Goal: Task Accomplishment & Management: Manage account settings

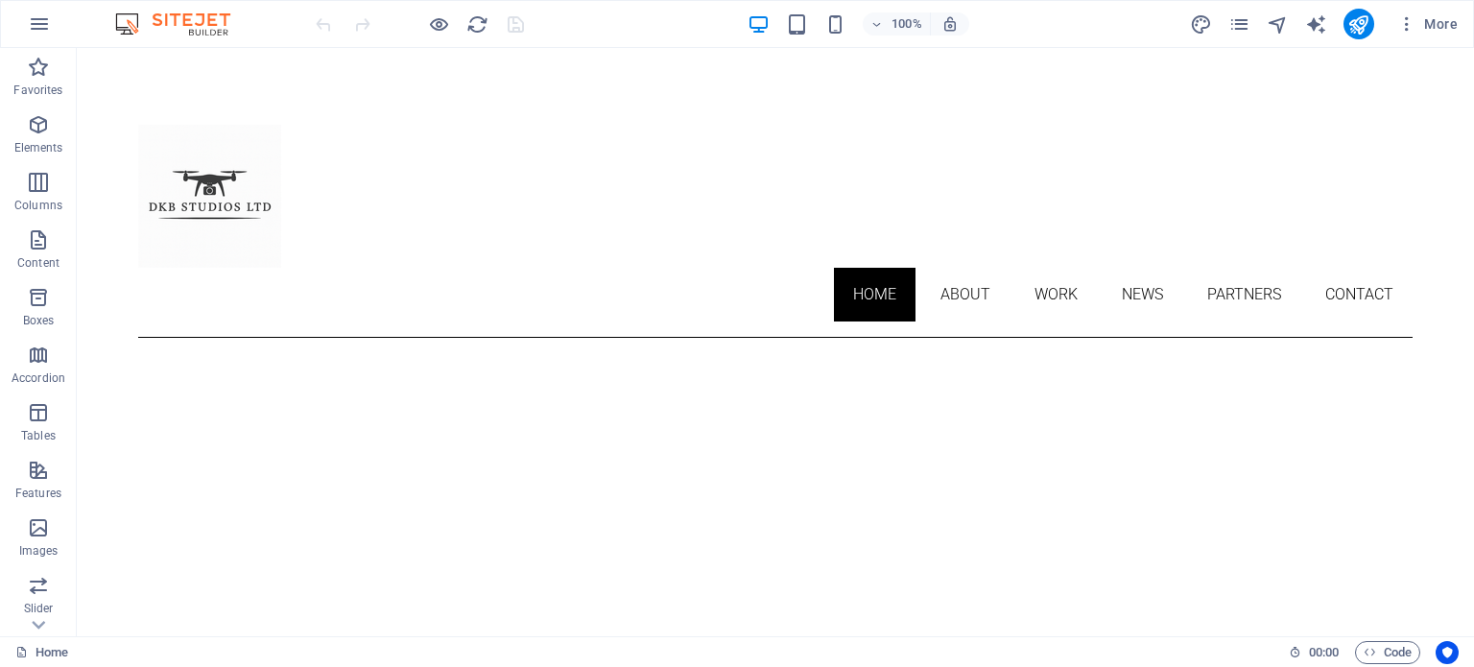
drag, startPoint x: 1468, startPoint y: 351, endPoint x: 1540, endPoint y: 86, distance: 274.5
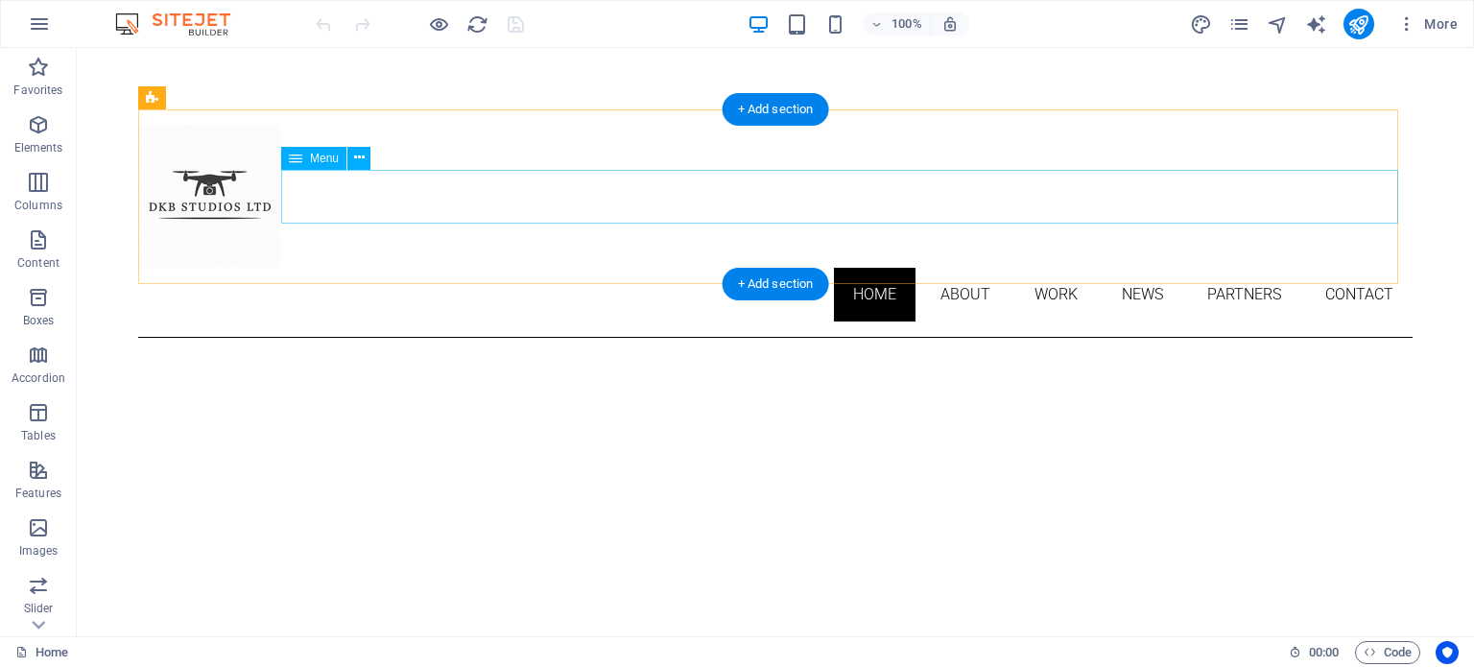
click at [1116, 268] on nav "Home About Work News Partners Contact" at bounding box center [775, 295] width 1275 height 54
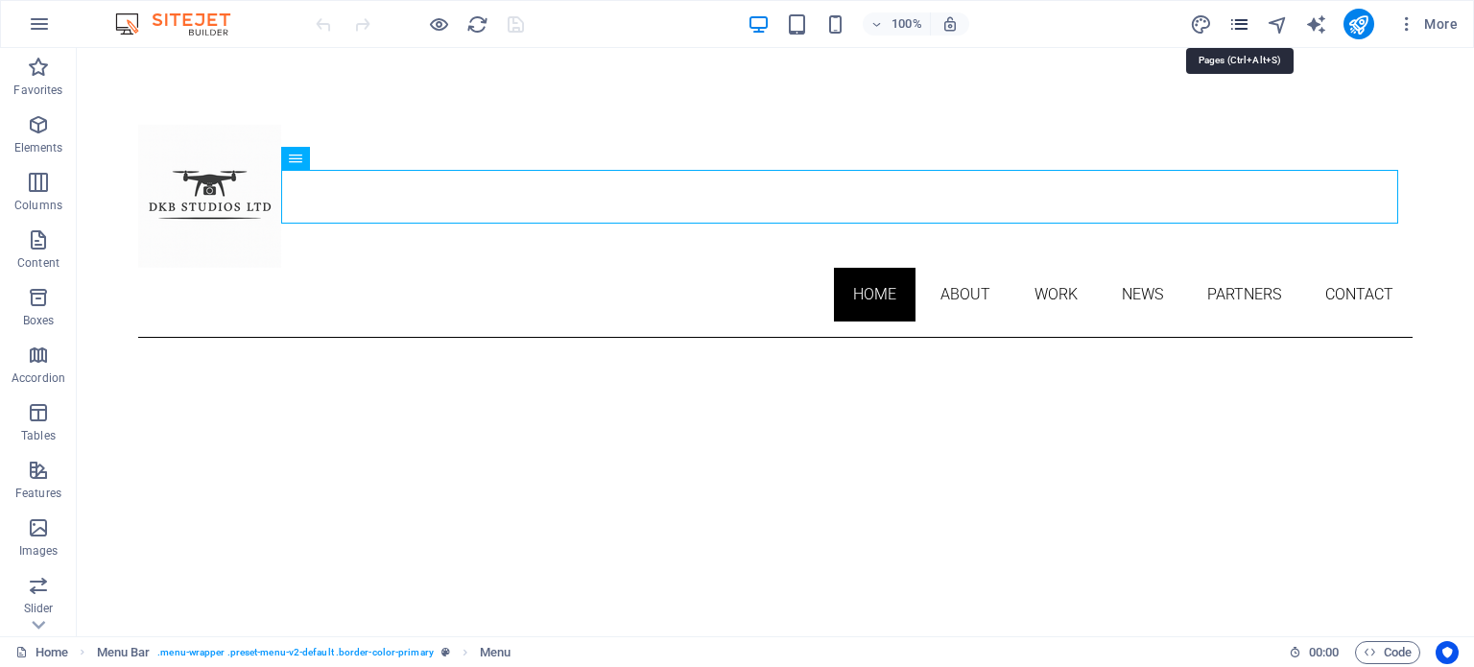
click at [1246, 26] on icon "pages" at bounding box center [1240, 24] width 22 height 22
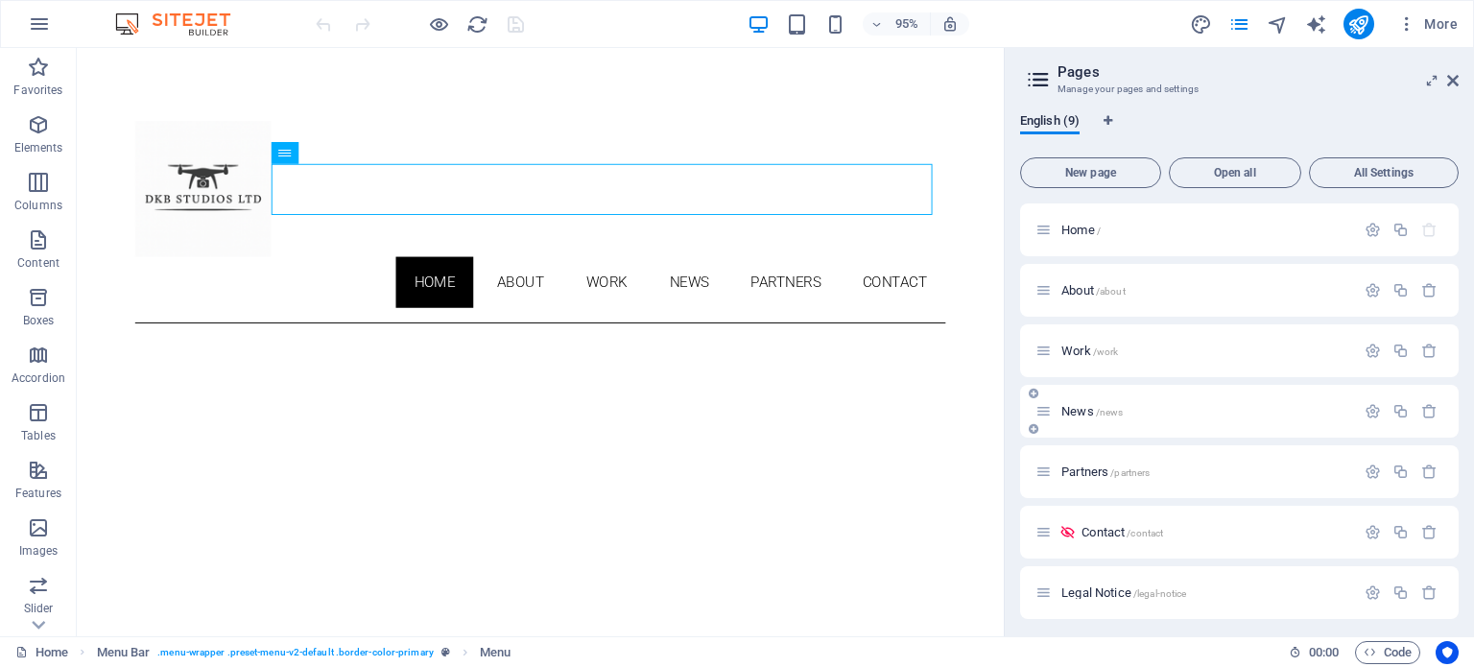
click at [1046, 416] on icon at bounding box center [1044, 411] width 16 height 16
click at [1082, 410] on span "News /news" at bounding box center [1092, 411] width 61 height 14
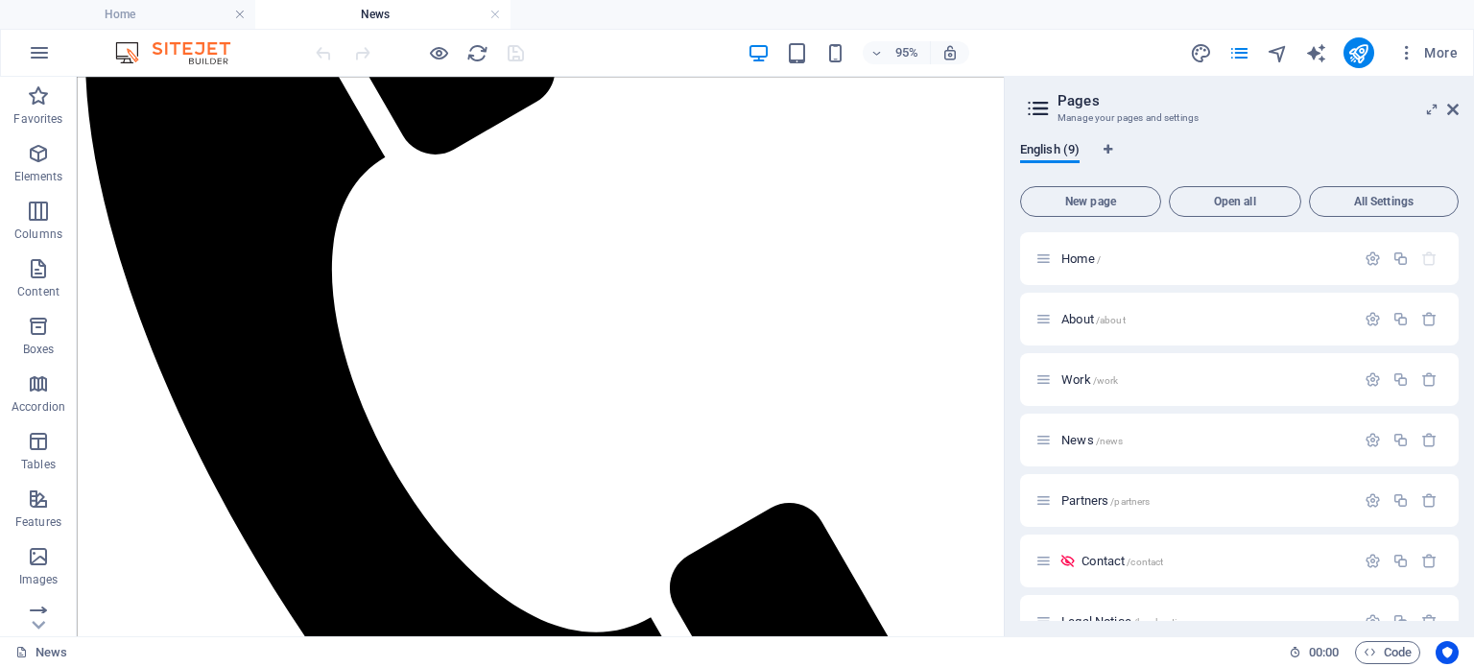
scroll to position [645, 0]
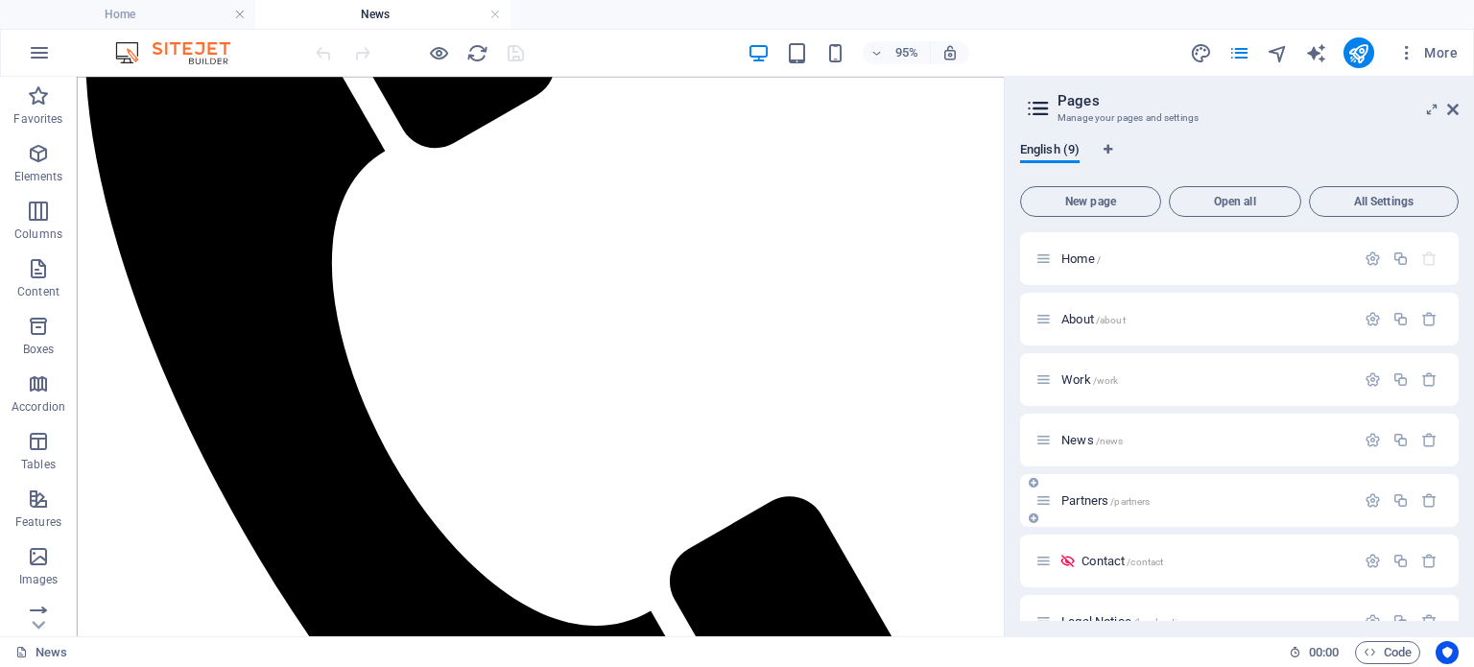
click at [1136, 488] on div "Partners /partners" at bounding box center [1239, 500] width 439 height 53
click at [1079, 505] on span "Partners /partners" at bounding box center [1106, 500] width 88 height 14
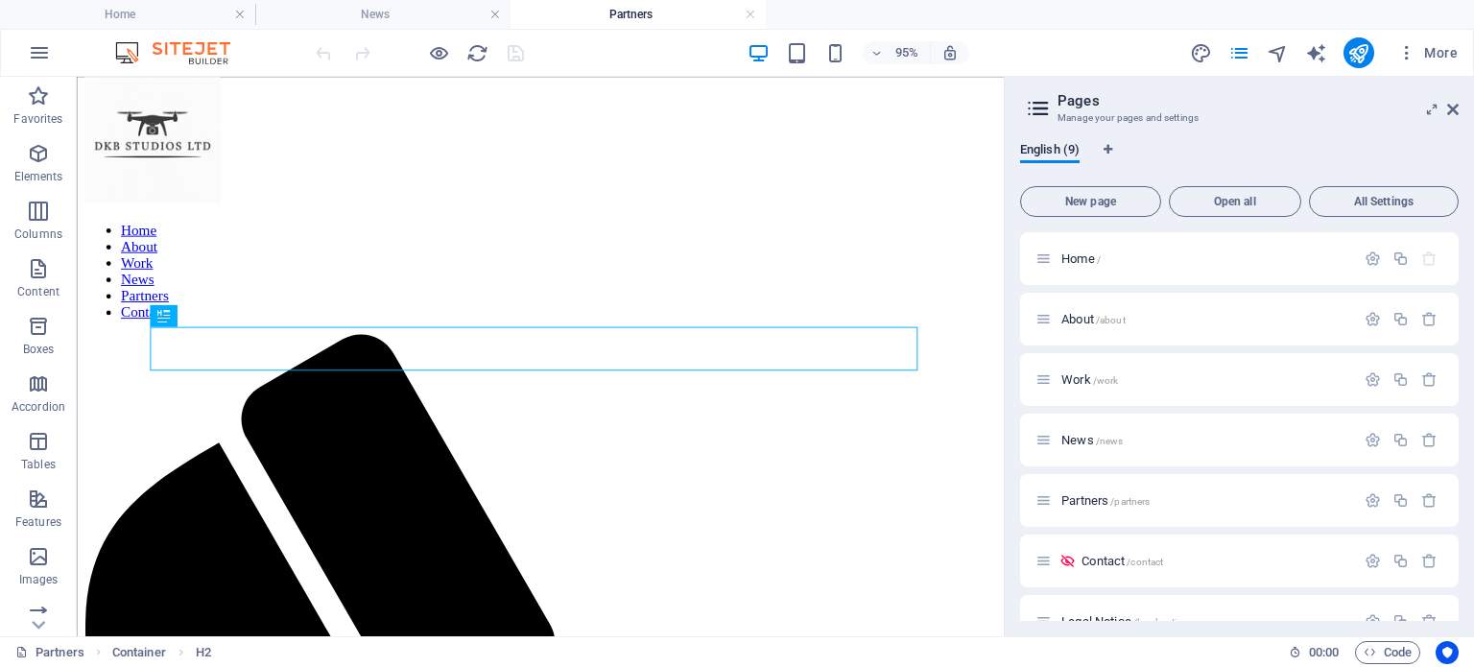
scroll to position [0, 0]
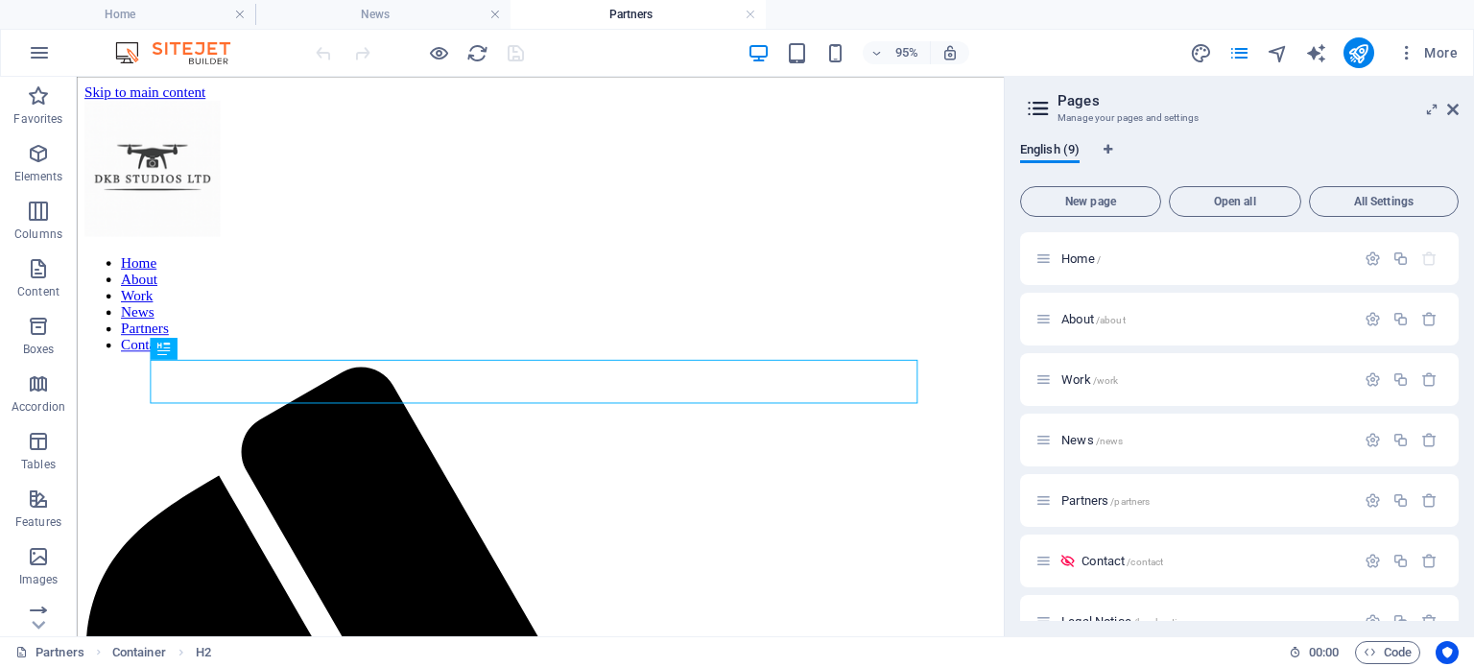
drag, startPoint x: 1043, startPoint y: 239, endPoint x: 1083, endPoint y: 279, distance: 56.3
drag, startPoint x: 1091, startPoint y: 497, endPoint x: 1074, endPoint y: 501, distance: 17.7
click at [1074, 501] on span "Partners /partners" at bounding box center [1106, 500] width 88 height 14
click at [1369, 504] on icon "button" at bounding box center [1373, 500] width 16 height 16
type input "P"
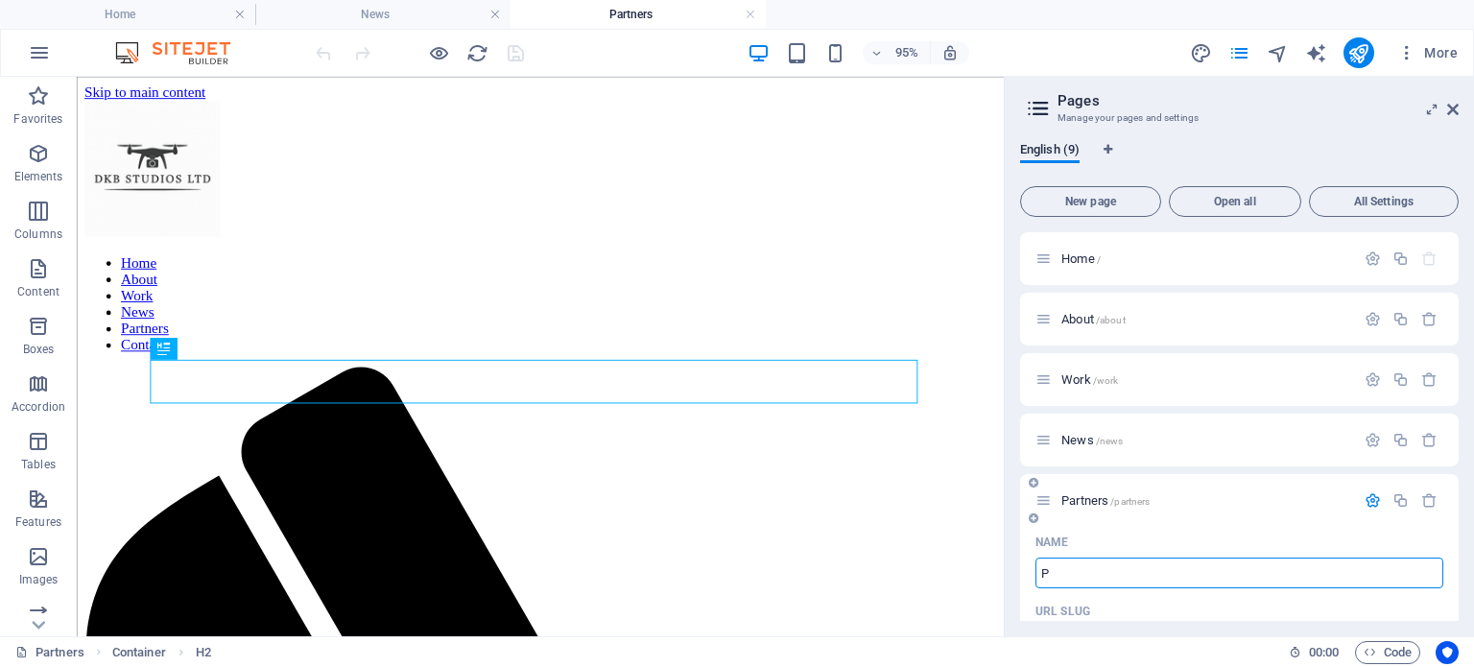
type input "/p"
type input "P"
type input "Pr"
type input "/pr"
type input "Pr"
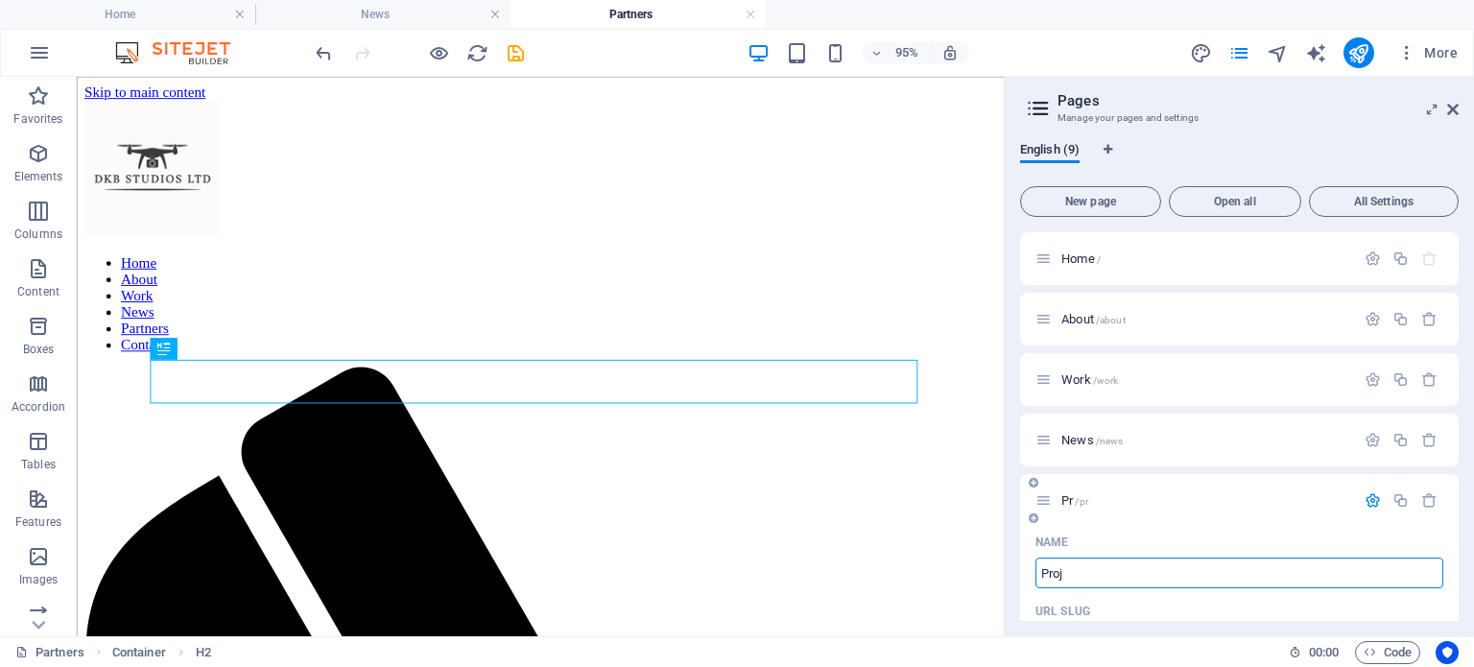
type input "Proje"
type input "/proj"
type input "Proj"
type input "Projects"
type input "/projects"
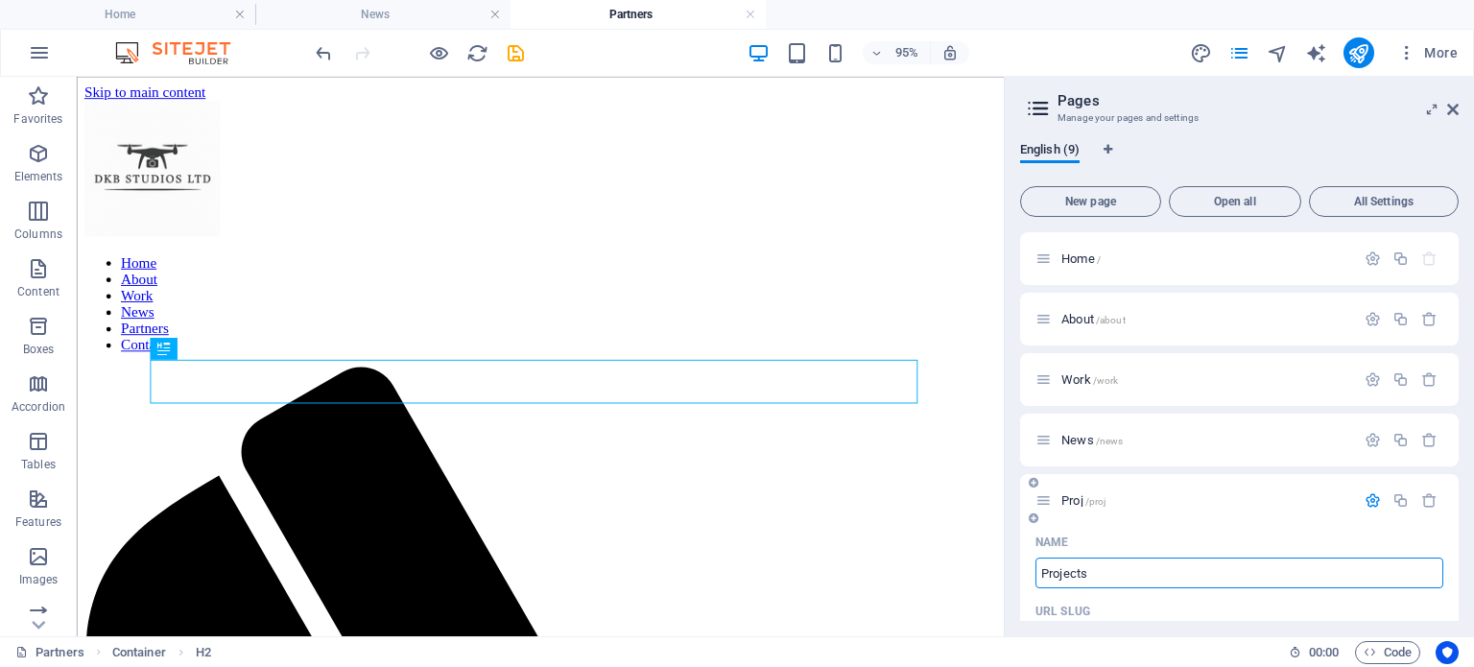
type input "Projects"
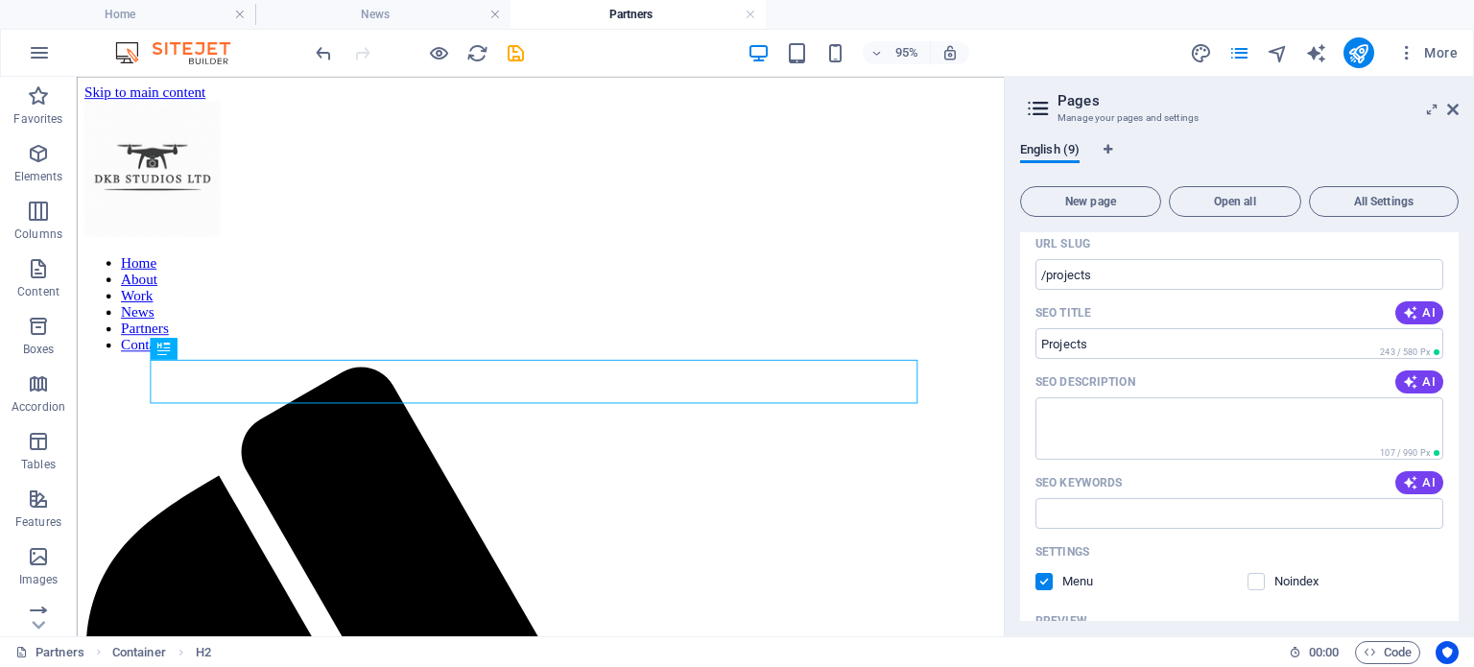
scroll to position [426, 0]
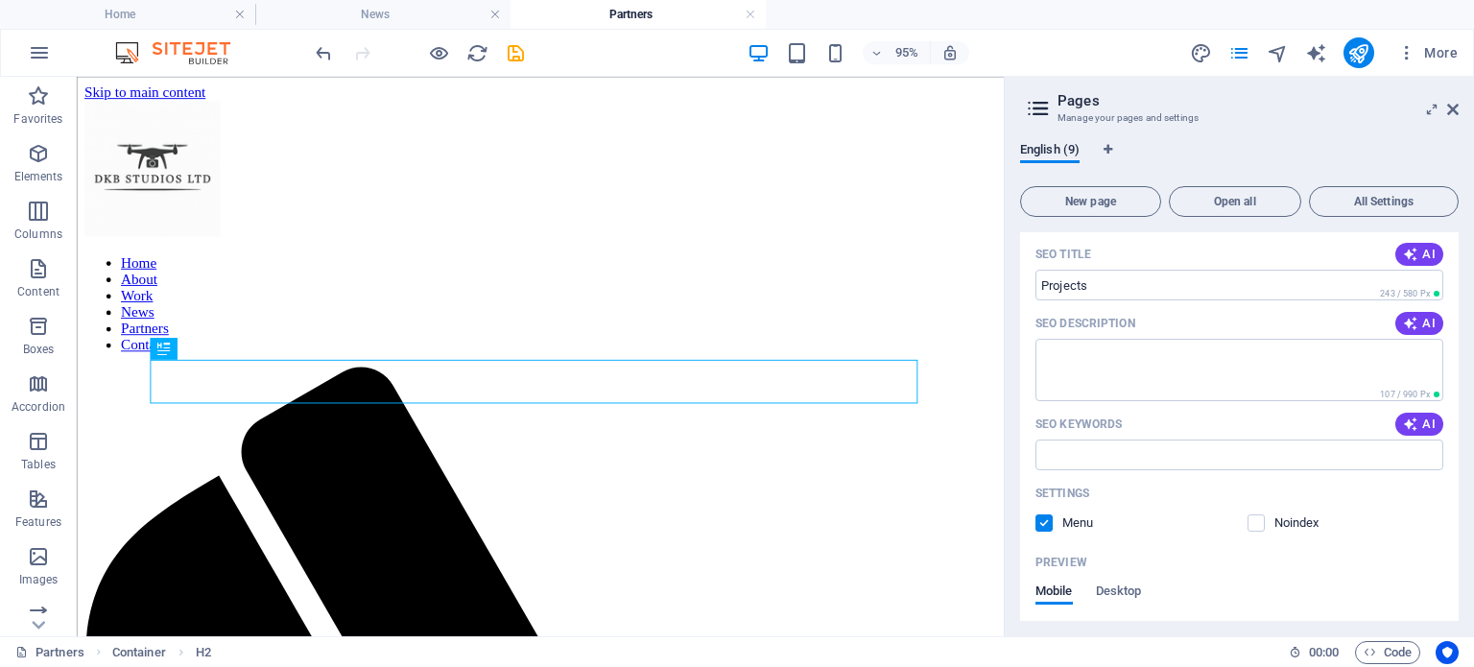
drag, startPoint x: 1454, startPoint y: 383, endPoint x: 1454, endPoint y: 414, distance: 30.7
click at [1454, 414] on div "Name Projects ​ URL SLUG /projects ​ SEO Title AI Projects ​ 243 / 580 Px SEO D…" at bounding box center [1239, 458] width 439 height 715
click at [1458, 494] on div "Home / About /about Work /work News /news Projects /projects Name Projects ​ UR…" at bounding box center [1239, 426] width 439 height 389
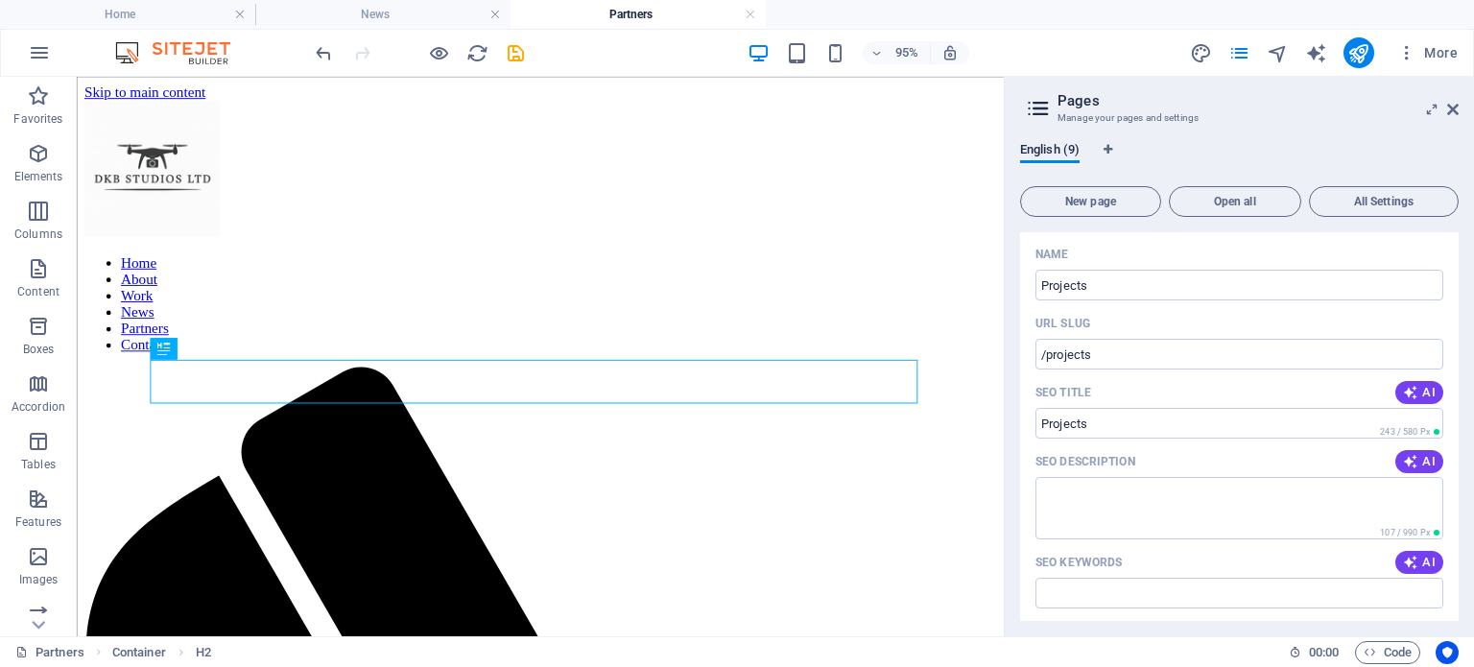
scroll to position [0, 0]
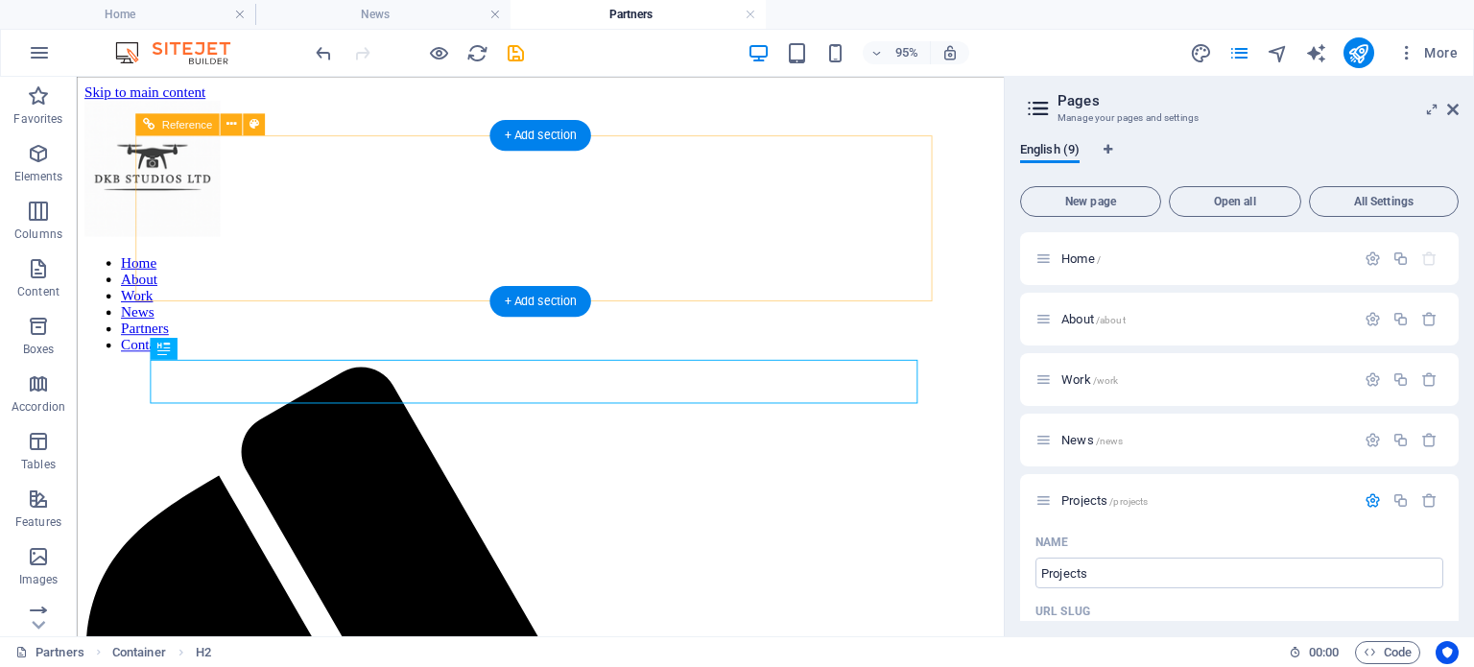
click at [807, 264] on nav "Home About Work News Partners Contact" at bounding box center [564, 316] width 961 height 104
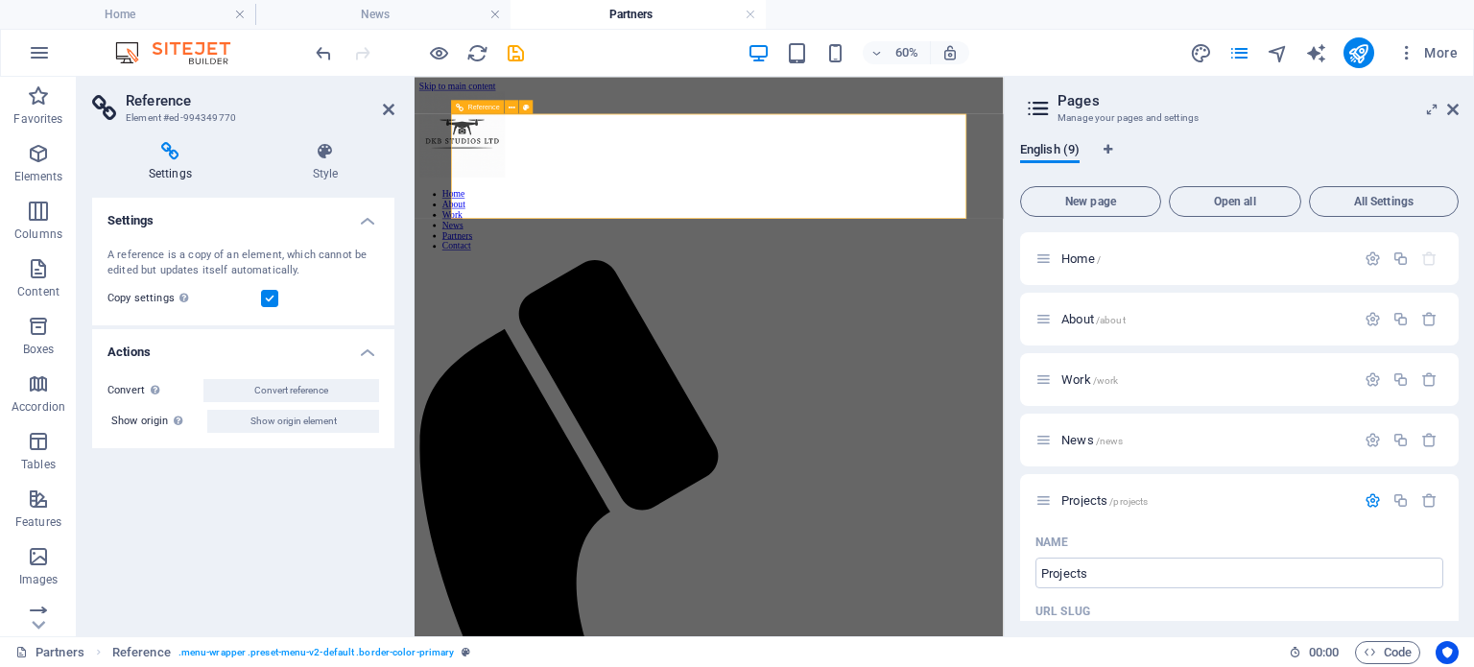
click at [1187, 264] on nav "Home About Work News Partners Contact" at bounding box center [905, 316] width 966 height 104
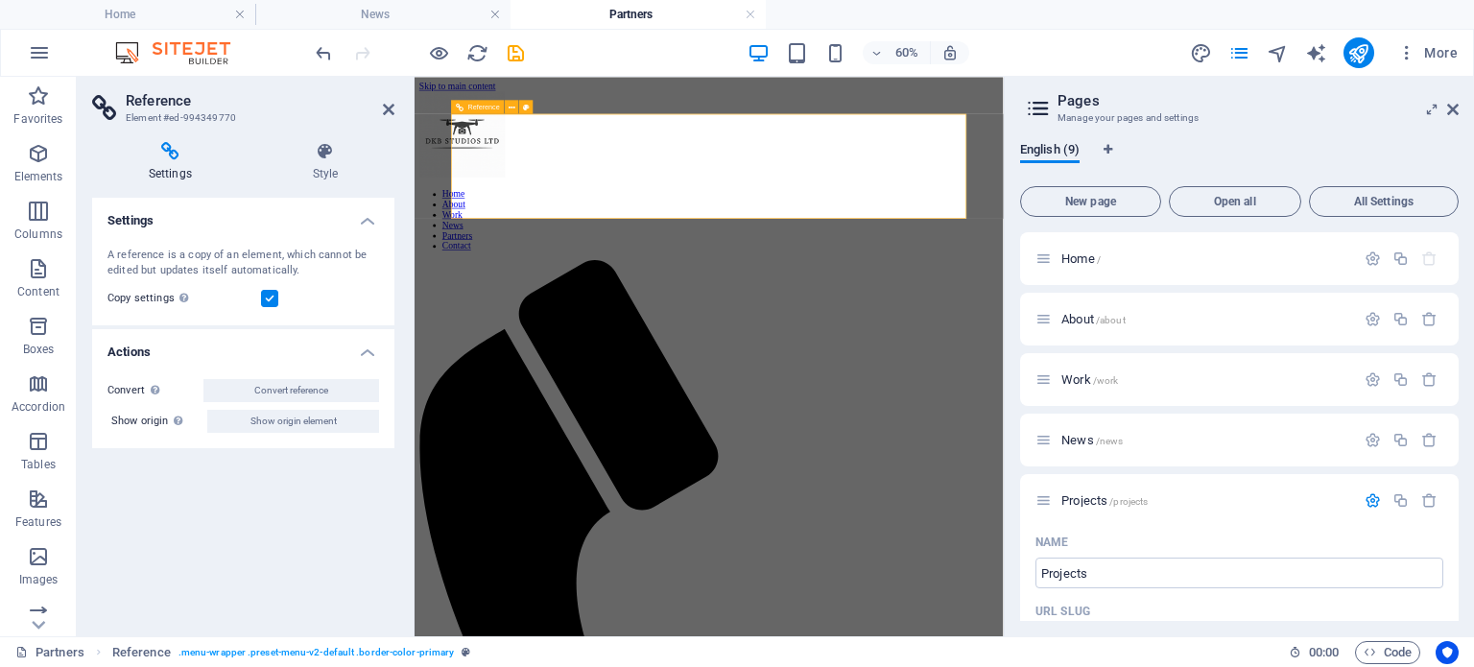
click at [1187, 264] on nav "Home About Work News Partners Contact" at bounding box center [905, 316] width 966 height 104
click at [1199, 264] on nav "Home About Work News Partners Contact" at bounding box center [905, 316] width 966 height 104
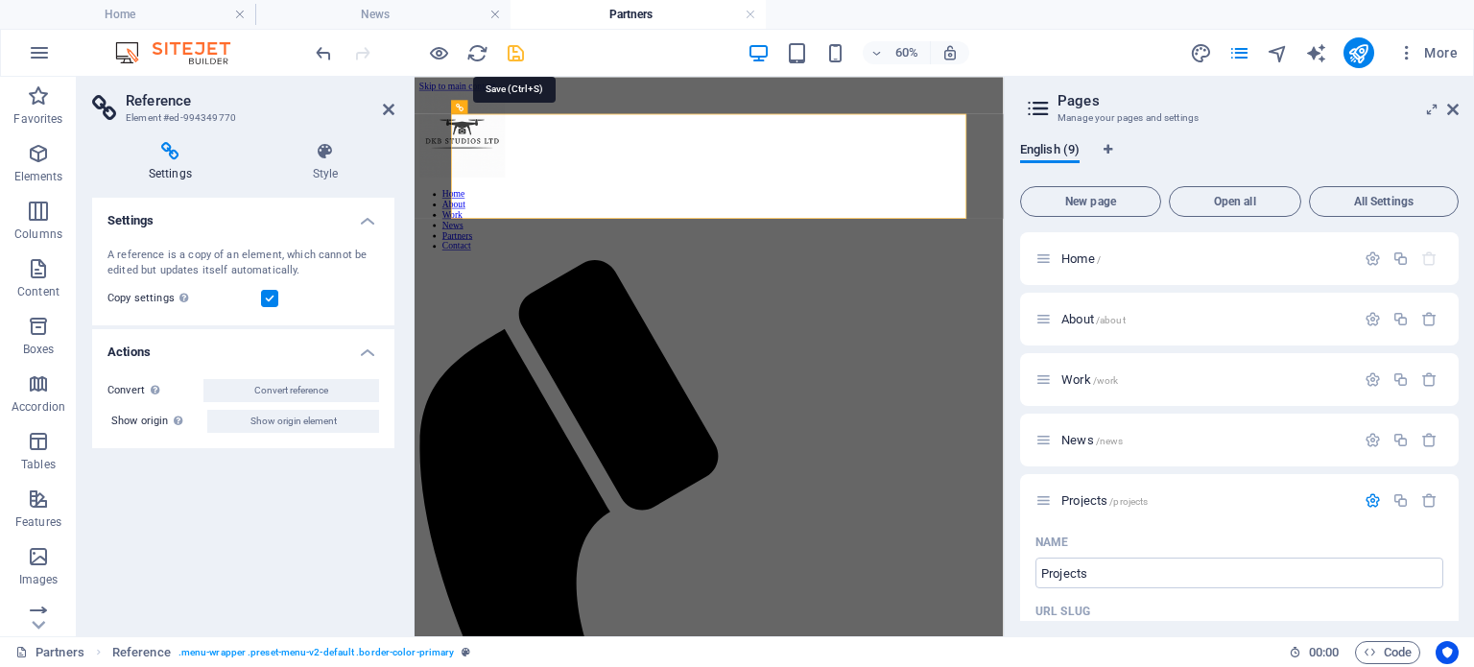
click at [507, 50] on icon "save" at bounding box center [516, 53] width 22 height 22
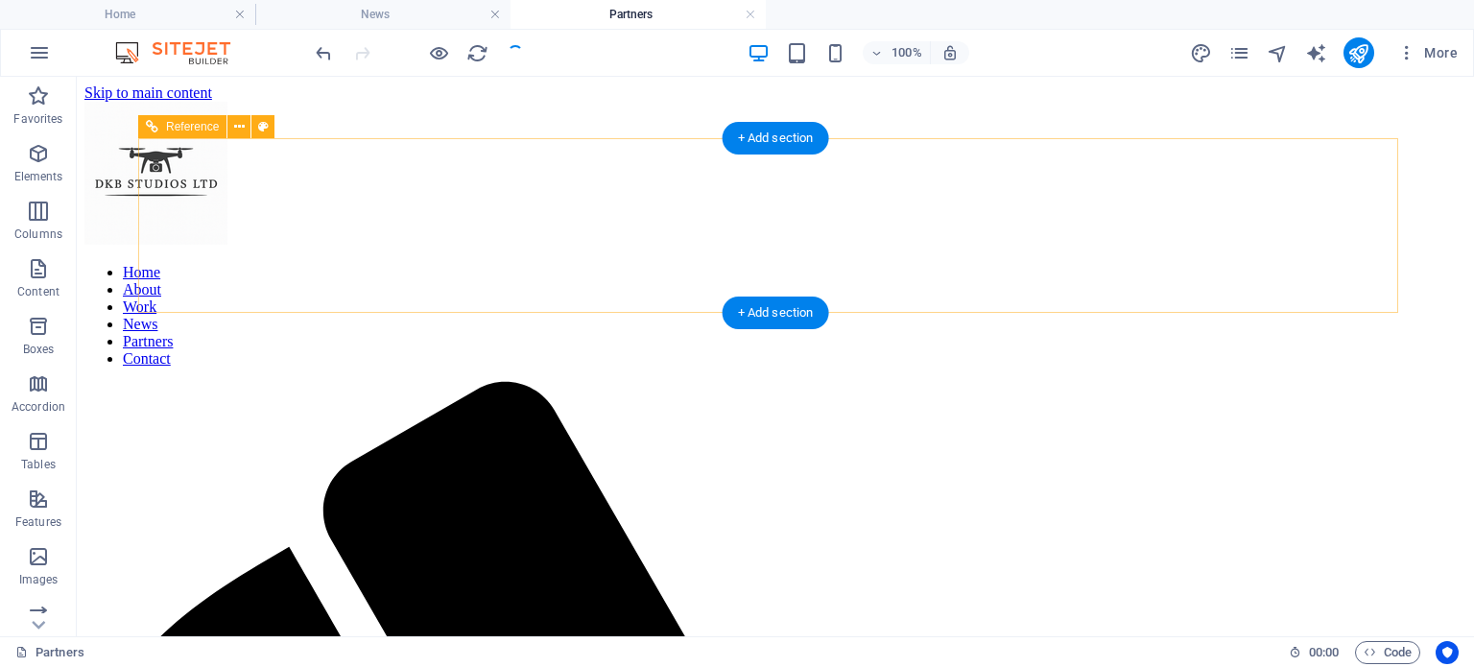
click at [1214, 264] on nav "Home About Work News Partners Contact" at bounding box center [775, 316] width 1382 height 104
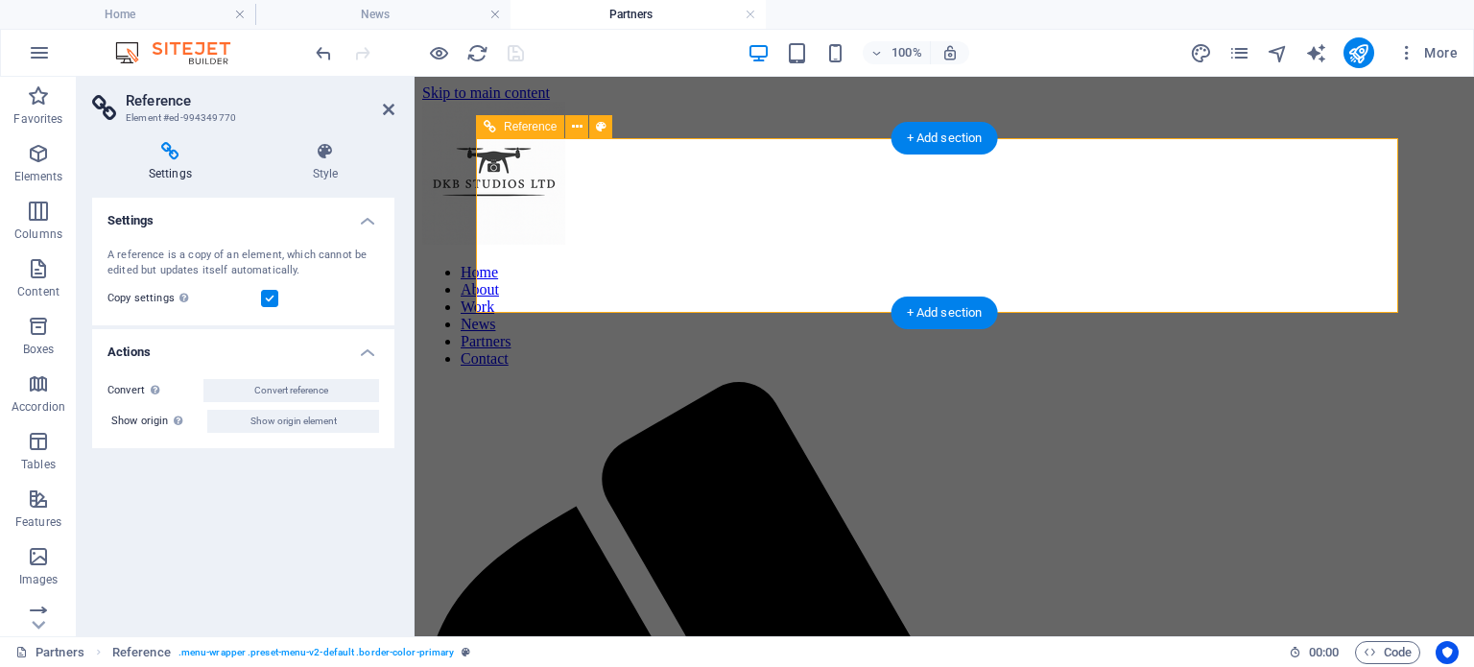
click at [1214, 264] on nav "Home About Work News Partners Contact" at bounding box center [944, 316] width 1044 height 104
click at [1262, 264] on nav "Home About Work News Partners Contact" at bounding box center [944, 316] width 1044 height 104
click at [1251, 264] on nav "Home About Work News Partners Contact" at bounding box center [944, 316] width 1044 height 104
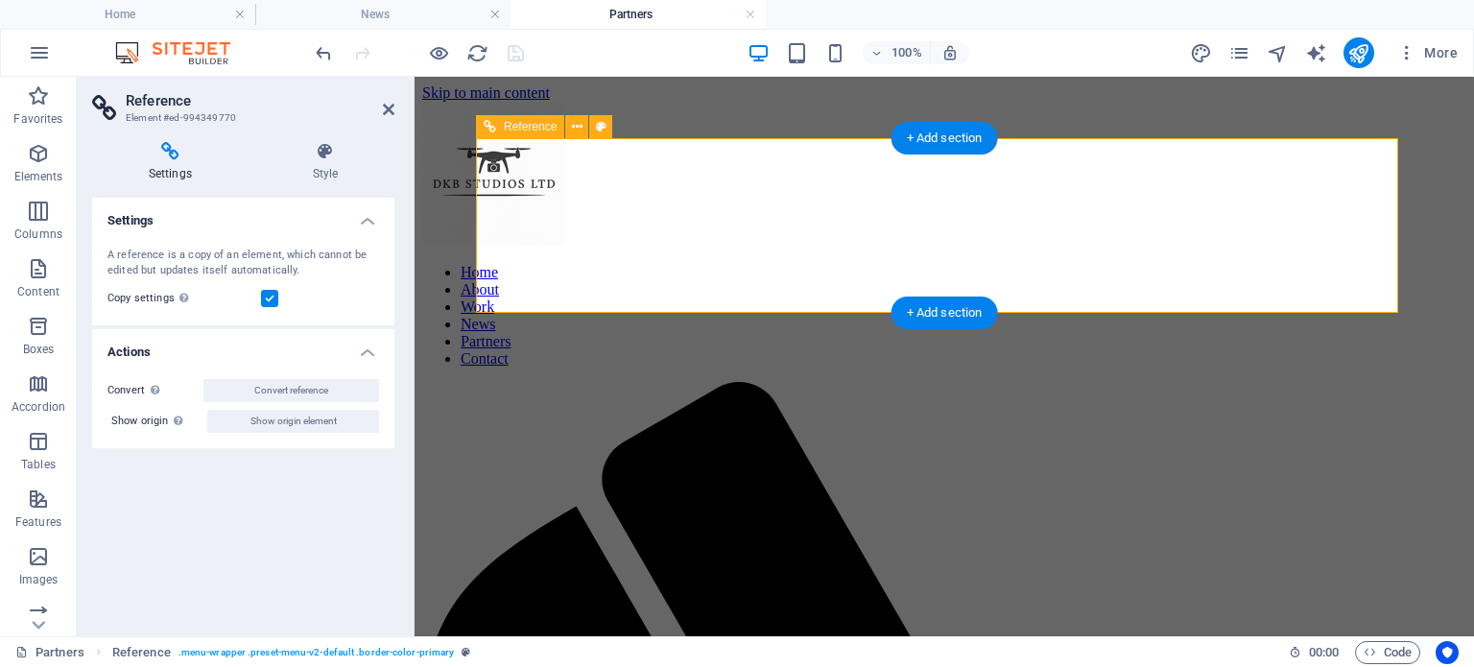
click at [1251, 264] on nav "Home About Work News Partners Contact" at bounding box center [944, 316] width 1044 height 104
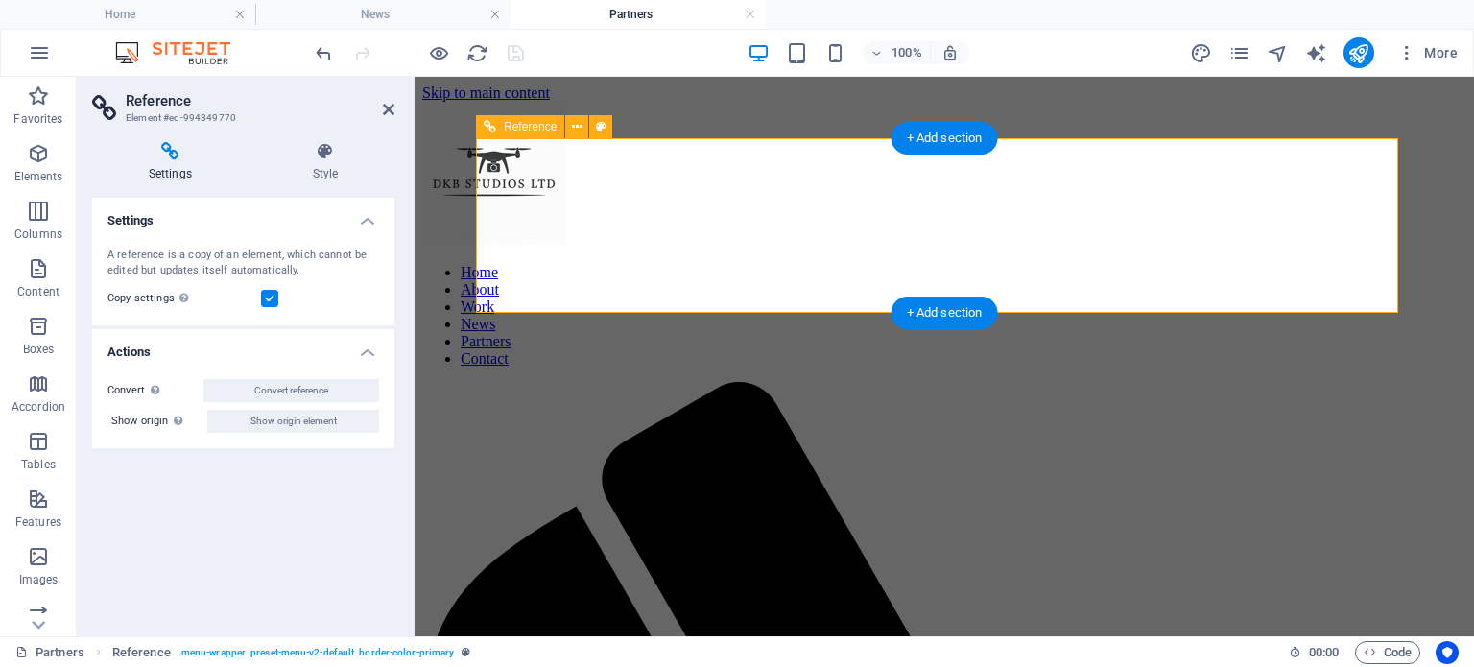
click at [1251, 264] on nav "Home About Work News Partners Contact" at bounding box center [944, 316] width 1044 height 104
click at [1221, 264] on nav "Home About Work News Partners Contact" at bounding box center [944, 316] width 1044 height 104
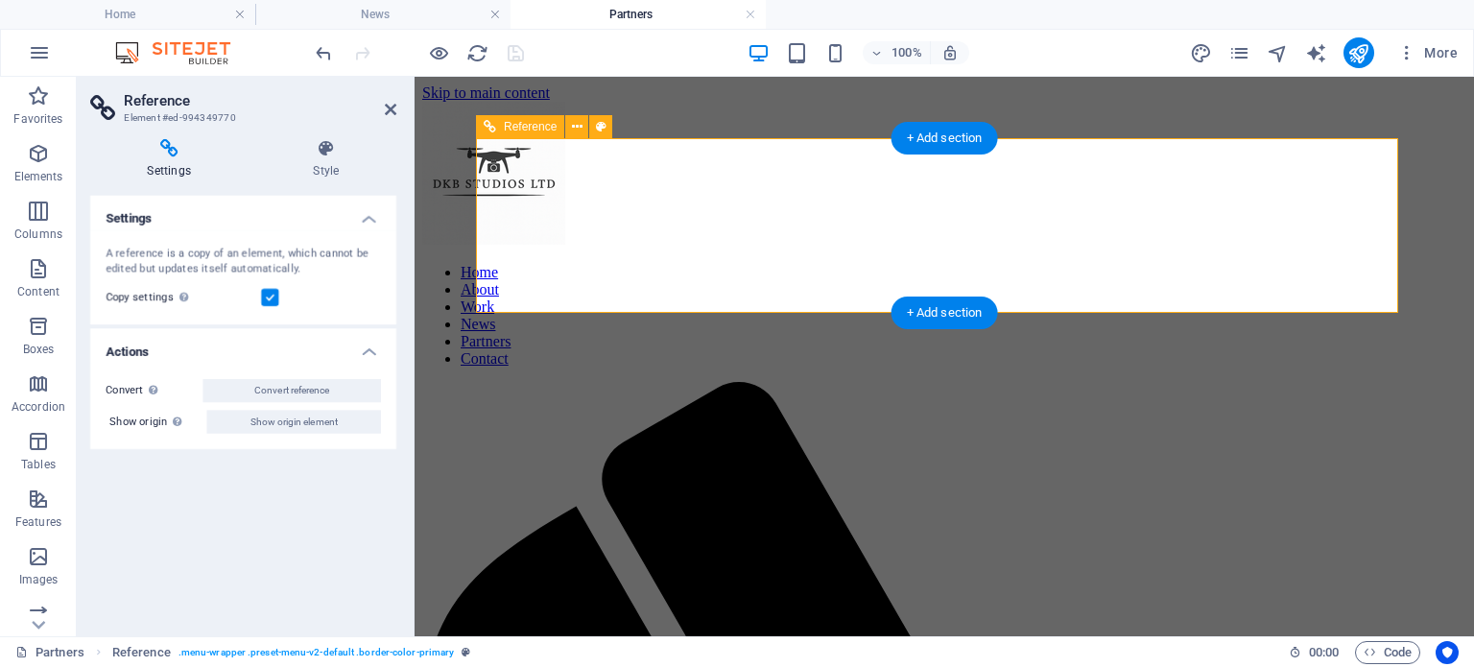
click at [1221, 264] on nav "Home About Work News Partners Contact" at bounding box center [944, 316] width 1044 height 104
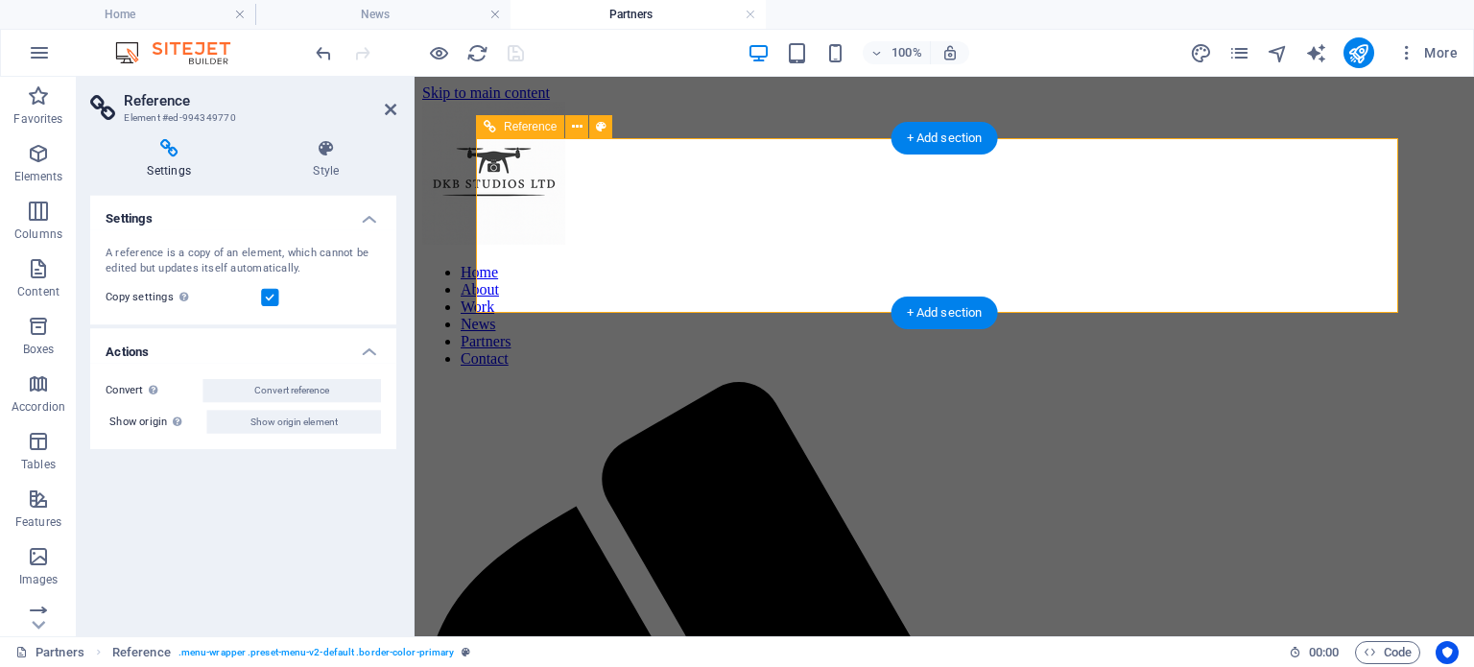
click at [1221, 264] on nav "Home About Work News Partners Contact" at bounding box center [944, 316] width 1044 height 104
click at [1266, 264] on nav "Home About Work News Partners Contact" at bounding box center [944, 316] width 1044 height 104
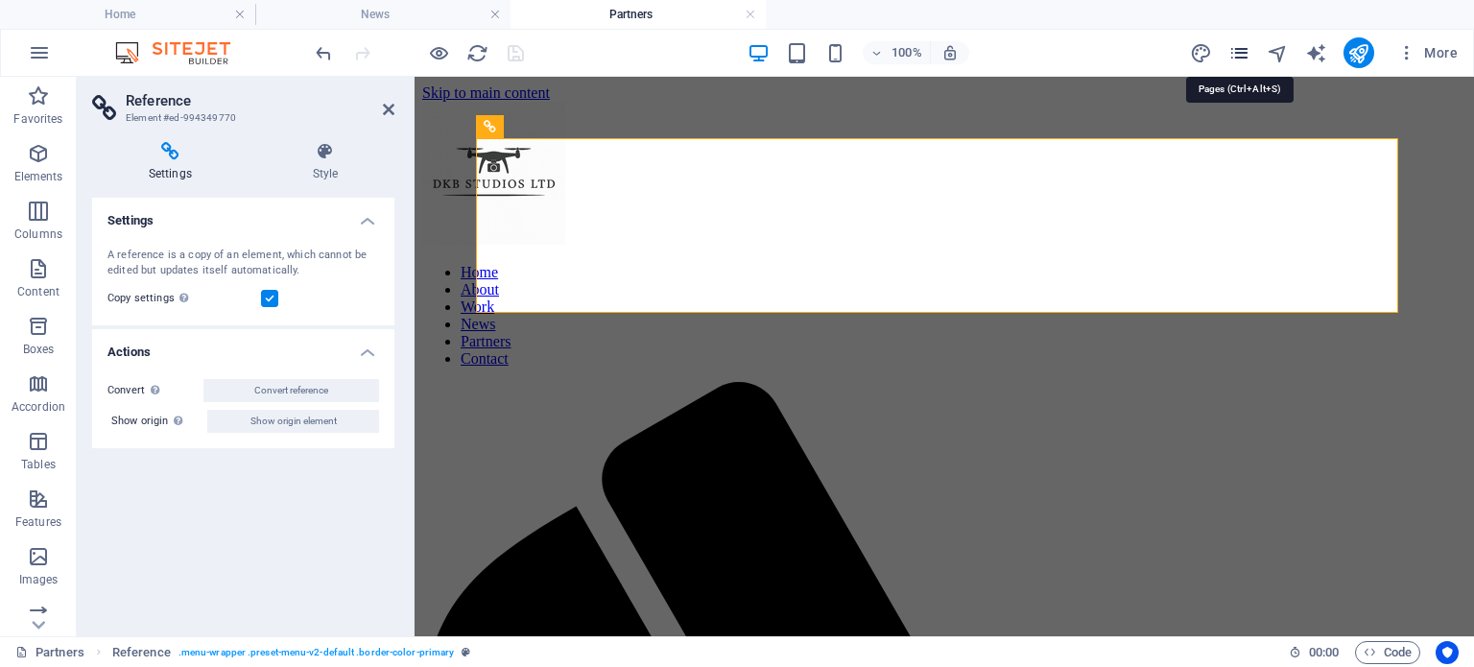
click at [1232, 57] on icon "pages" at bounding box center [1240, 53] width 22 height 22
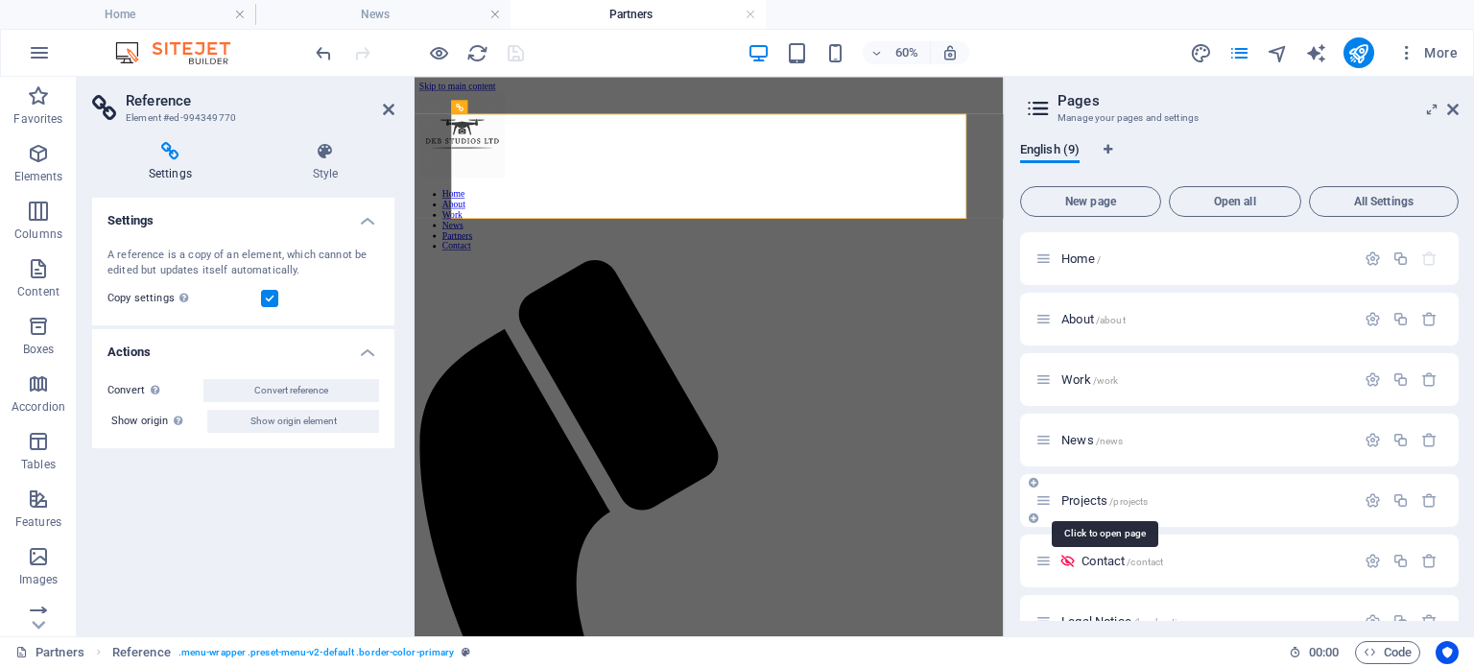
click at [1083, 498] on span "Projects /projects" at bounding box center [1105, 500] width 86 height 14
click at [1148, 498] on span "/projects" at bounding box center [1128, 501] width 38 height 11
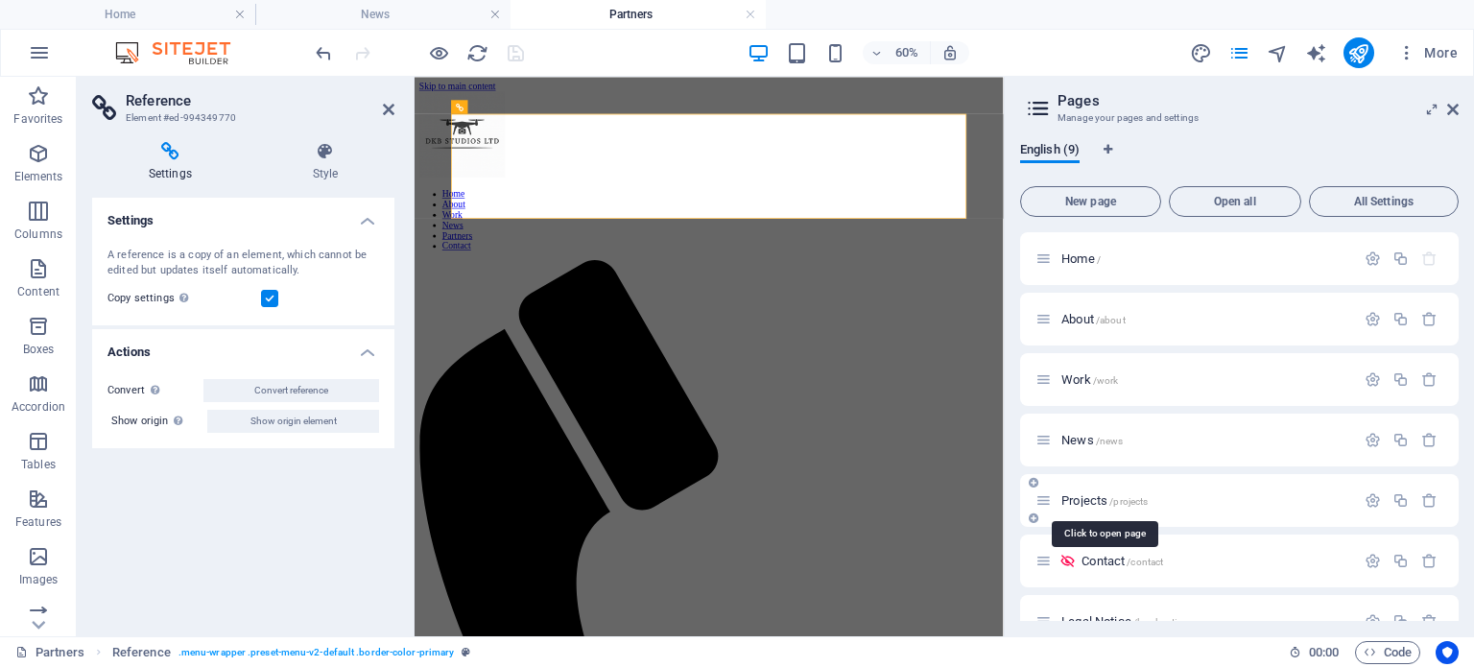
click at [1148, 498] on span "/projects" at bounding box center [1128, 501] width 38 height 11
click at [1168, 264] on nav "Home About Work News Partners Contact" at bounding box center [905, 316] width 966 height 104
click at [1187, 264] on nav "Home About Work News Partners Contact" at bounding box center [905, 316] width 966 height 104
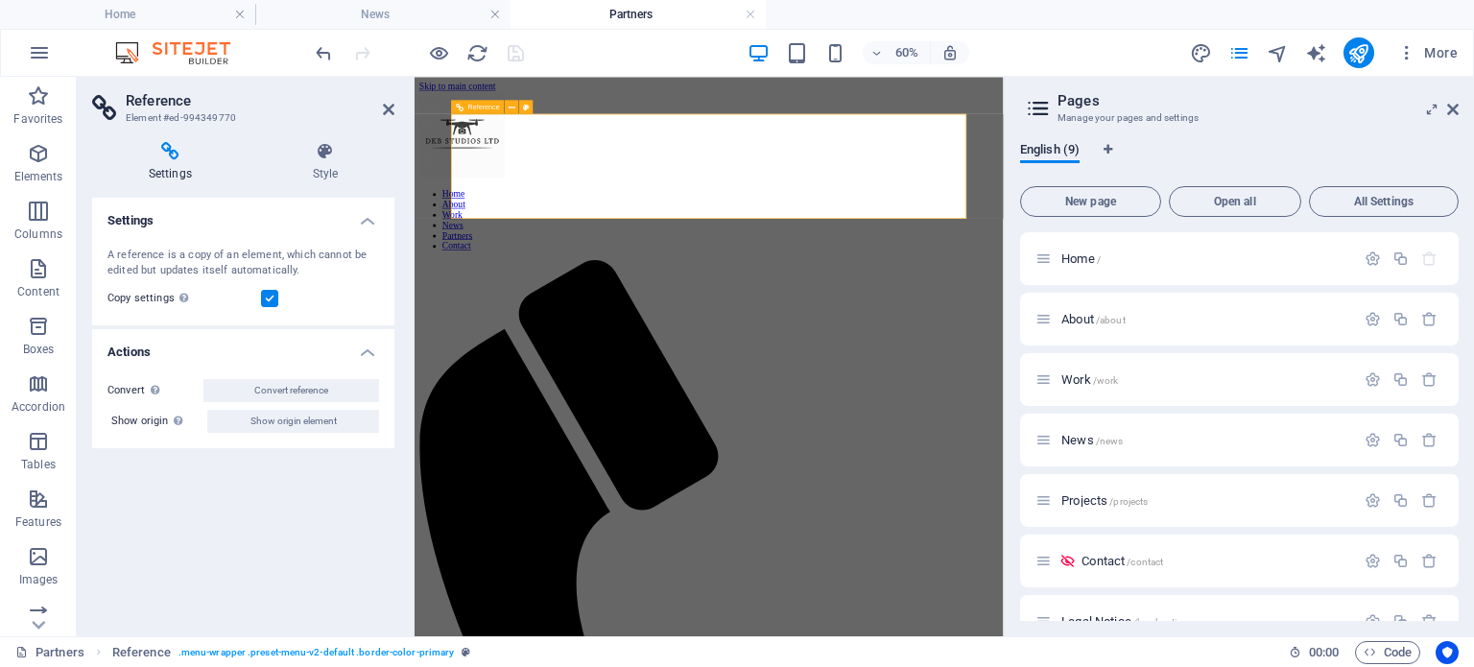
click at [1187, 264] on nav "Home About Work News Partners Contact" at bounding box center [905, 316] width 966 height 104
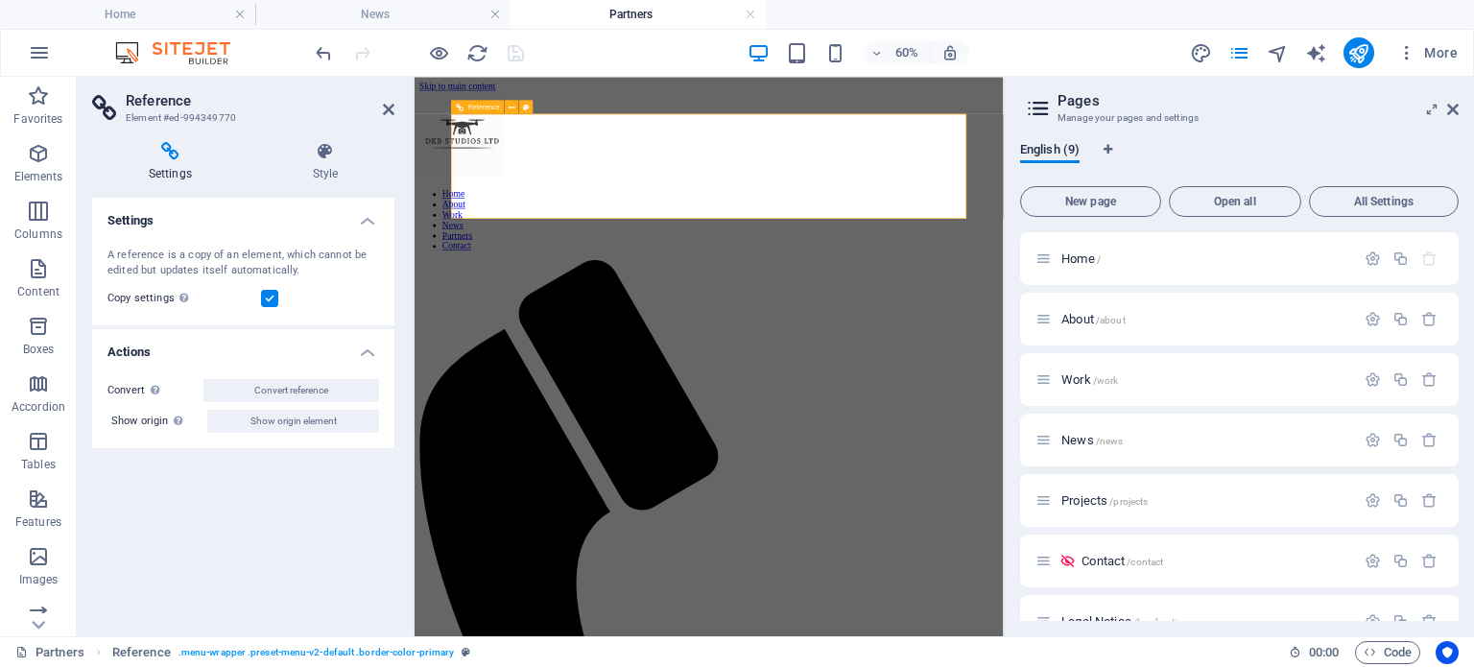
click at [1187, 264] on nav "Home About Work News Partners Contact" at bounding box center [905, 316] width 966 height 104
click at [327, 168] on h4 "Style" at bounding box center [325, 162] width 138 height 40
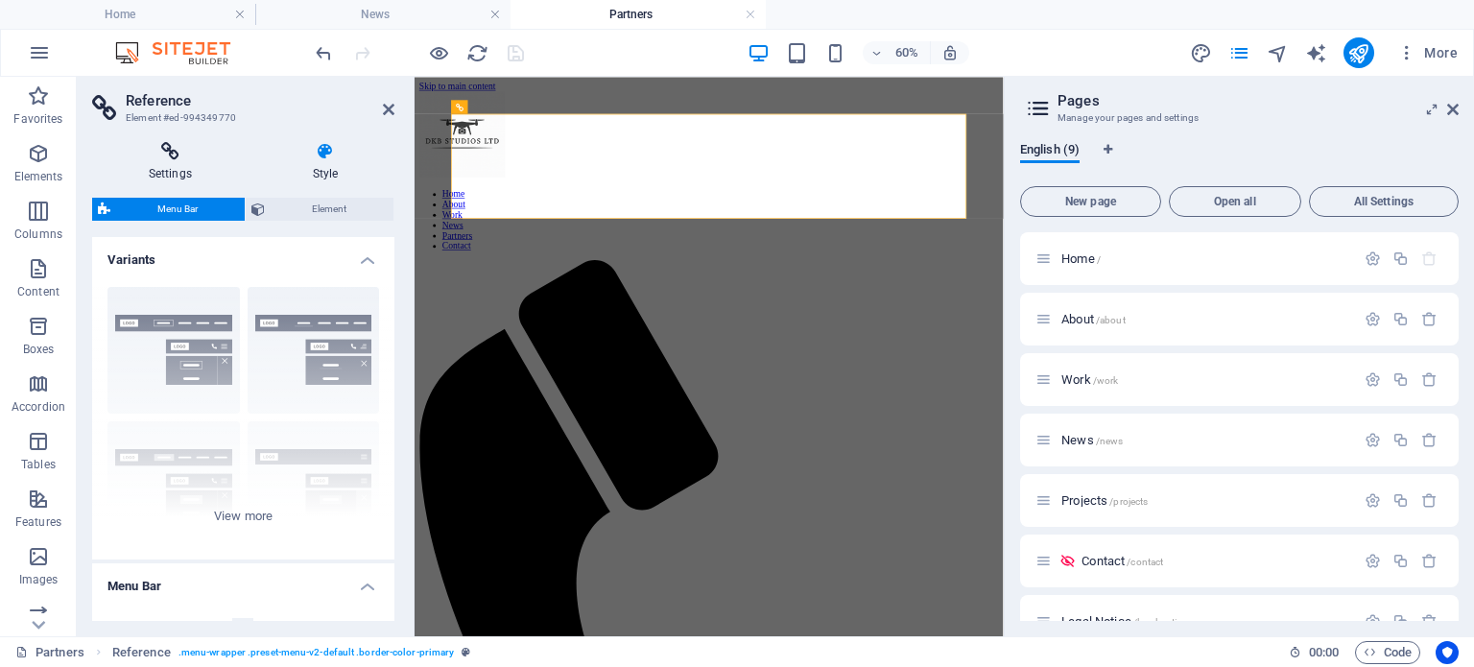
click at [179, 168] on h4 "Settings" at bounding box center [174, 162] width 164 height 40
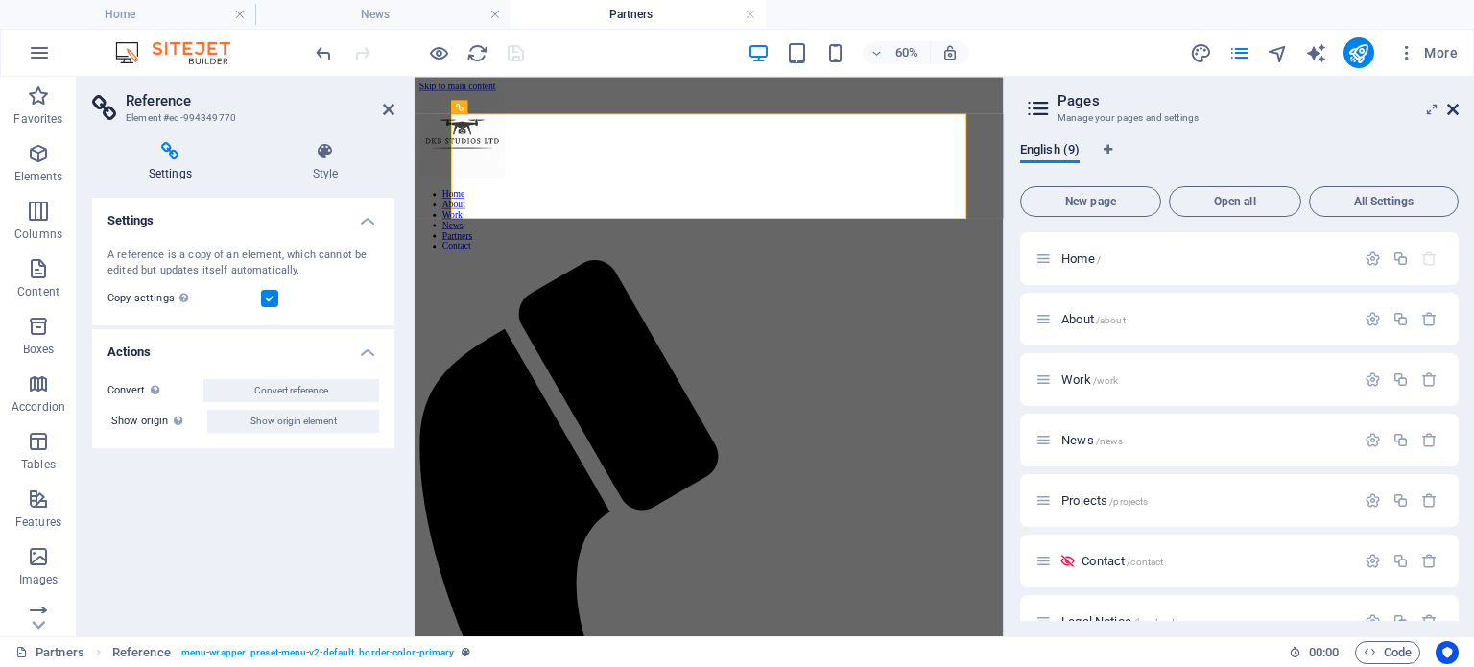
click at [1453, 112] on icon at bounding box center [1453, 109] width 12 height 15
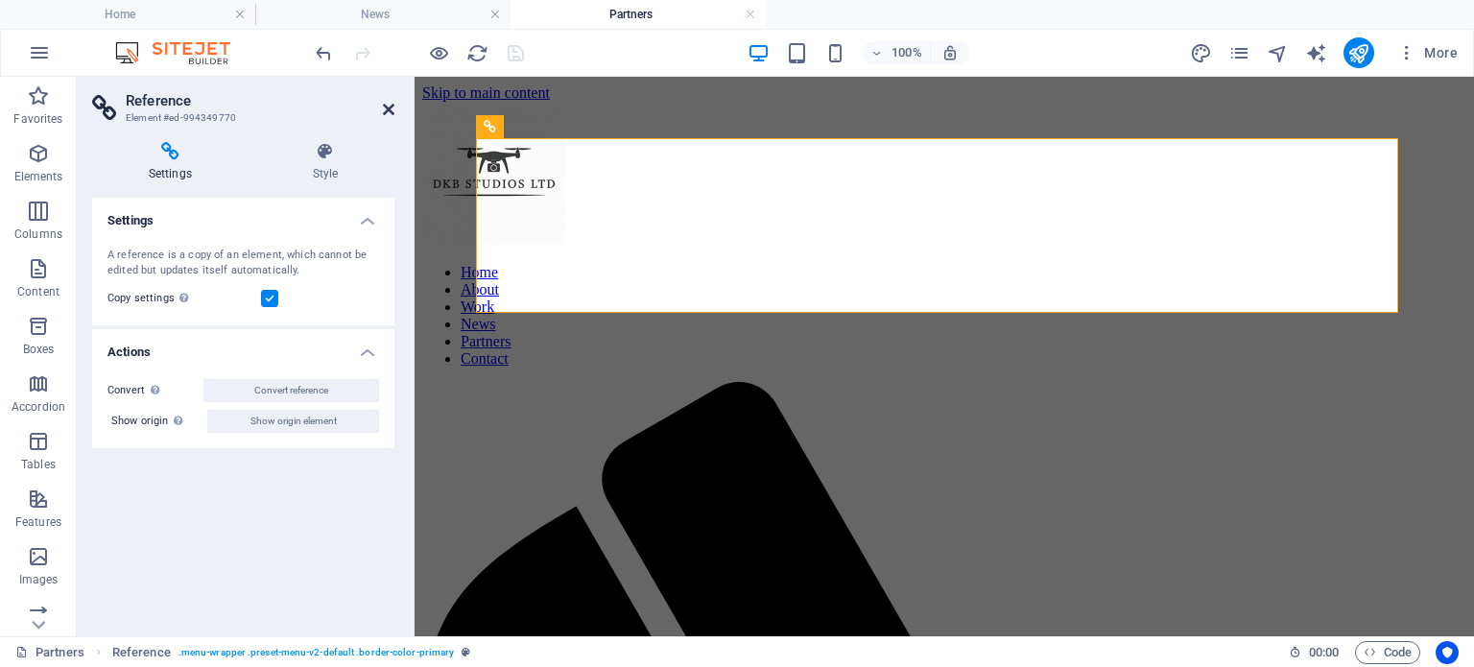
click at [390, 110] on icon at bounding box center [389, 109] width 12 height 15
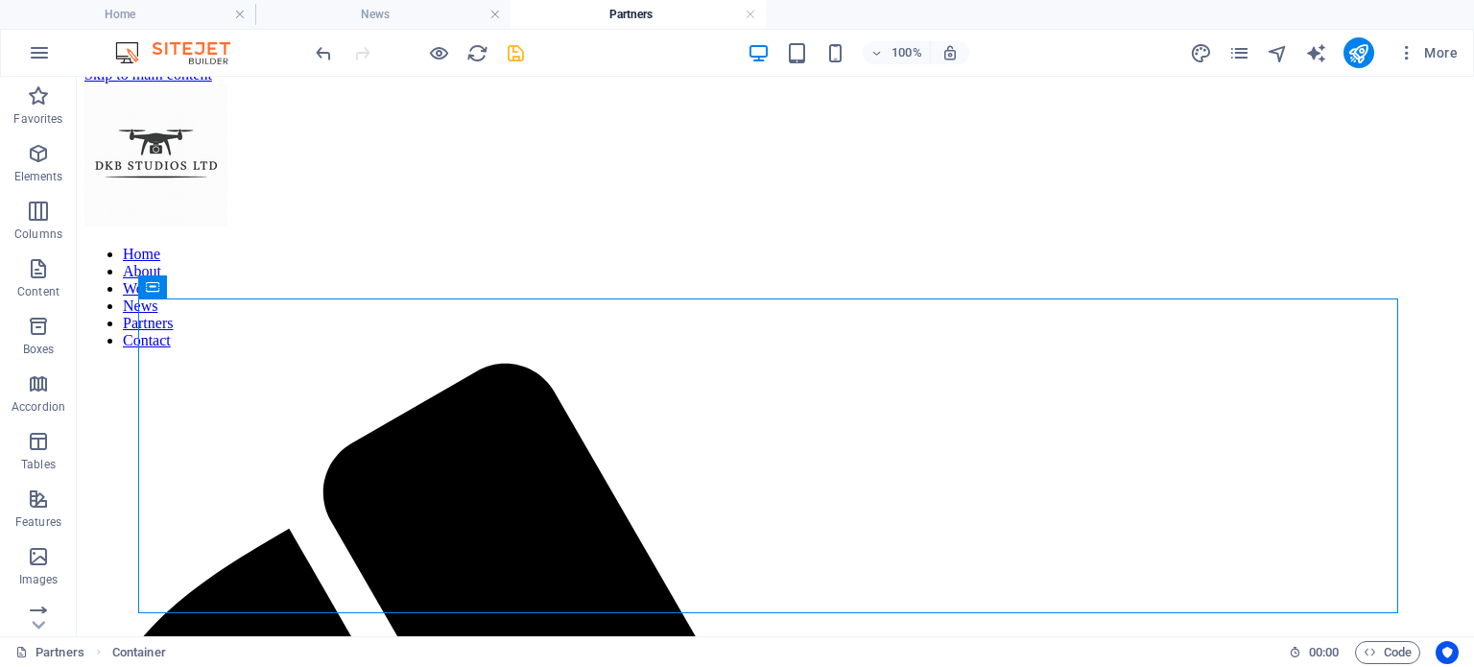
scroll to position [12, 0]
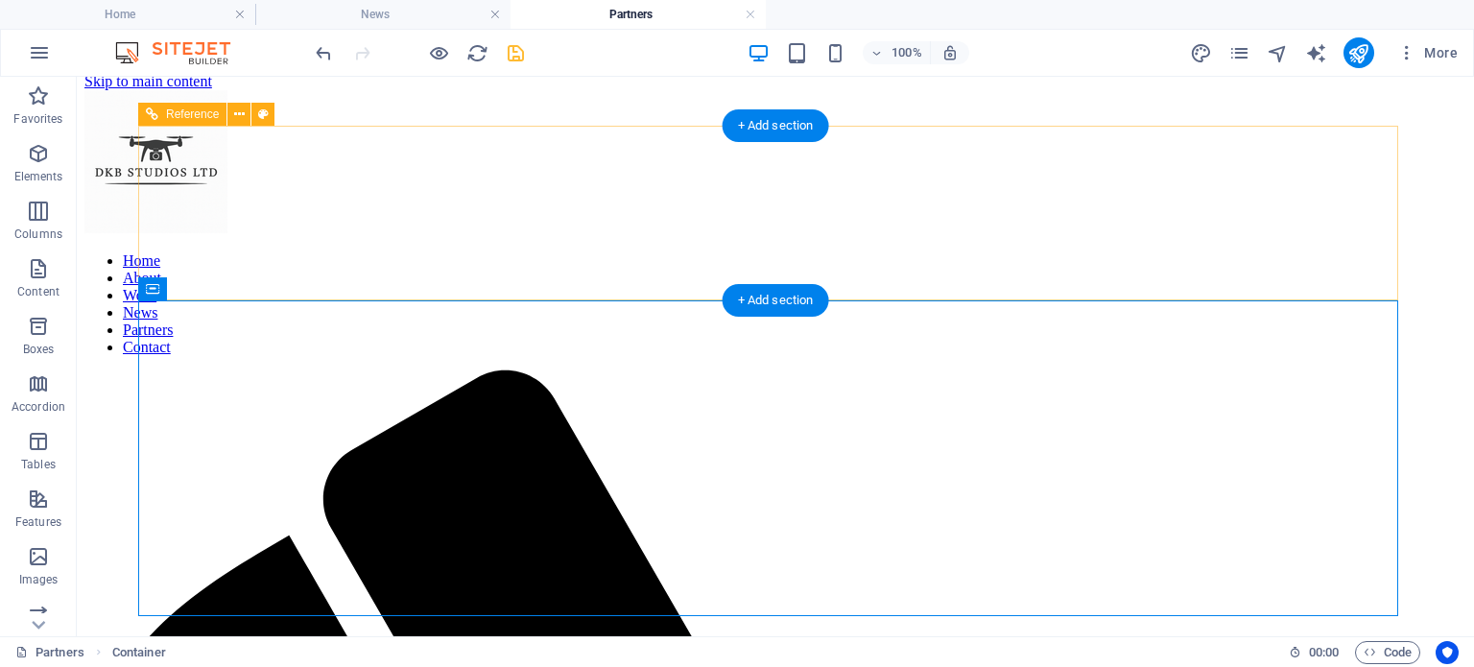
click at [1208, 252] on nav "Home About Work News Partners Contact" at bounding box center [775, 304] width 1382 height 104
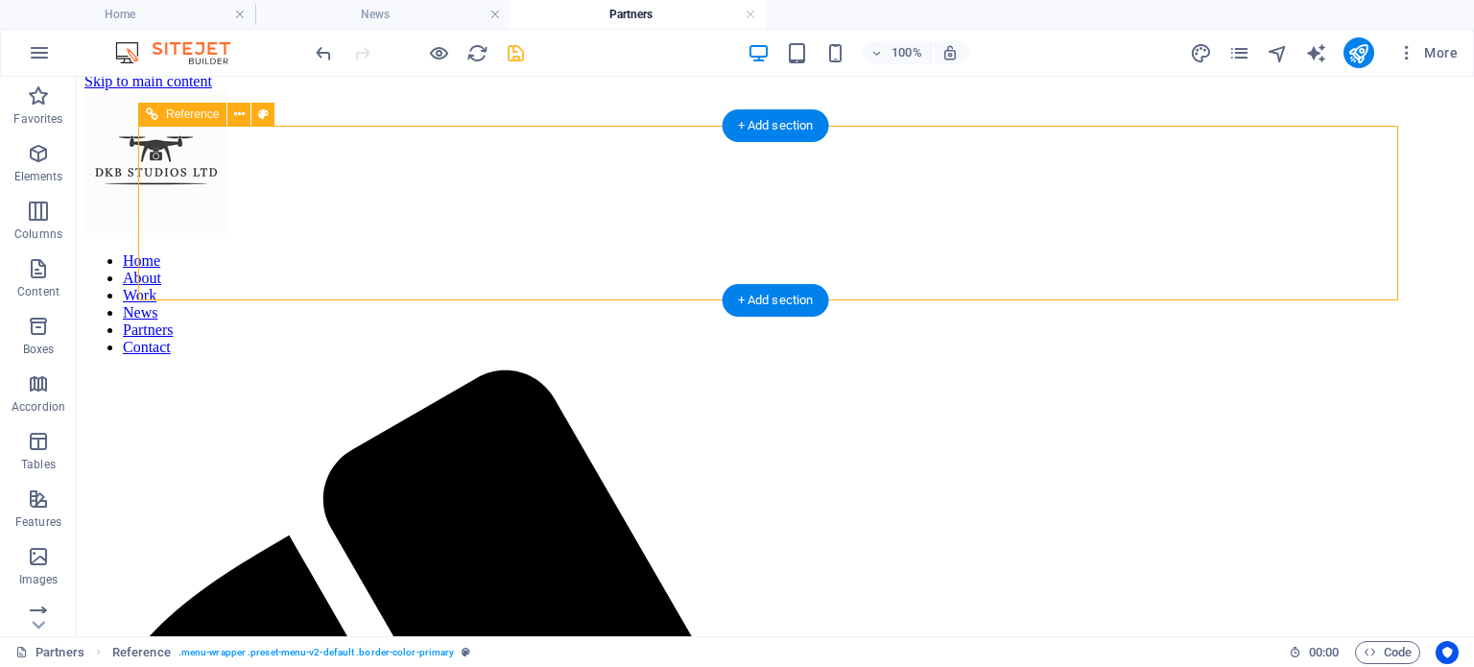
click at [1225, 252] on nav "Home About Work News Partners Contact" at bounding box center [775, 304] width 1382 height 104
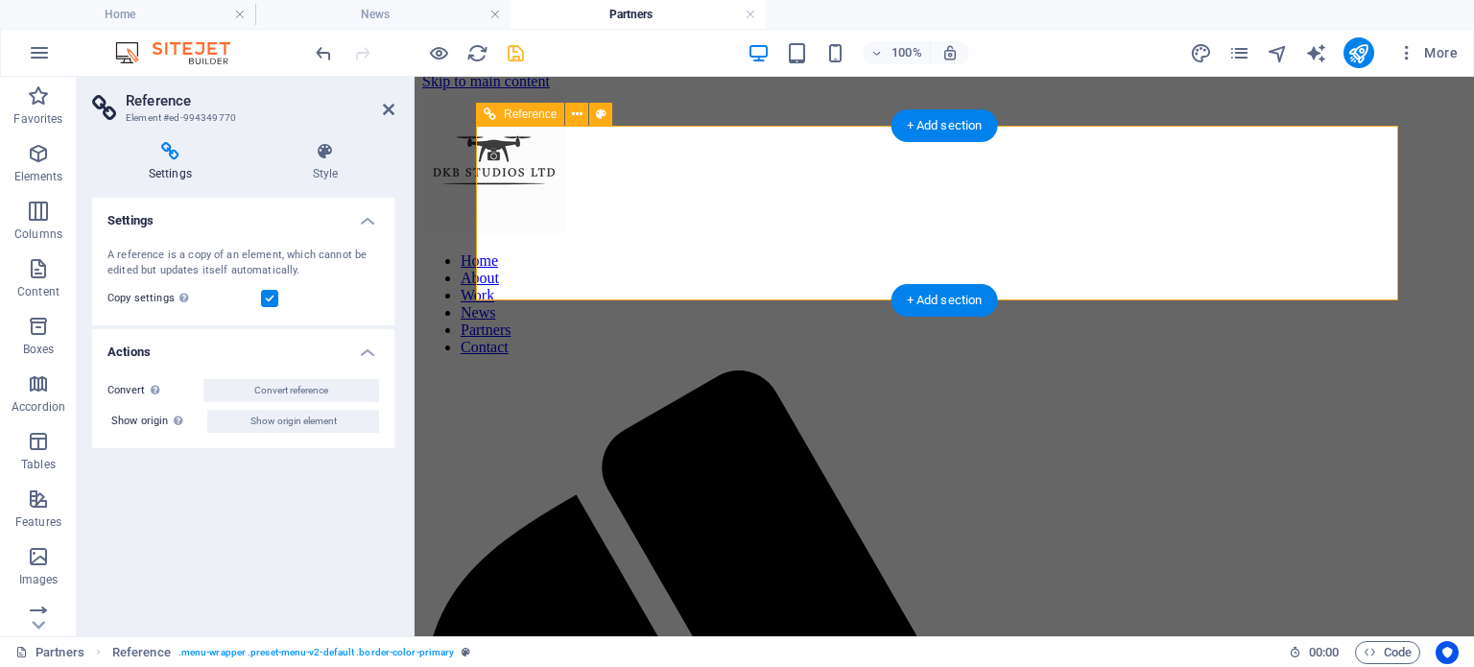
click at [1225, 252] on nav "Home About Work News Partners Contact" at bounding box center [944, 304] width 1044 height 104
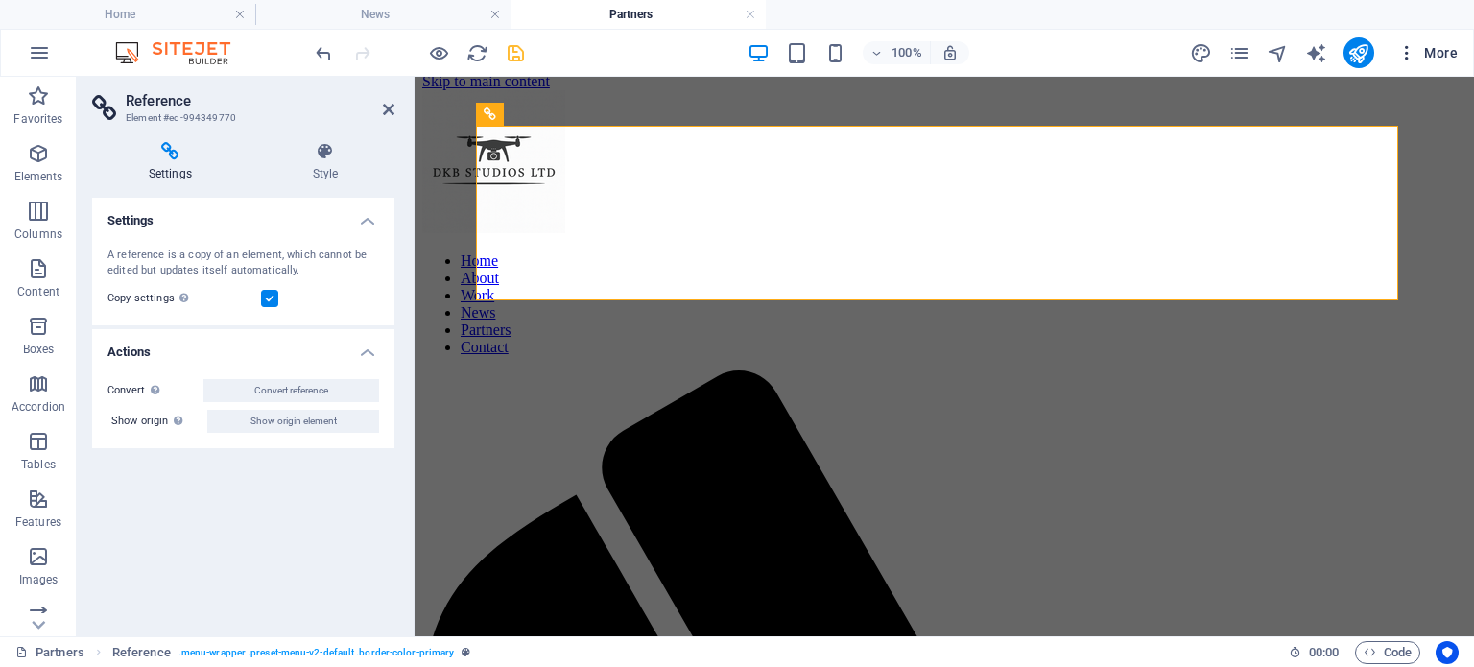
click at [1404, 51] on icon "button" at bounding box center [1406, 52] width 19 height 19
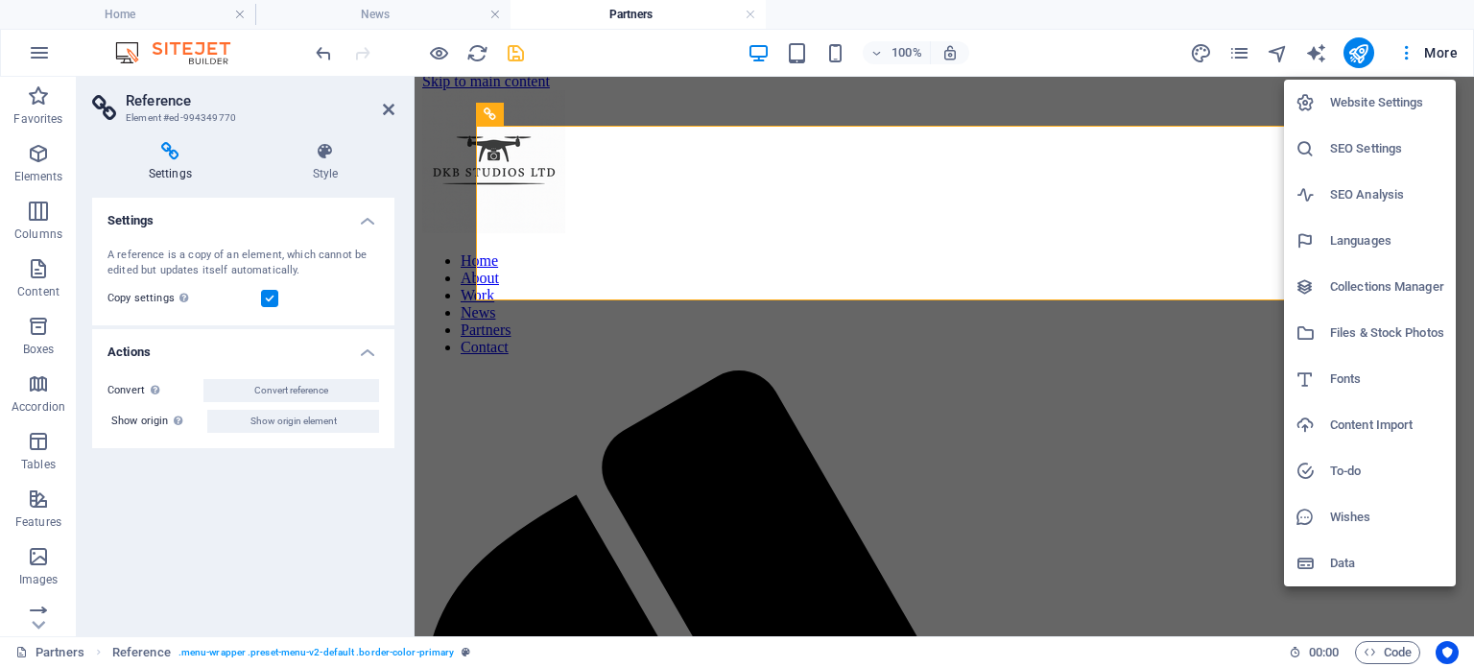
click at [1336, 379] on h6 "Fonts" at bounding box center [1387, 379] width 114 height 23
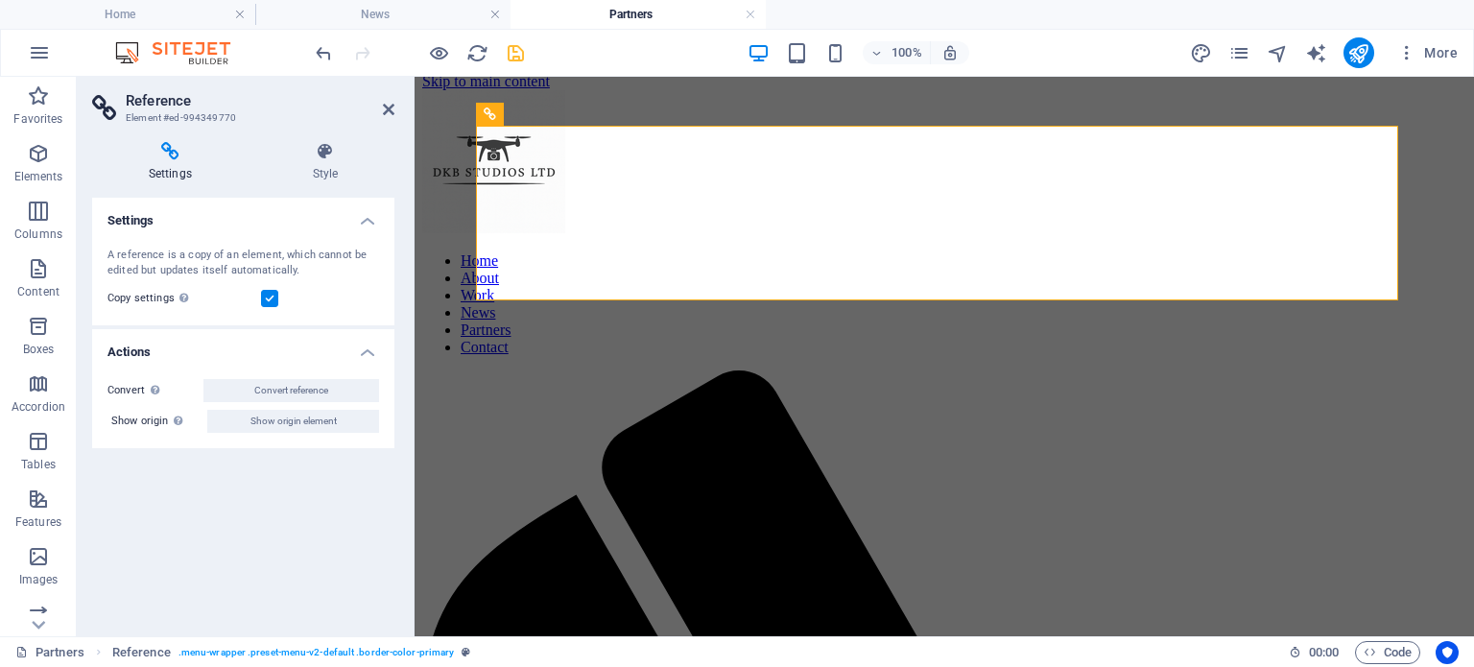
select select "popularity"
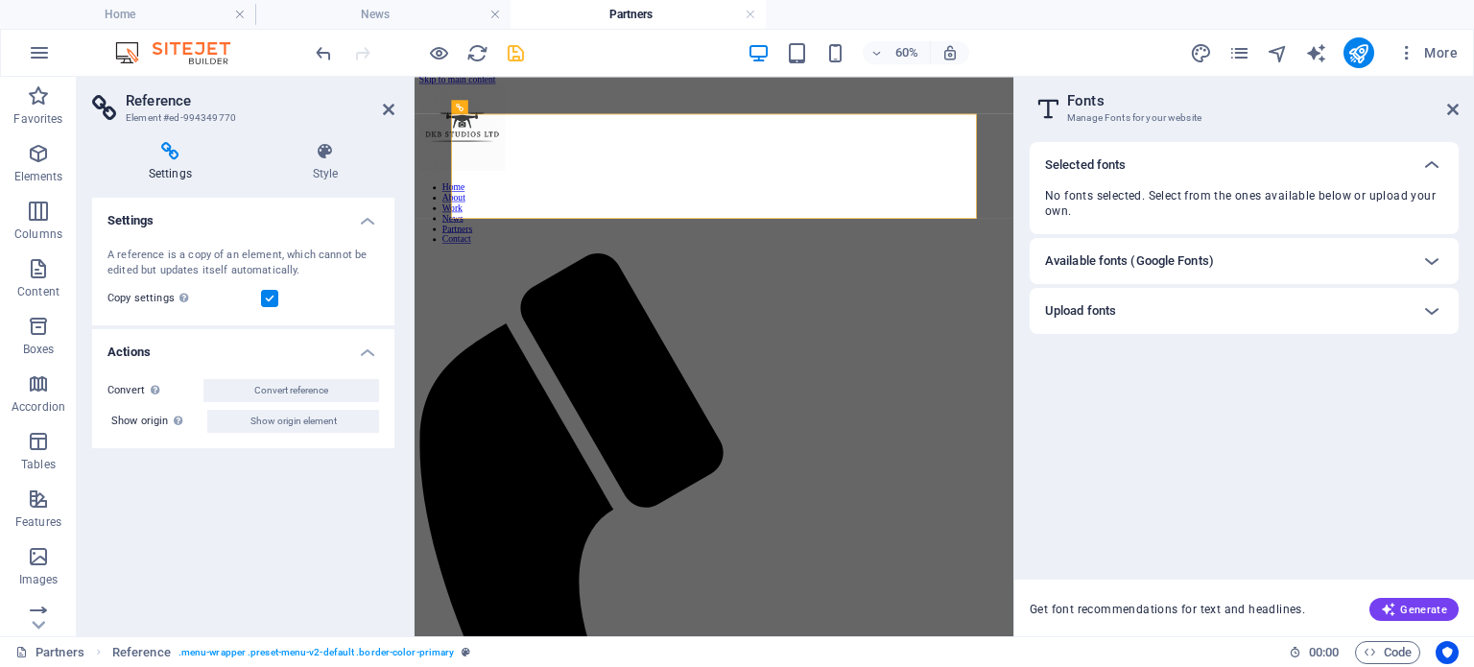
scroll to position [0, 0]
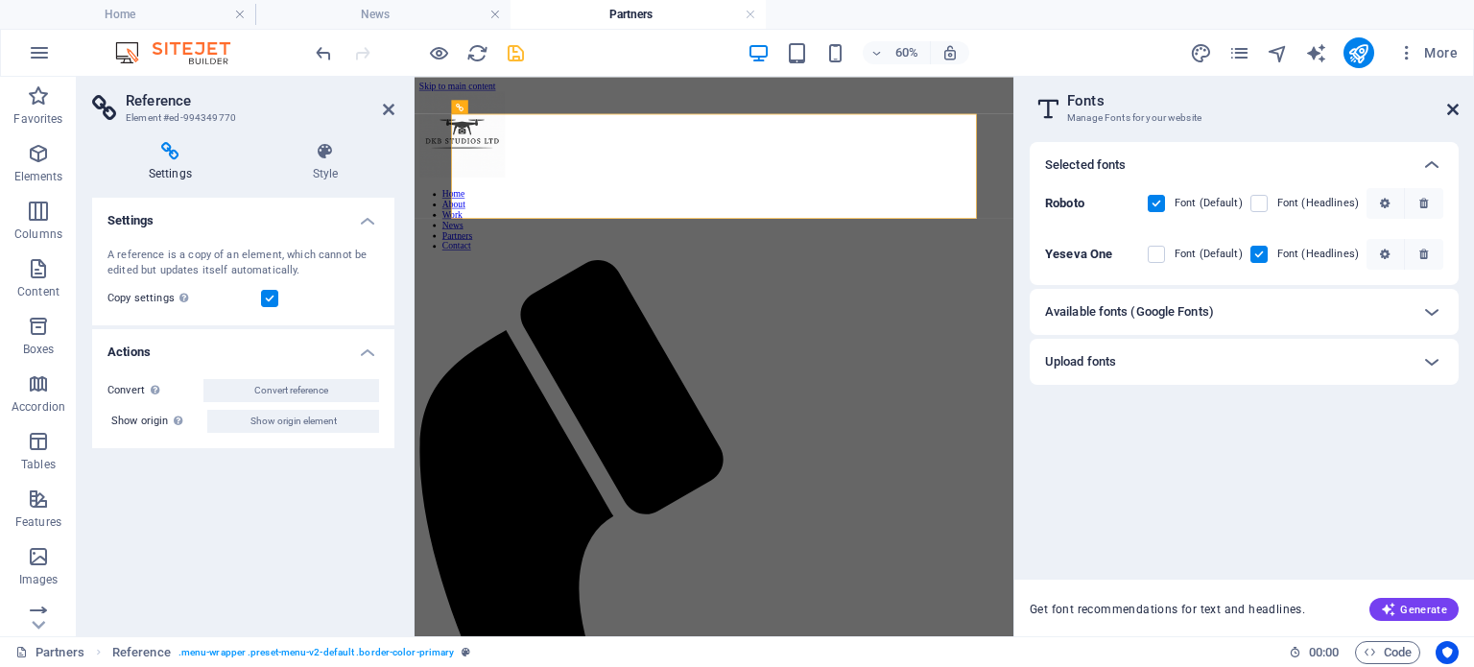
click at [1457, 107] on icon at bounding box center [1453, 109] width 12 height 15
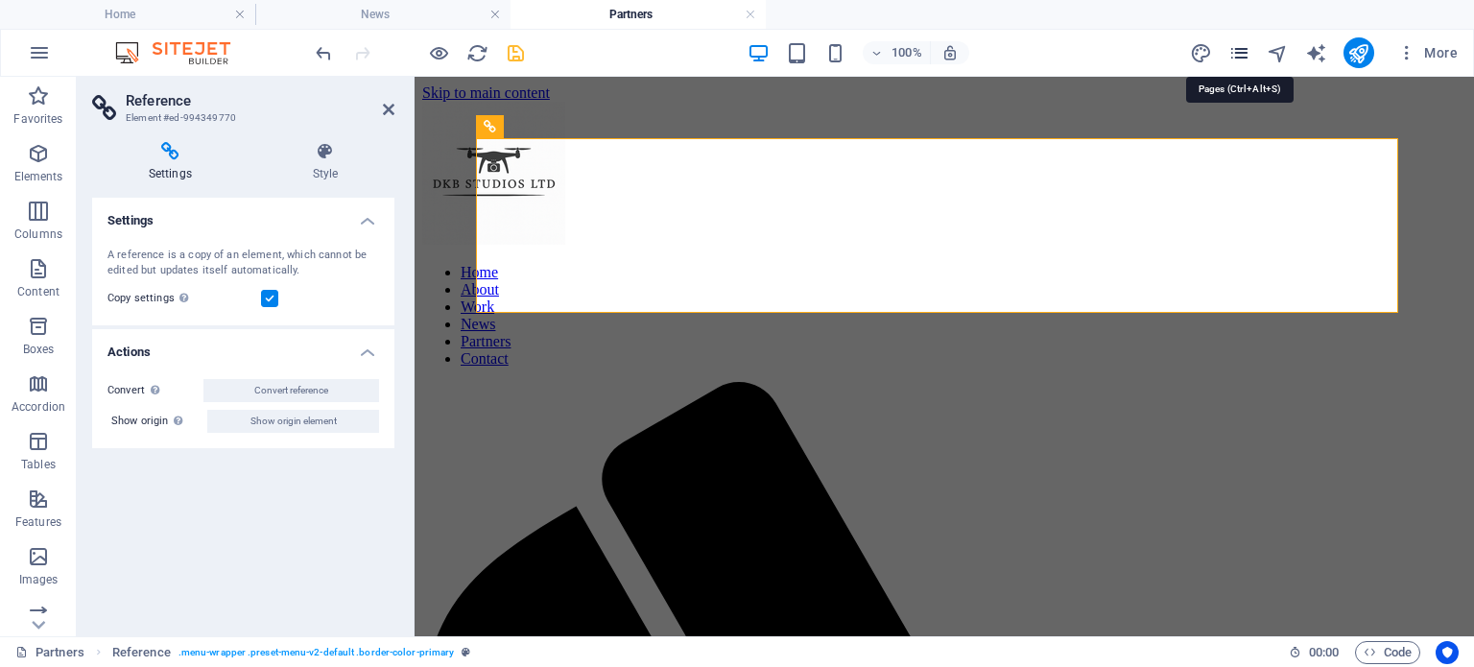
click at [1236, 51] on icon "pages" at bounding box center [1240, 53] width 22 height 22
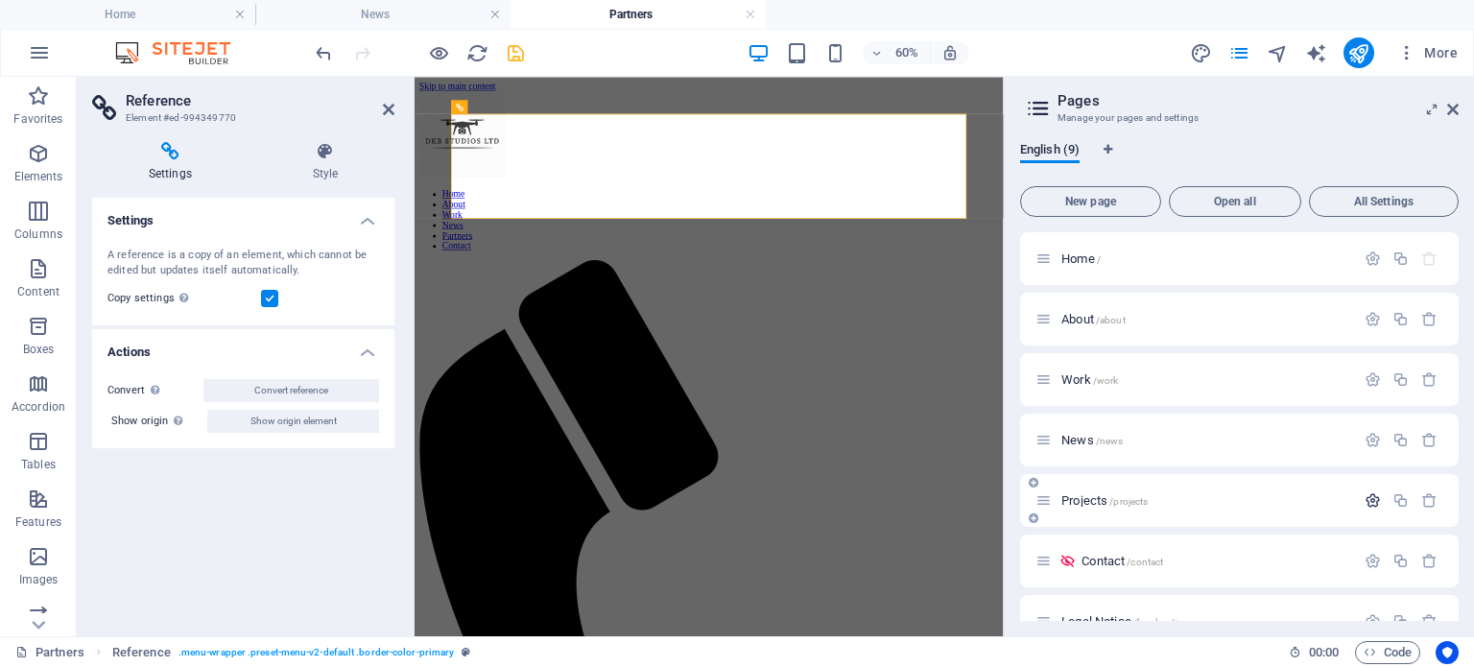
click at [1359, 504] on button "button" at bounding box center [1373, 500] width 28 height 16
click at [1463, 390] on div "English (9) New page Open all All Settings Home / About /about Work /work News …" at bounding box center [1239, 382] width 469 height 510
click at [1459, 390] on div "English (9) New page Open all All Settings Home / About /about Work /work News …" at bounding box center [1239, 382] width 469 height 510
click at [1459, 359] on div "English (9) New page Open all All Settings Home / About /about Work /work News …" at bounding box center [1239, 382] width 469 height 510
drag, startPoint x: 1459, startPoint y: 316, endPoint x: 1458, endPoint y: 360, distance: 44.2
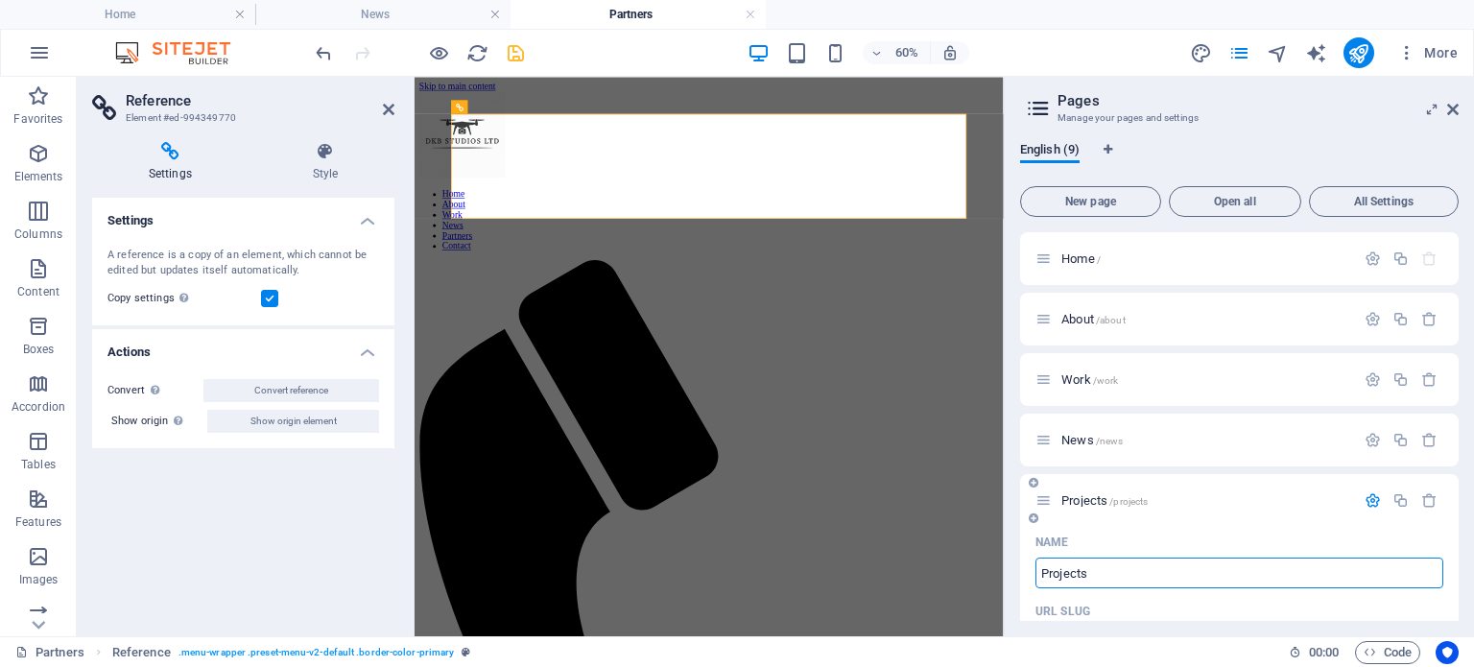
drag, startPoint x: 1458, startPoint y: 360, endPoint x: 1071, endPoint y: 579, distance: 444.4
click at [1071, 579] on input "Projects" at bounding box center [1240, 573] width 408 height 31
drag, startPoint x: 1459, startPoint y: 315, endPoint x: 1459, endPoint y: 353, distance: 38.4
click at [1459, 353] on div "English (9) New page Open all All Settings Home / About /about Work /work News …" at bounding box center [1239, 382] width 469 height 510
click at [1459, 352] on div "English (9) New page Open all All Settings Home / About /about Work /work News …" at bounding box center [1239, 382] width 469 height 510
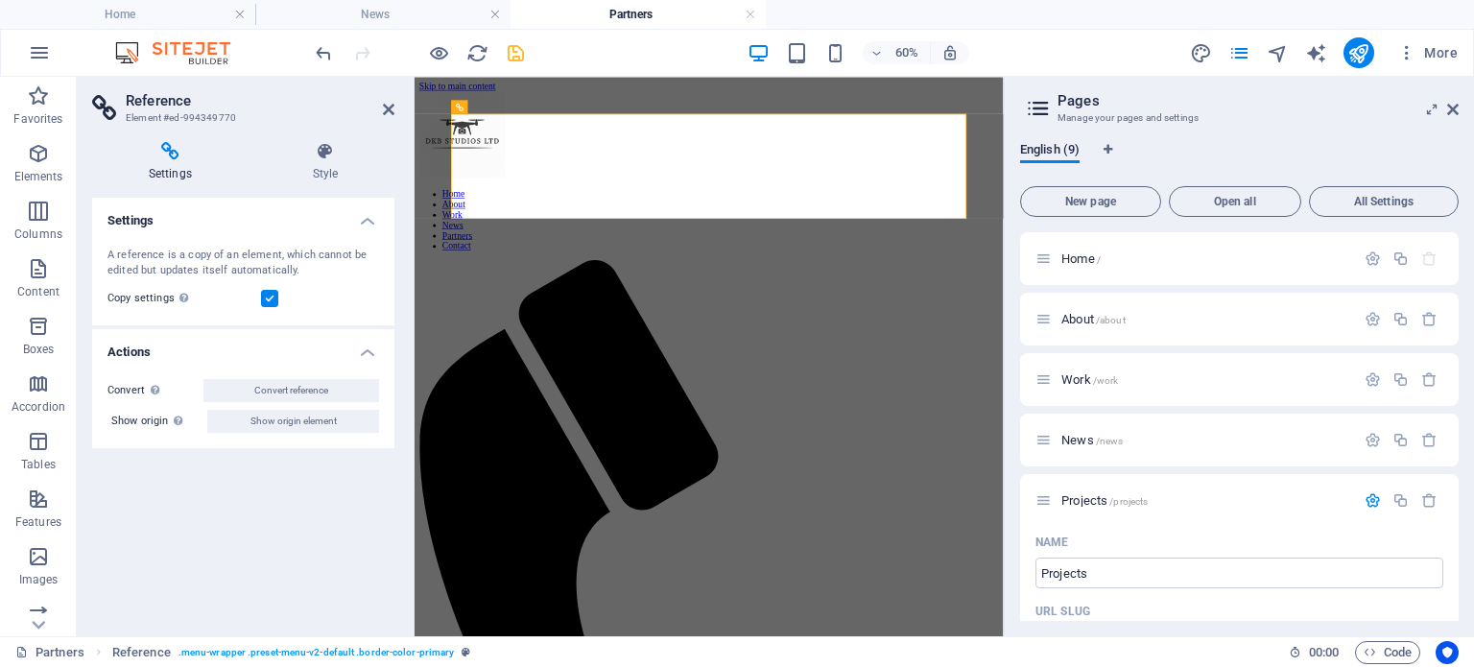
click at [1459, 364] on div "English (9) New page Open all All Settings Home / About /about Work /work News …" at bounding box center [1239, 382] width 469 height 510
drag, startPoint x: 1452, startPoint y: 322, endPoint x: 1459, endPoint y: 334, distance: 13.3
click at [1459, 334] on div "English (9) New page Open all All Settings Home / About /about Work /work News …" at bounding box center [1239, 382] width 469 height 510
drag, startPoint x: 1459, startPoint y: 334, endPoint x: 1456, endPoint y: 385, distance: 50.9
click at [1456, 385] on div "English (9) New page Open all All Settings Home / About /about Work /work News …" at bounding box center [1239, 382] width 469 height 510
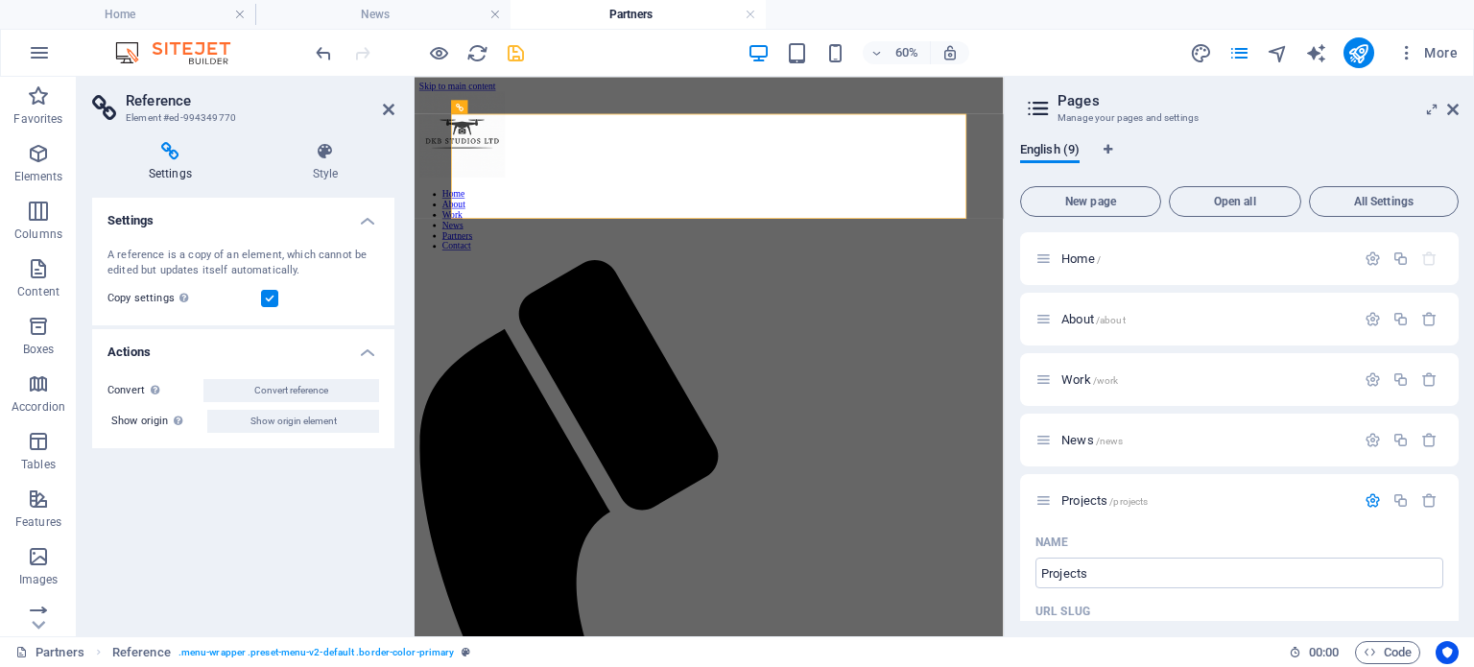
click at [1460, 362] on div "English (9) New page Open all All Settings Home / About /about Work /work News …" at bounding box center [1239, 382] width 469 height 510
click at [1458, 362] on div "Home / About /about Work /work News /news Projects /projects Name Projects ​ UR…" at bounding box center [1239, 426] width 439 height 389
click at [1447, 114] on icon at bounding box center [1453, 109] width 12 height 15
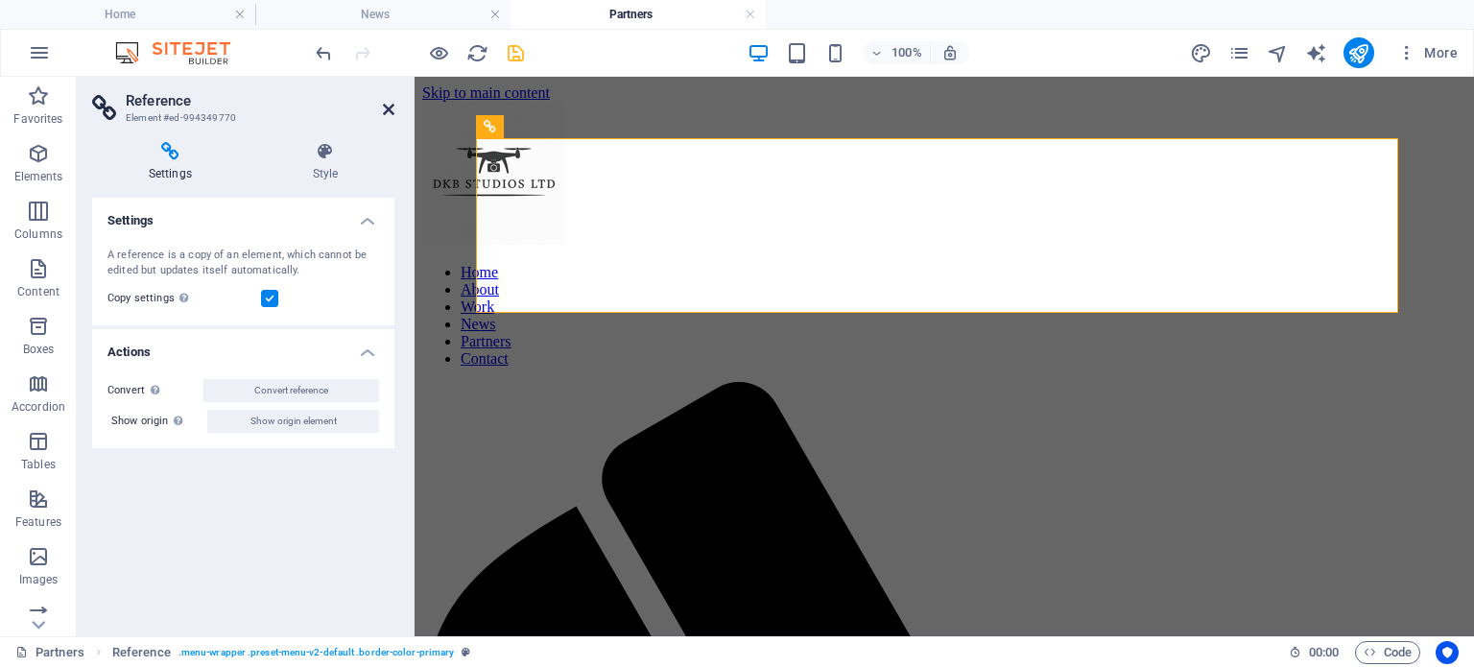
click at [386, 114] on icon at bounding box center [389, 109] width 12 height 15
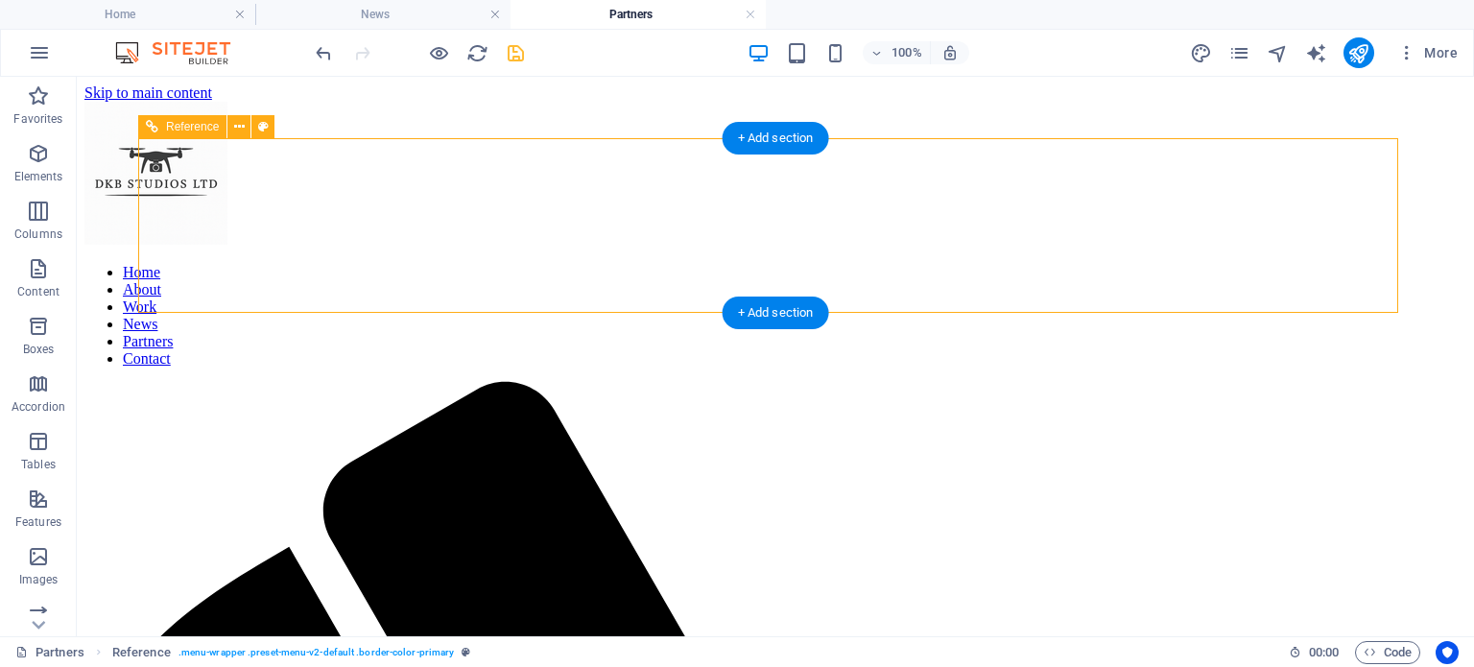
click at [1236, 264] on nav "Home About Work News Partners Contact" at bounding box center [775, 316] width 1382 height 104
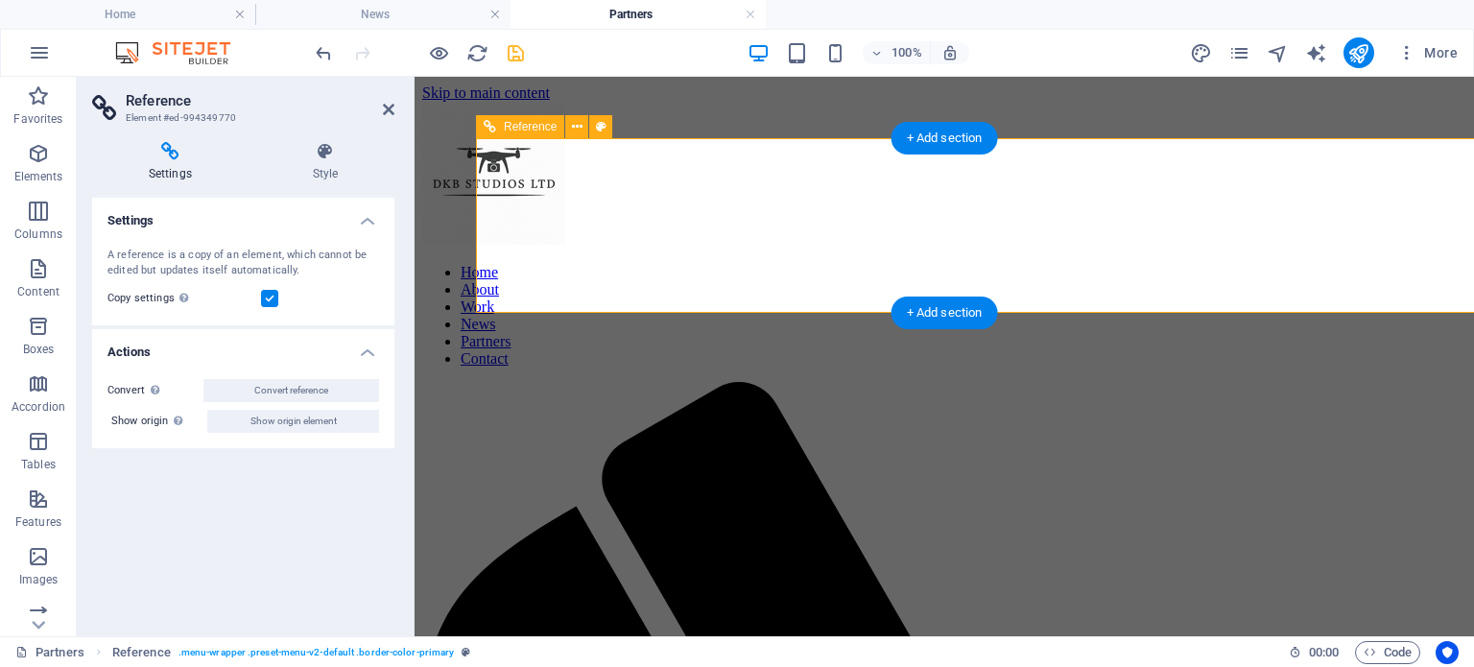
click at [1236, 264] on nav "Home About Work News Partners Contact" at bounding box center [944, 316] width 1044 height 104
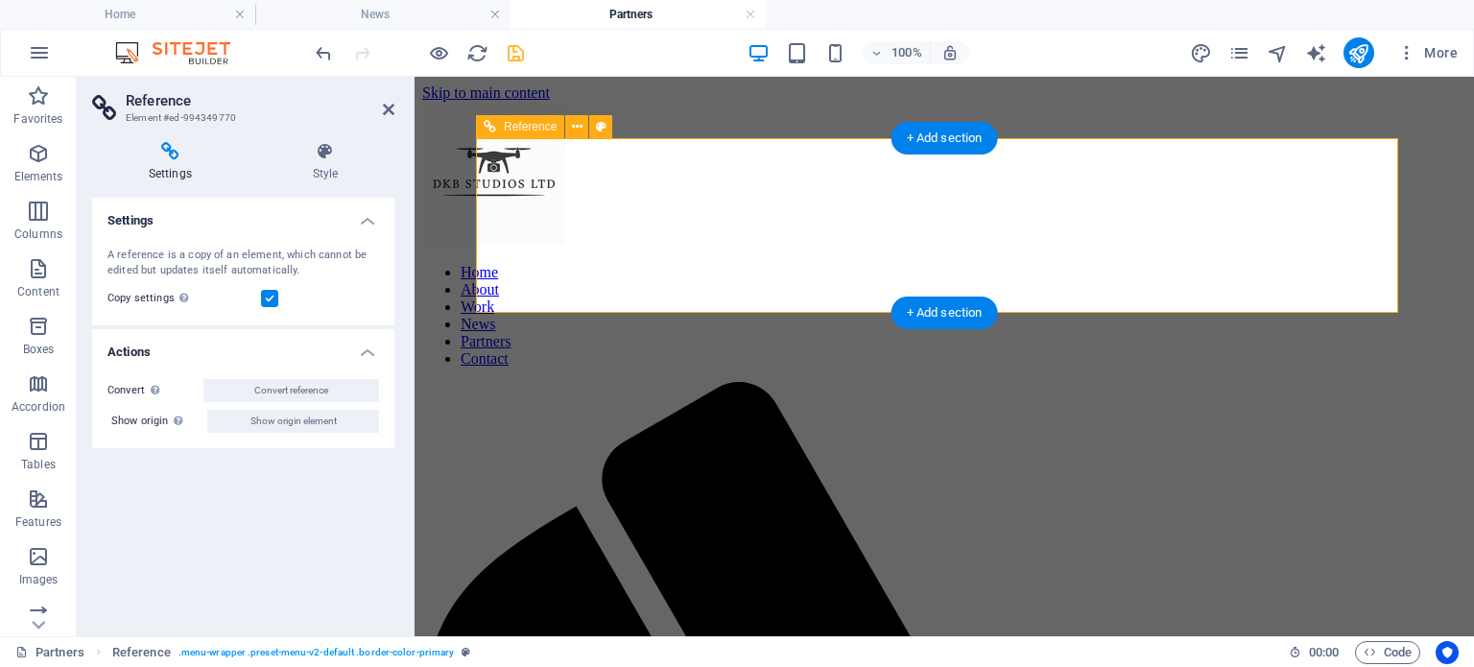
click at [1236, 264] on nav "Home About Work News Partners Contact" at bounding box center [944, 316] width 1044 height 104
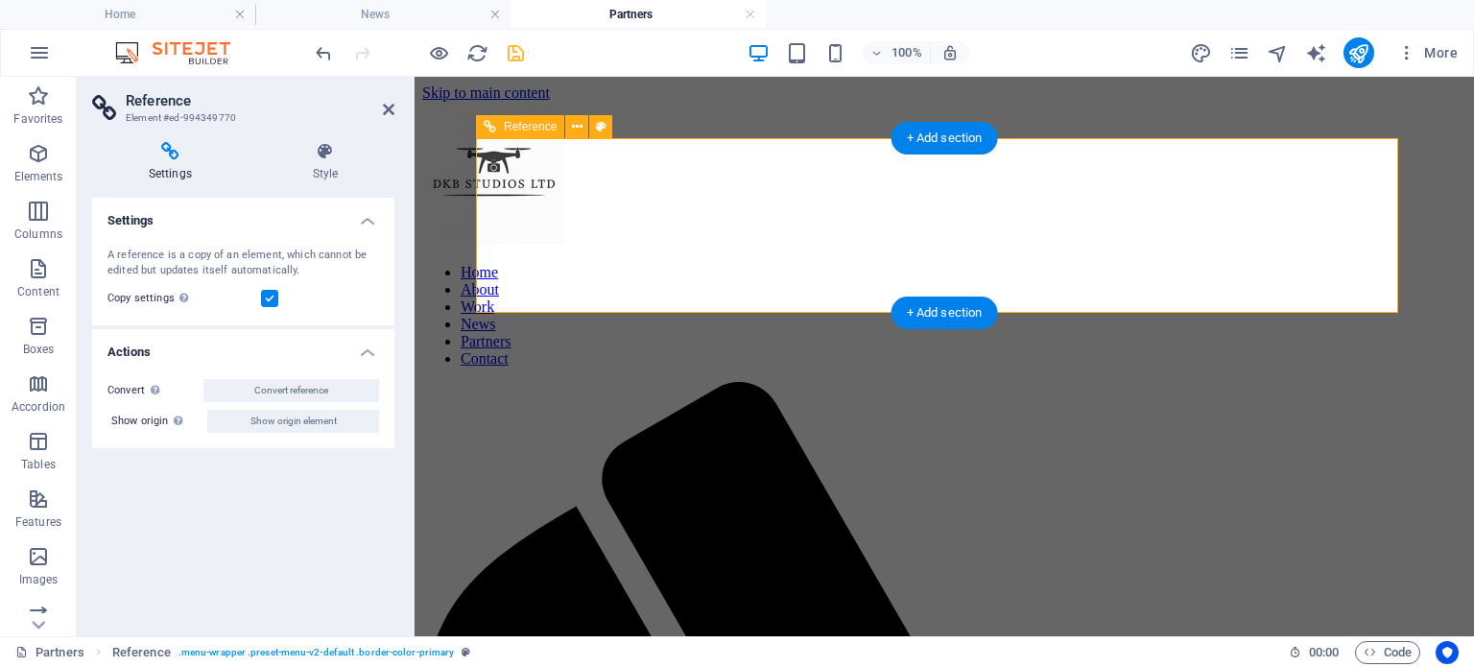
click at [1236, 264] on nav "Home About Work News Partners Contact" at bounding box center [944, 316] width 1044 height 104
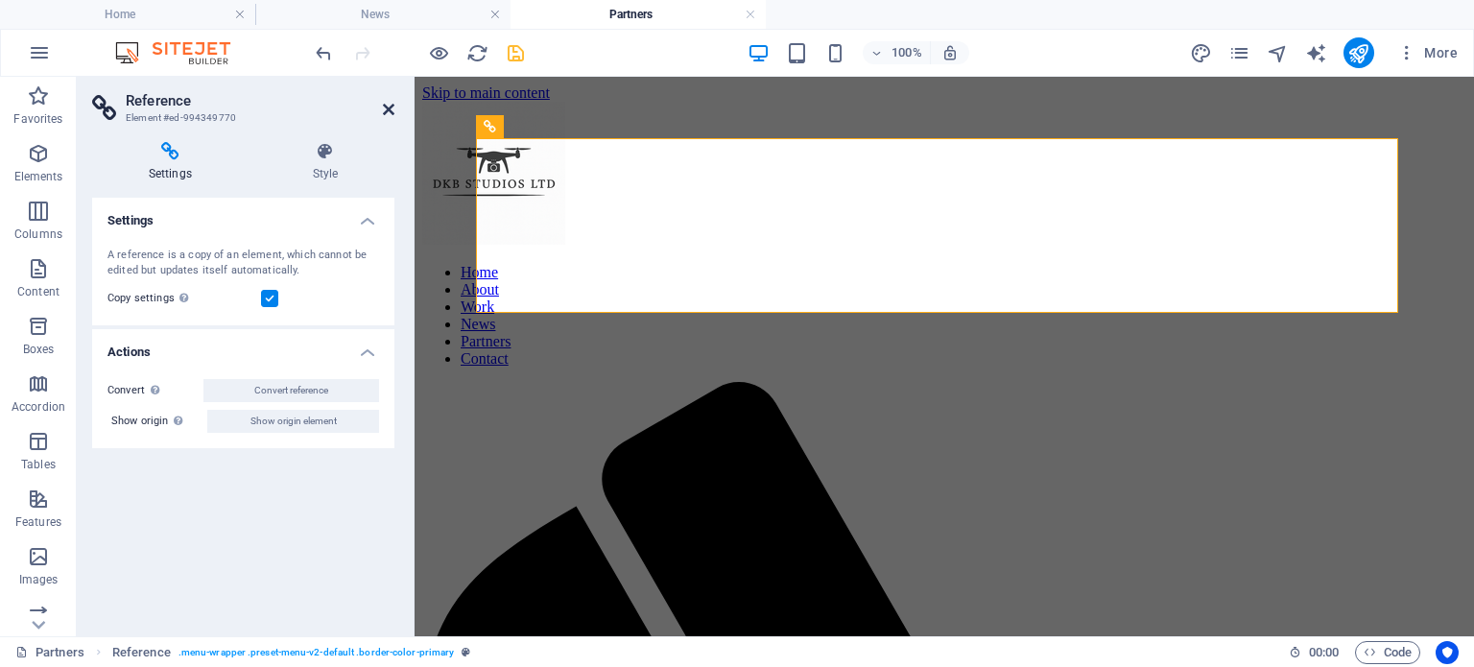
click at [391, 107] on icon at bounding box center [389, 109] width 12 height 15
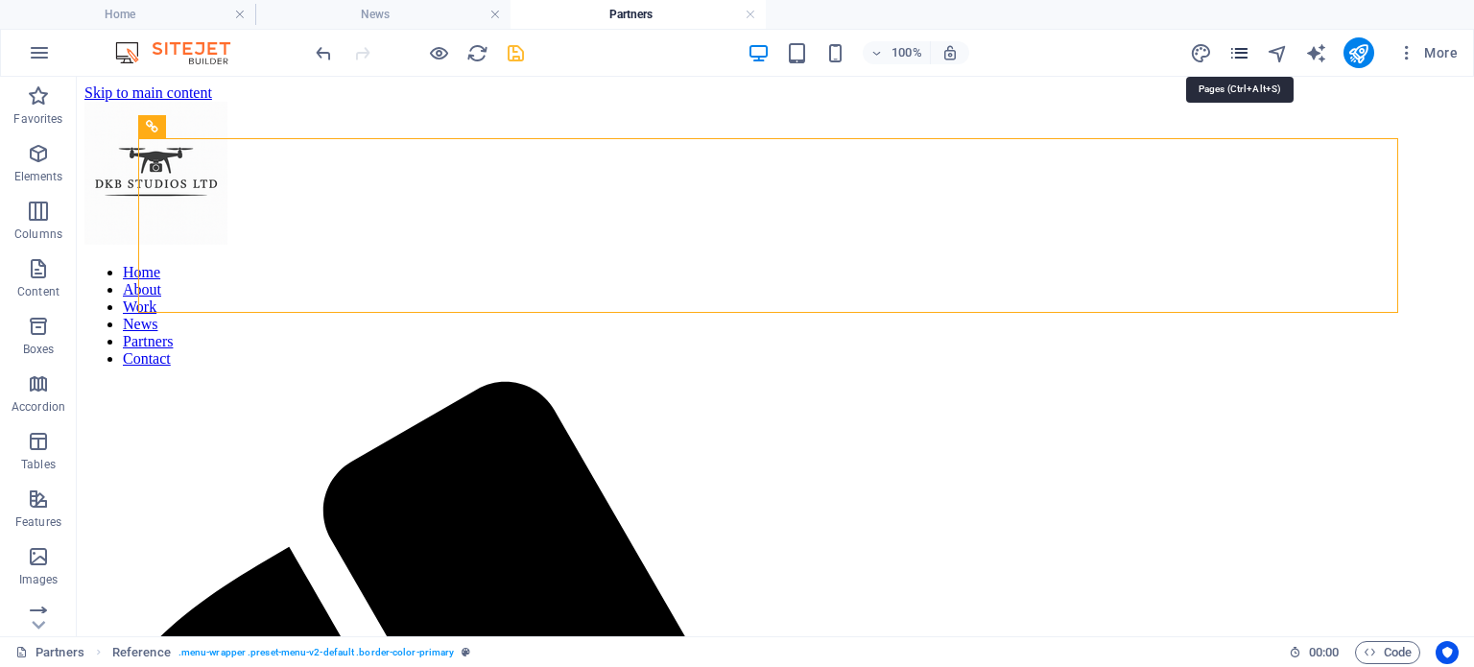
click at [1237, 42] on icon "pages" at bounding box center [1240, 53] width 22 height 22
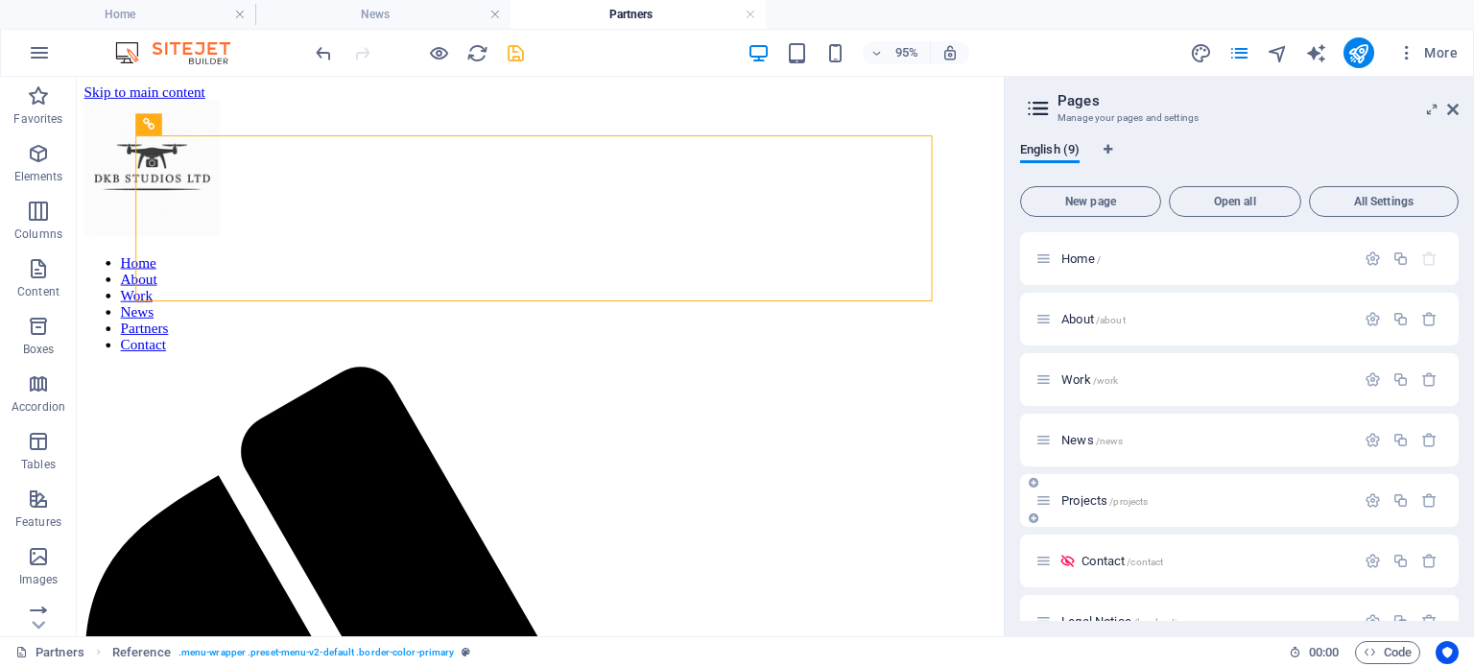
click at [1083, 499] on span "Projects /projects" at bounding box center [1105, 500] width 86 height 14
click at [1113, 500] on span "/projects" at bounding box center [1128, 501] width 38 height 11
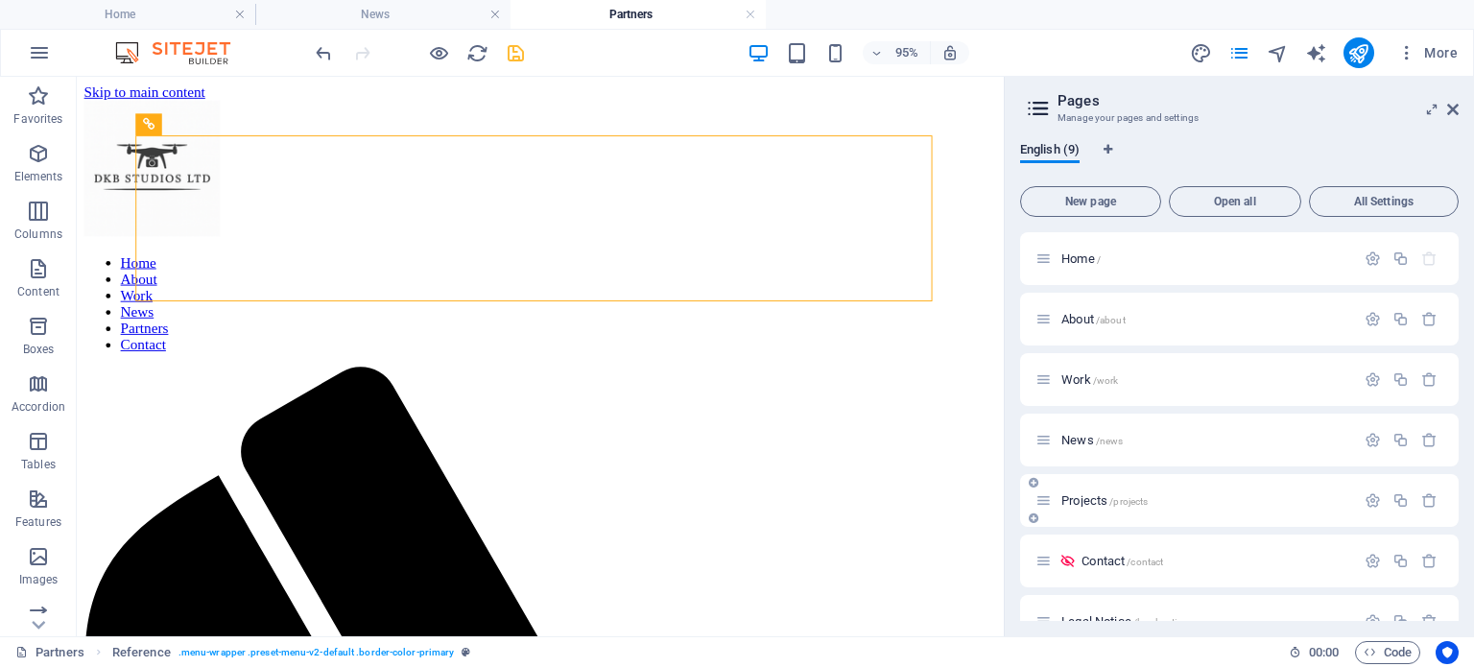
click at [1079, 507] on div "Projects /projects" at bounding box center [1196, 500] width 320 height 22
click at [1079, 498] on div "Projects /projects" at bounding box center [1196, 500] width 320 height 22
click at [1079, 498] on span "Projects /projects" at bounding box center [1105, 500] width 86 height 14
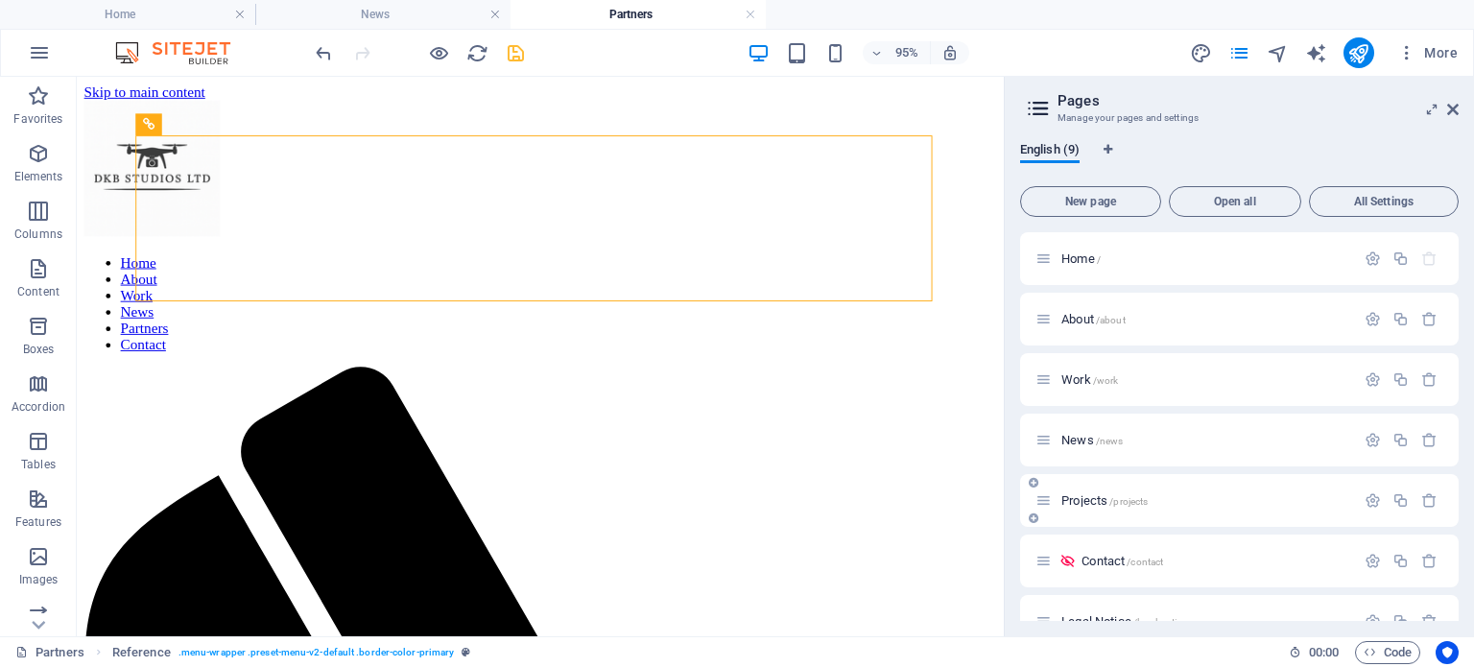
click at [1079, 498] on span "Projects /projects" at bounding box center [1105, 500] width 86 height 14
click at [511, 49] on icon "save" at bounding box center [516, 53] width 22 height 22
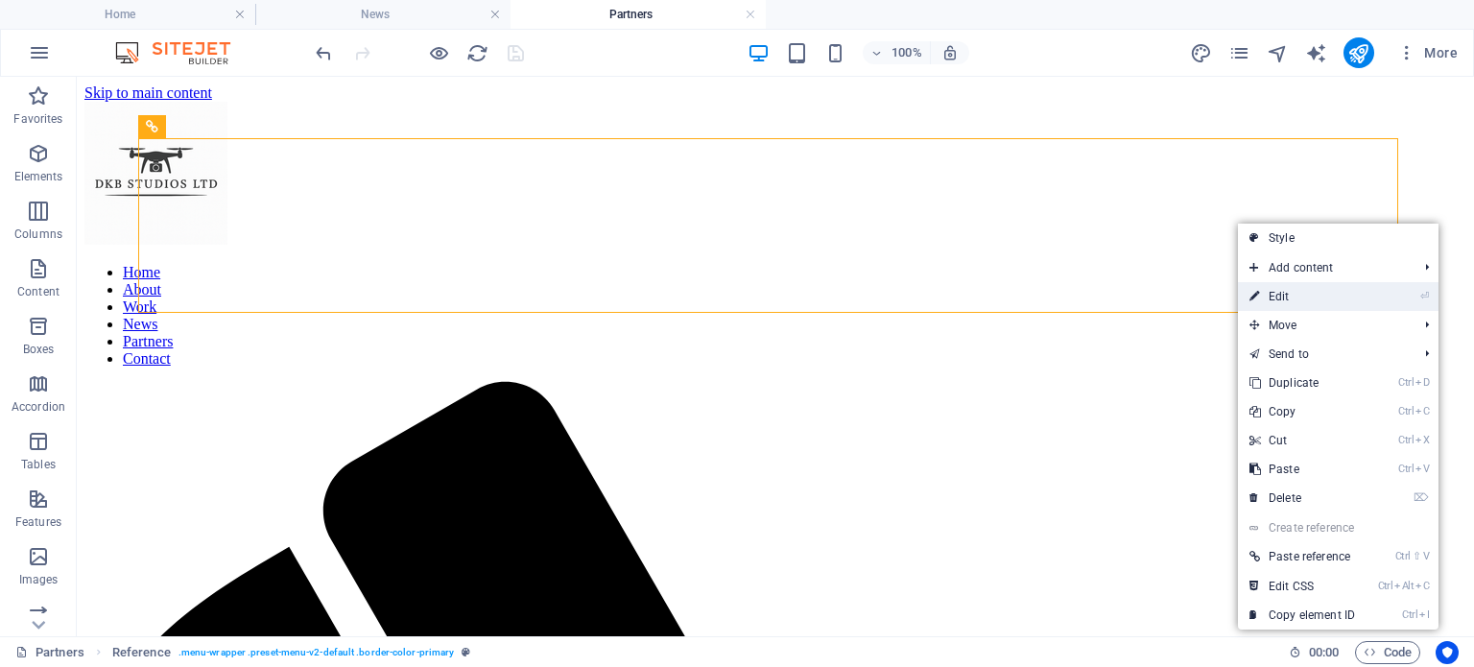
click at [1268, 290] on link "⏎ Edit" at bounding box center [1302, 296] width 129 height 29
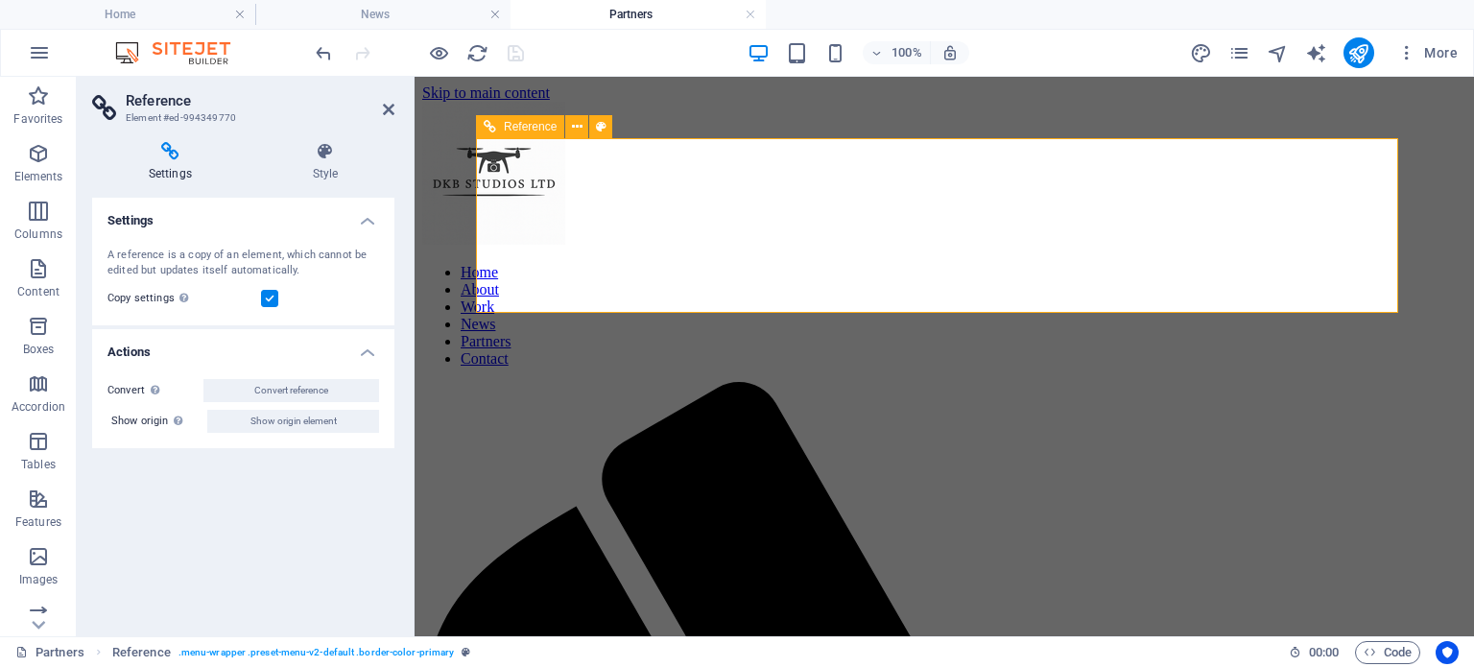
click at [1238, 264] on nav "Home About Work News Partners Contact" at bounding box center [944, 316] width 1044 height 104
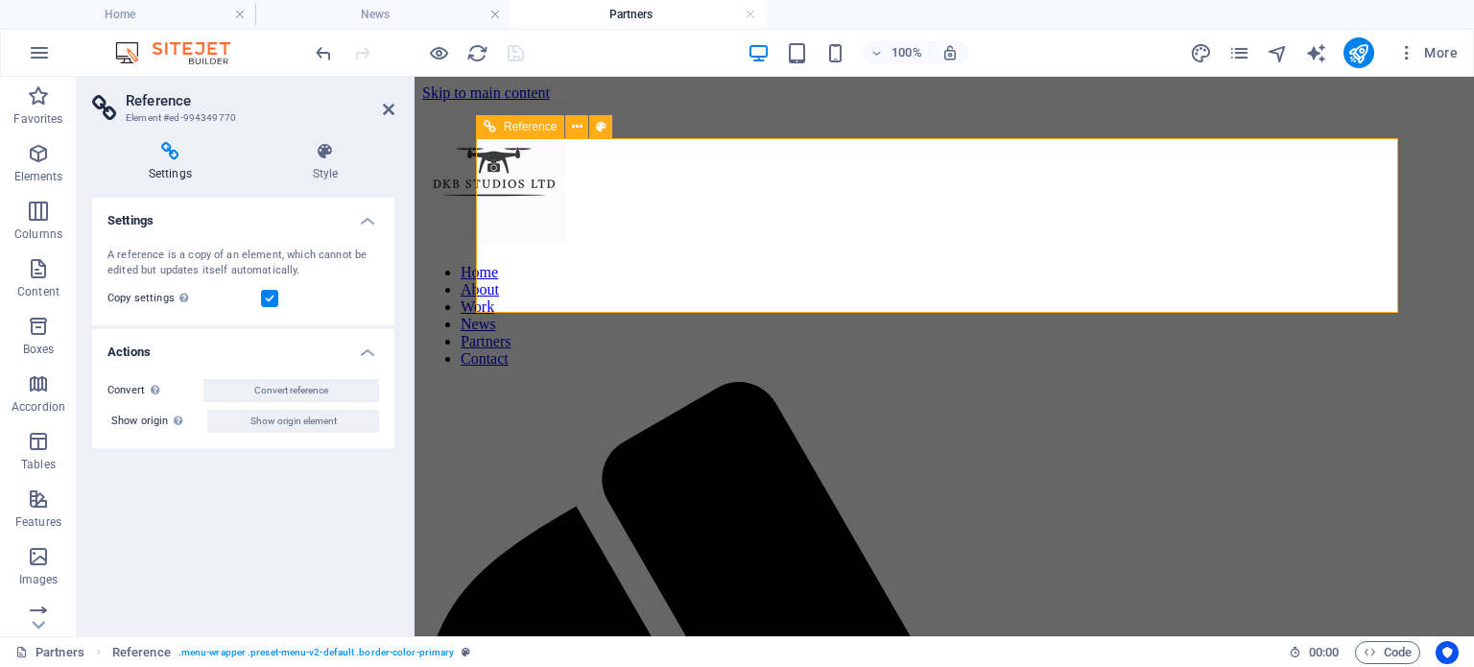
click at [1238, 264] on nav "Home About Work News Partners Contact" at bounding box center [944, 316] width 1044 height 104
click at [173, 162] on h4 "Settings" at bounding box center [174, 162] width 164 height 40
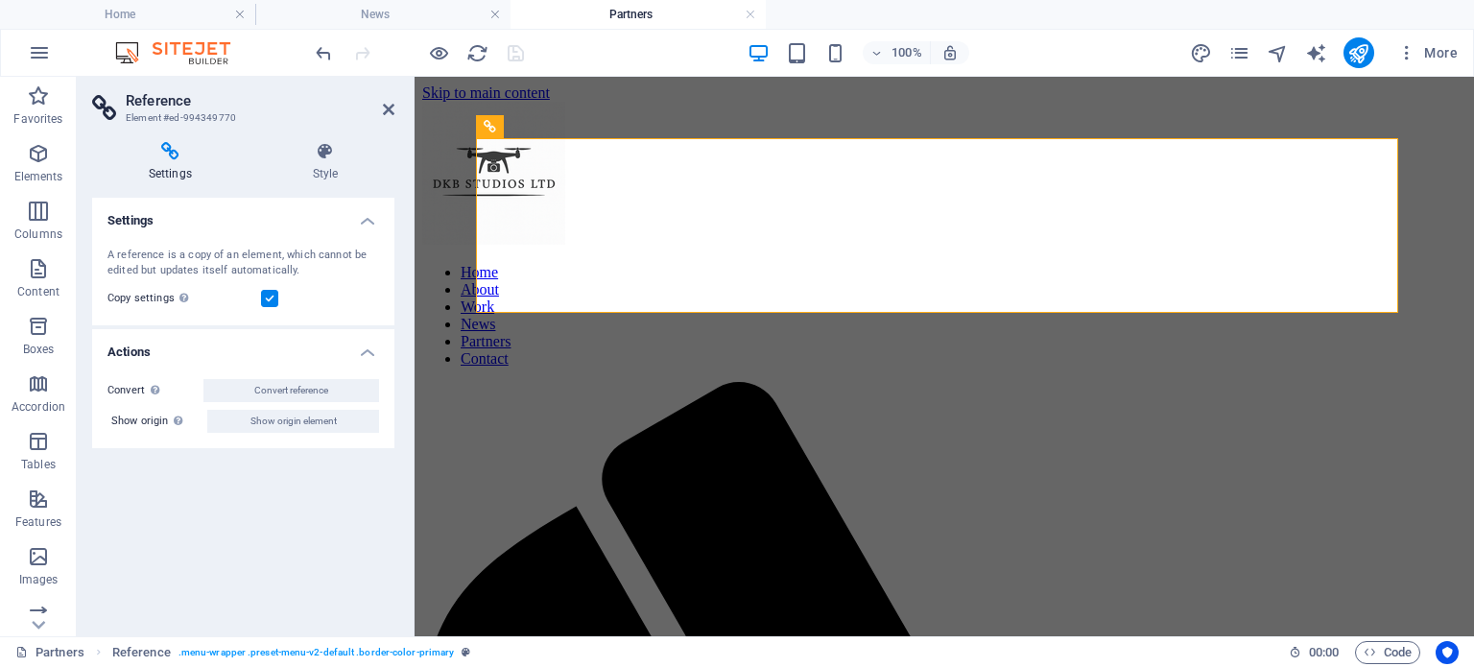
click at [365, 346] on h4 "Actions" at bounding box center [243, 346] width 302 height 35
click at [365, 346] on h4 "Actions" at bounding box center [243, 352] width 302 height 46
click at [342, 178] on h4 "Style" at bounding box center [325, 162] width 138 height 40
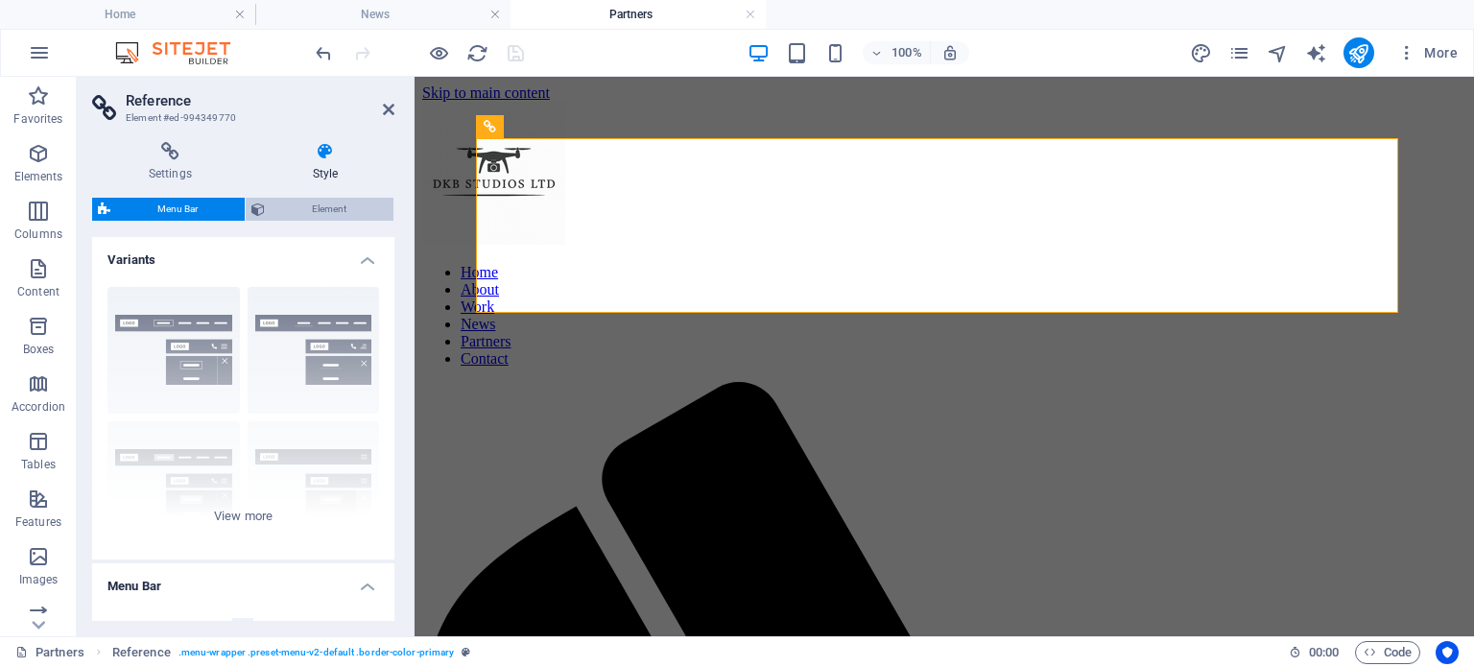
click at [335, 217] on span "Element" at bounding box center [329, 209] width 117 height 23
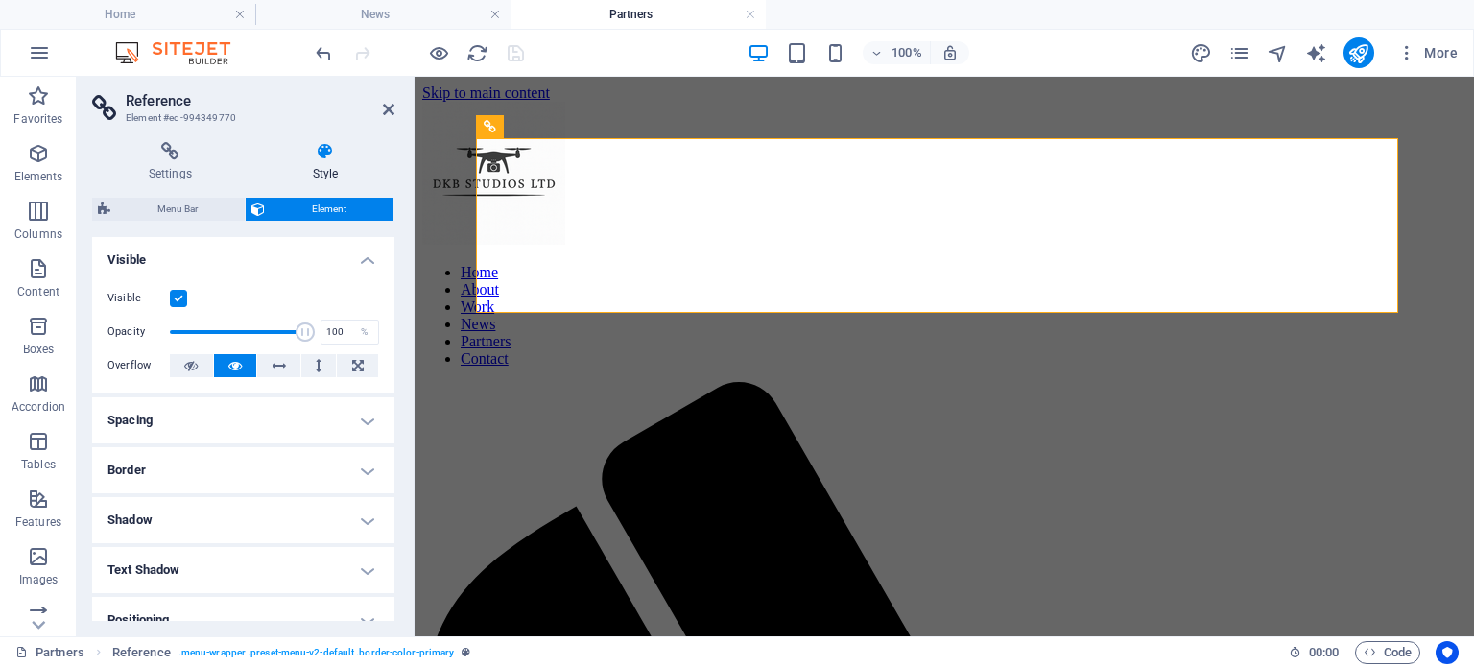
drag, startPoint x: 395, startPoint y: 267, endPoint x: 387, endPoint y: 333, distance: 66.8
click at [387, 333] on div "Settings Style Settings A reference is a copy of an element, which cannot be ed…" at bounding box center [243, 382] width 333 height 510
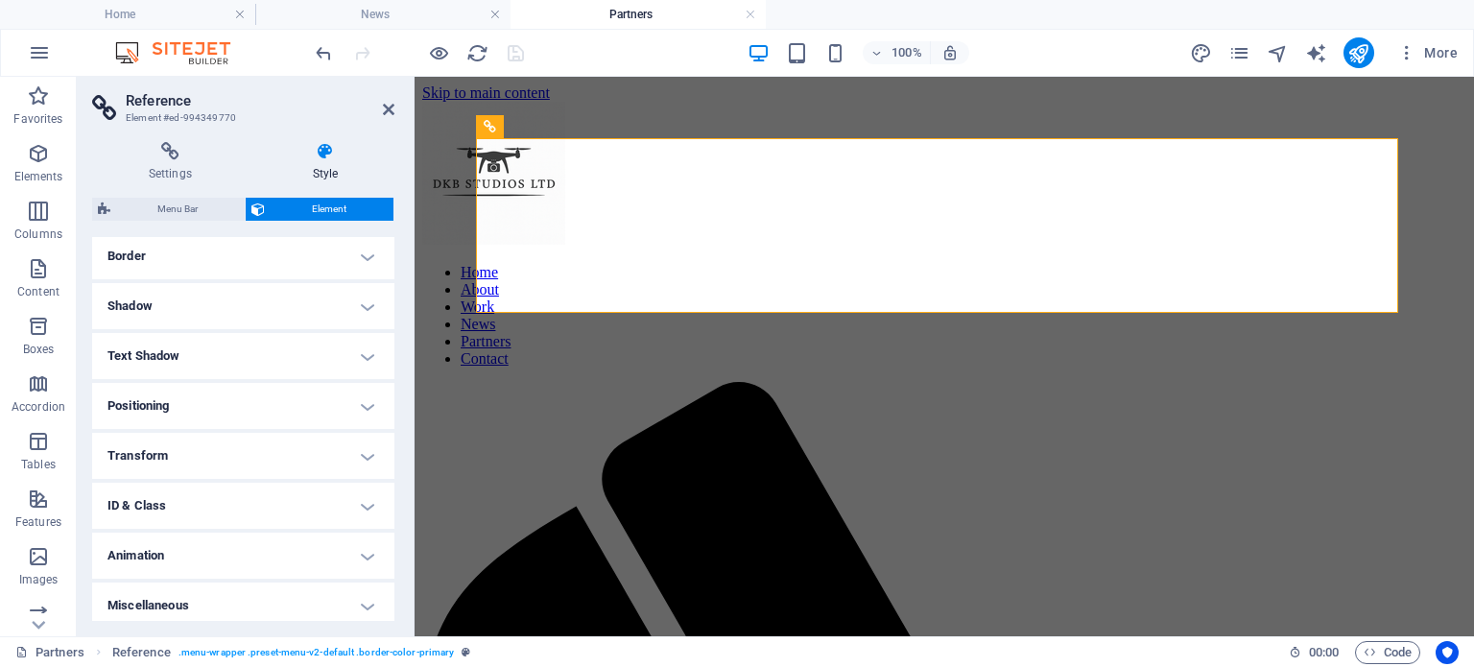
scroll to position [221, 0]
click at [390, 106] on icon at bounding box center [389, 109] width 12 height 15
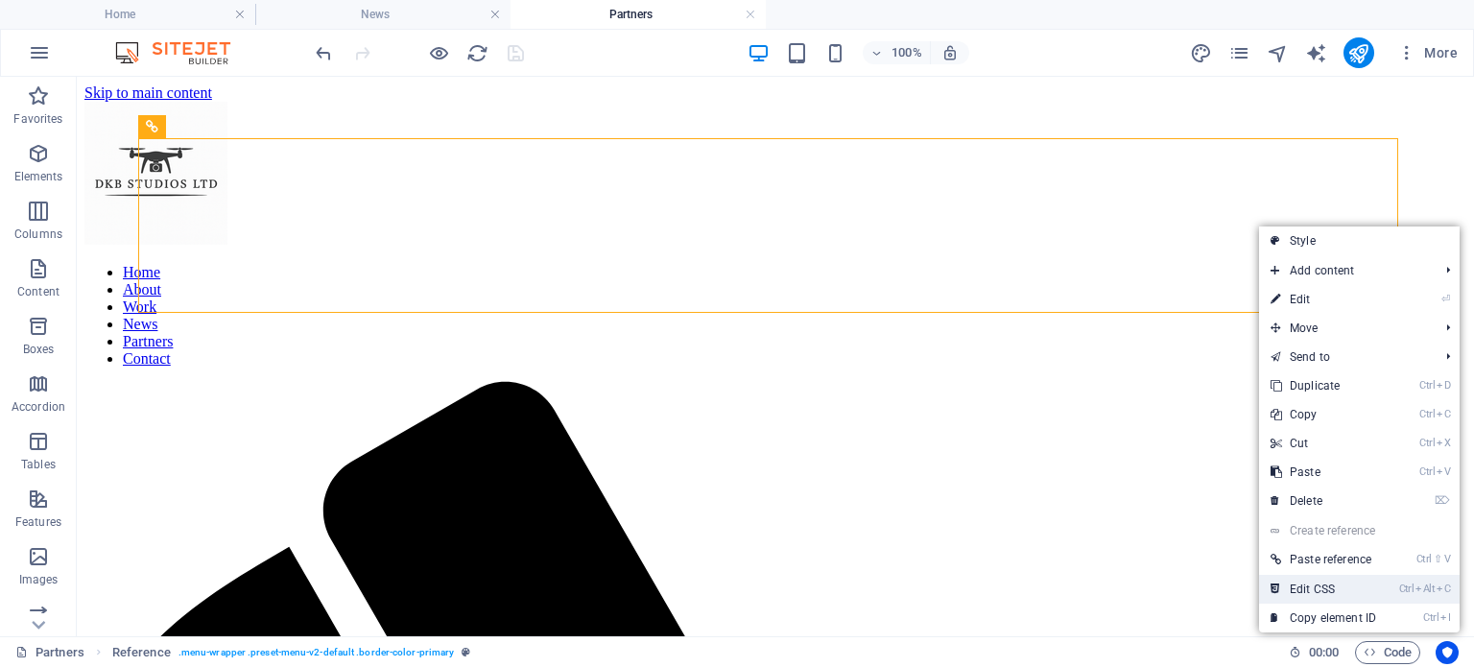
click at [1322, 590] on link "Ctrl Alt C Edit CSS" at bounding box center [1323, 589] width 129 height 29
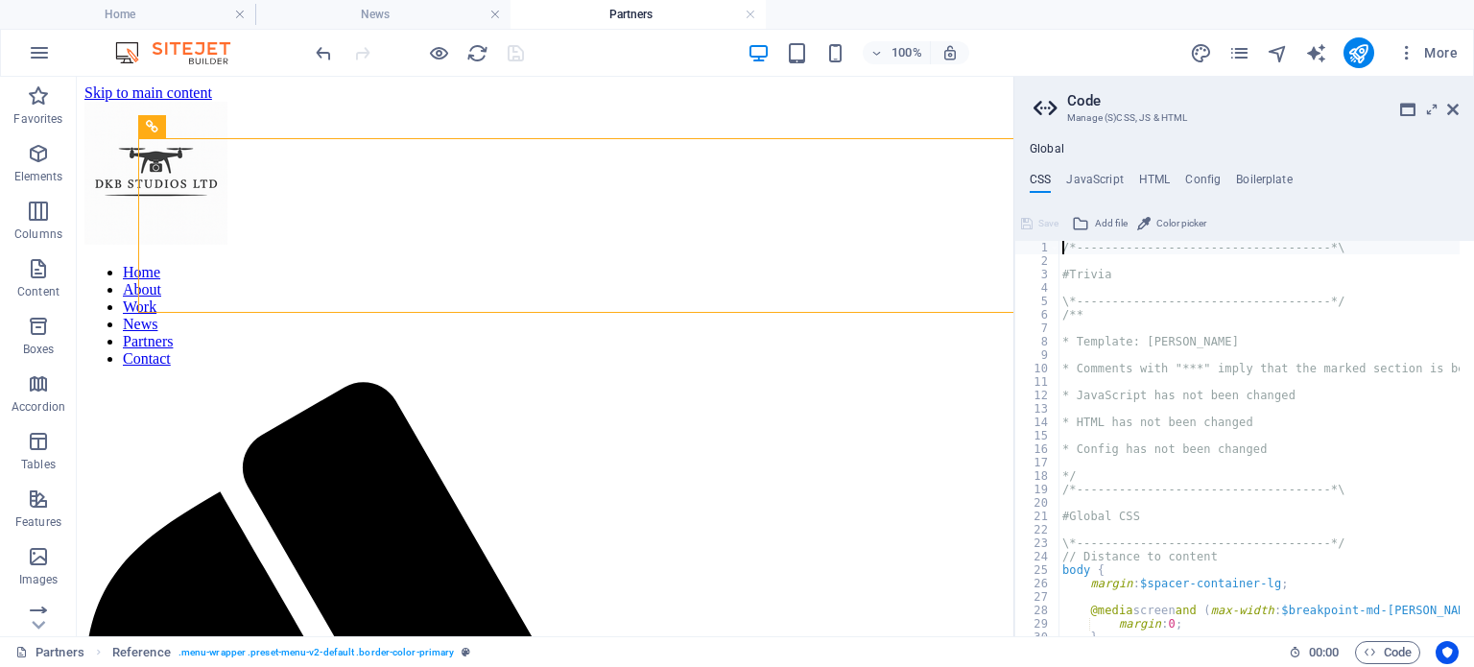
type textarea "@include menu-v2("
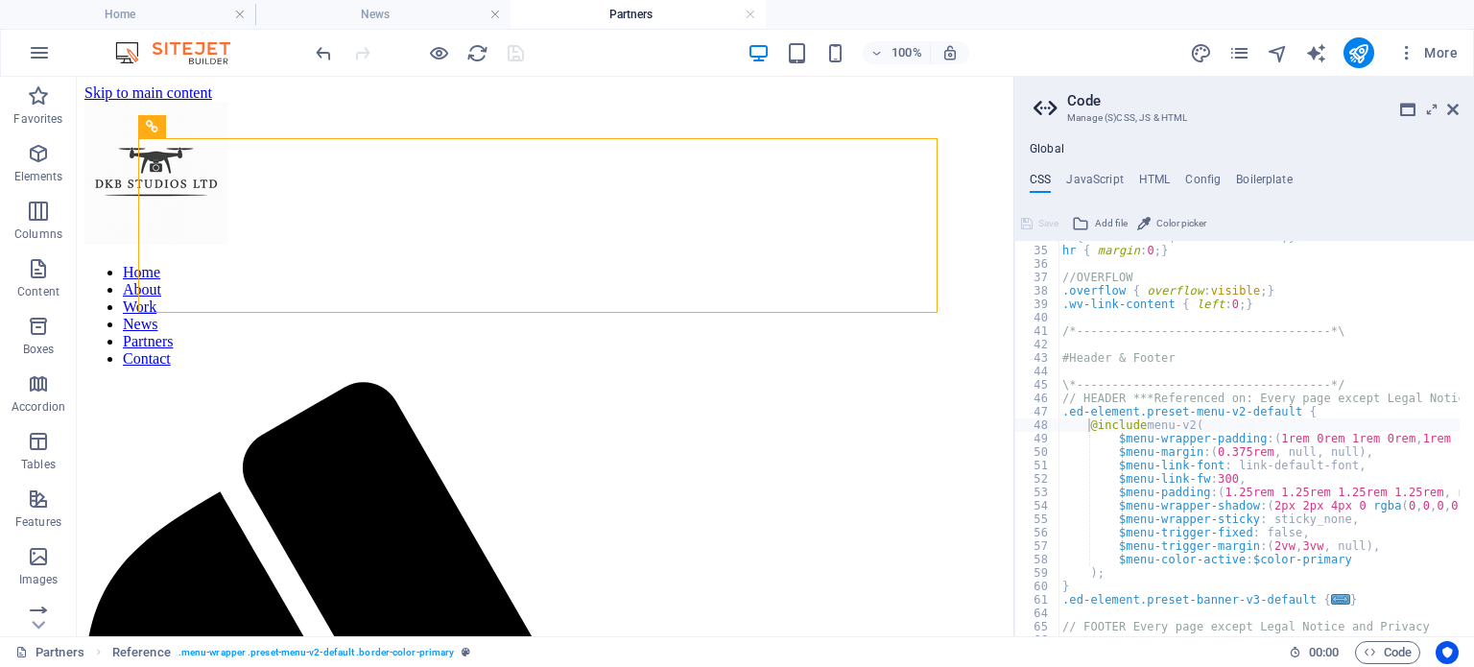
click at [1459, 120] on aside "Code Manage (S)CSS, JS & HTML Global CSS JavaScript HTML Config Boilerplate @in…" at bounding box center [1244, 357] width 461 height 560
click at [1454, 106] on icon at bounding box center [1453, 109] width 12 height 15
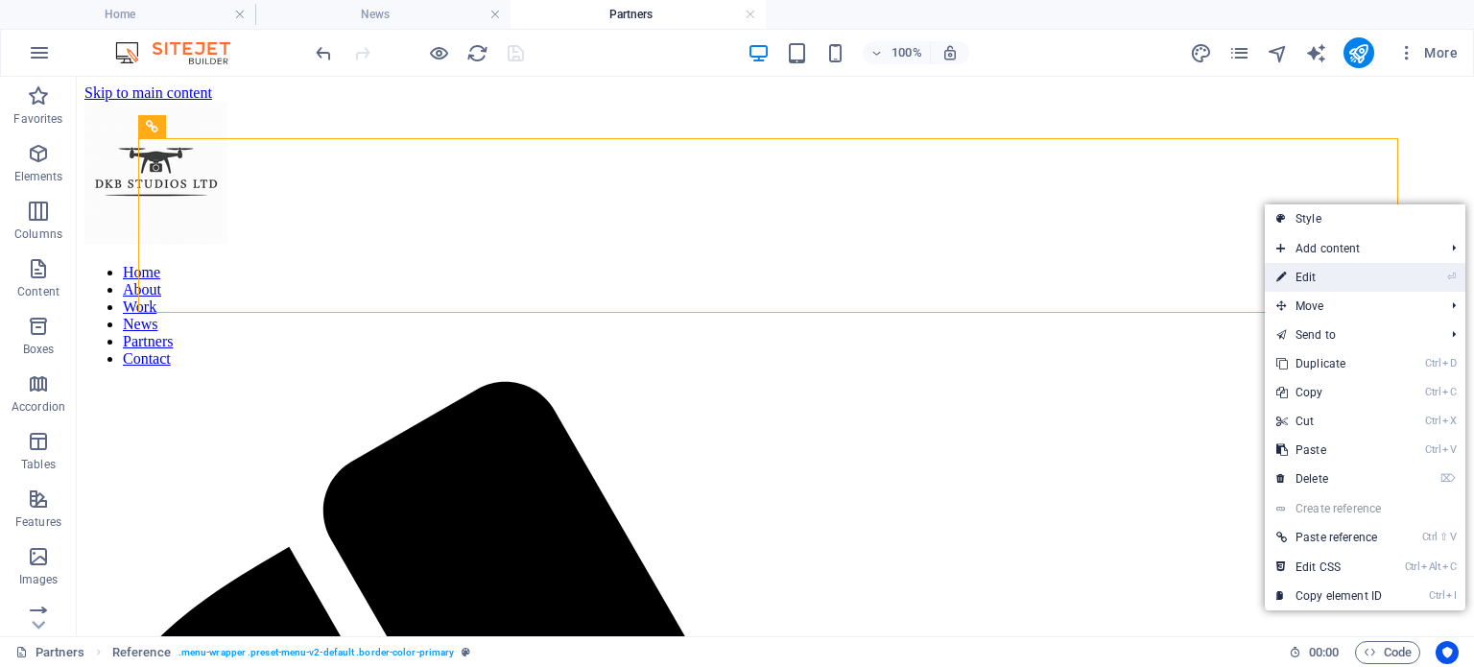
click at [1284, 272] on icon at bounding box center [1281, 277] width 10 height 29
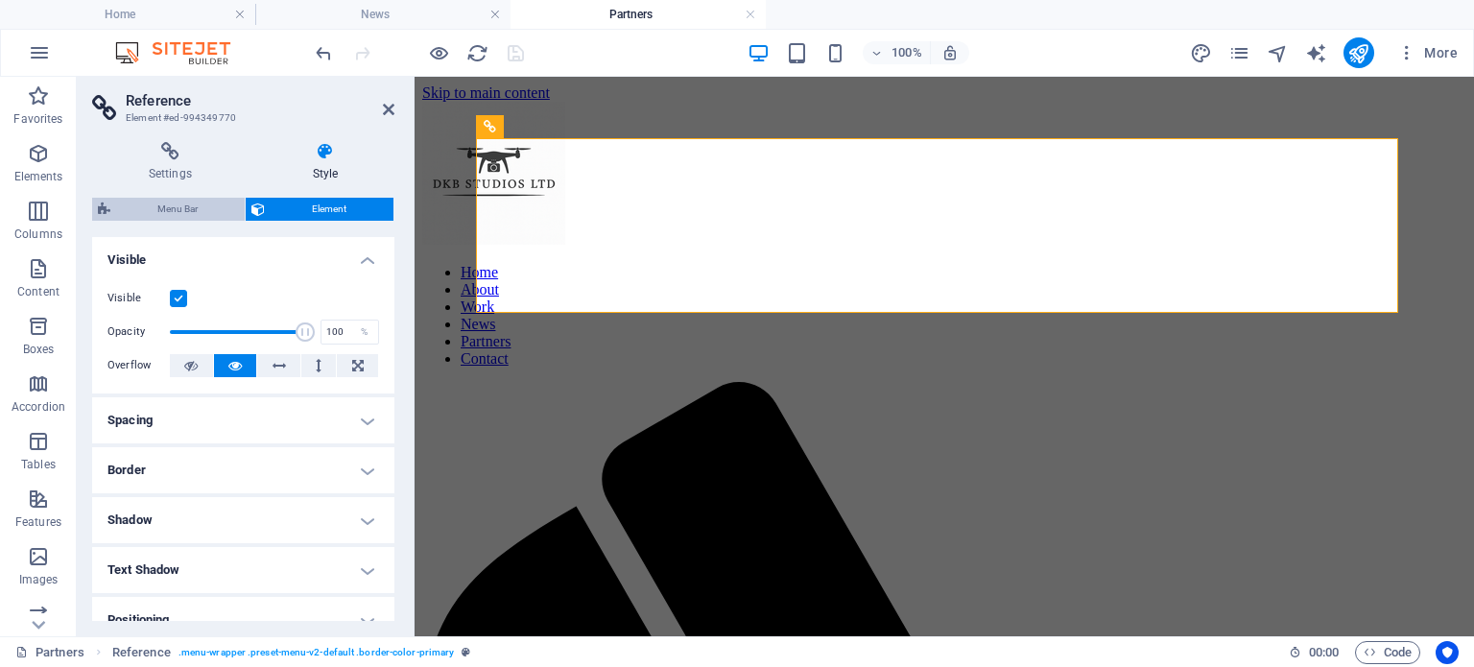
click at [158, 208] on span "Menu Bar" at bounding box center [177, 209] width 123 height 23
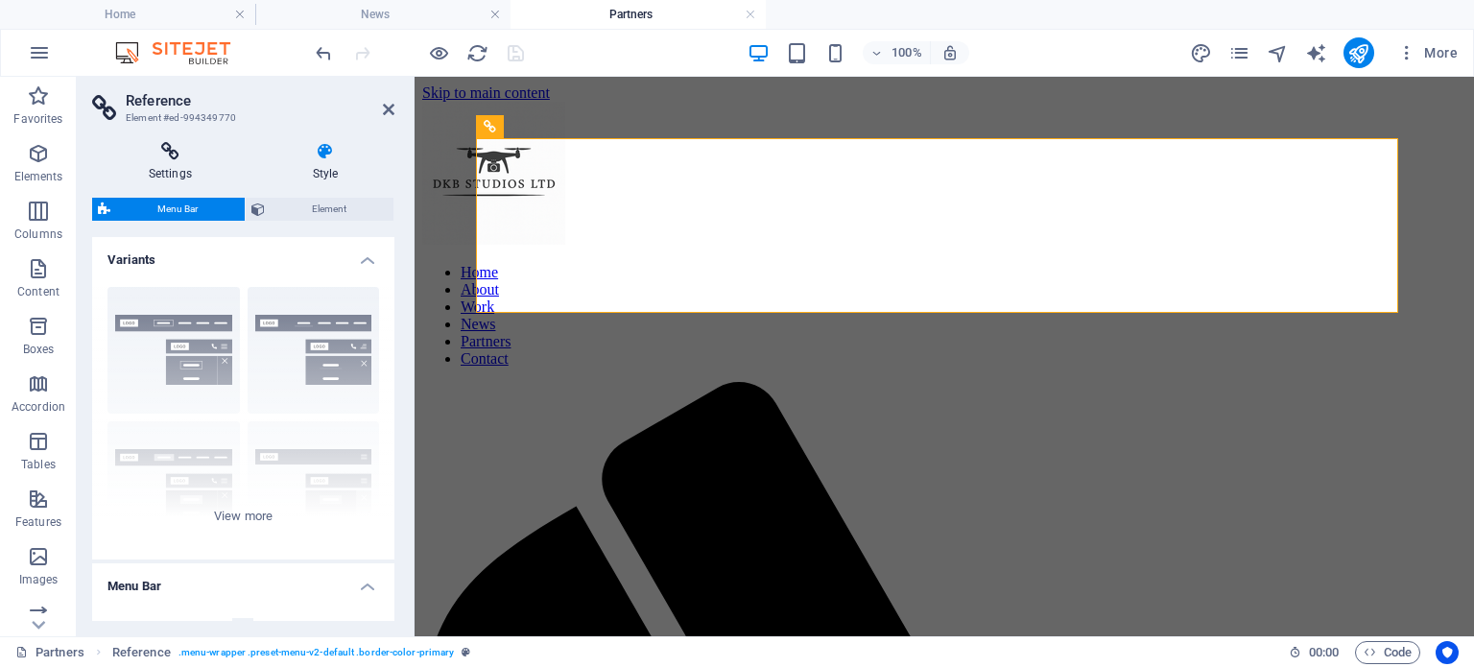
click at [165, 151] on icon at bounding box center [170, 151] width 156 height 19
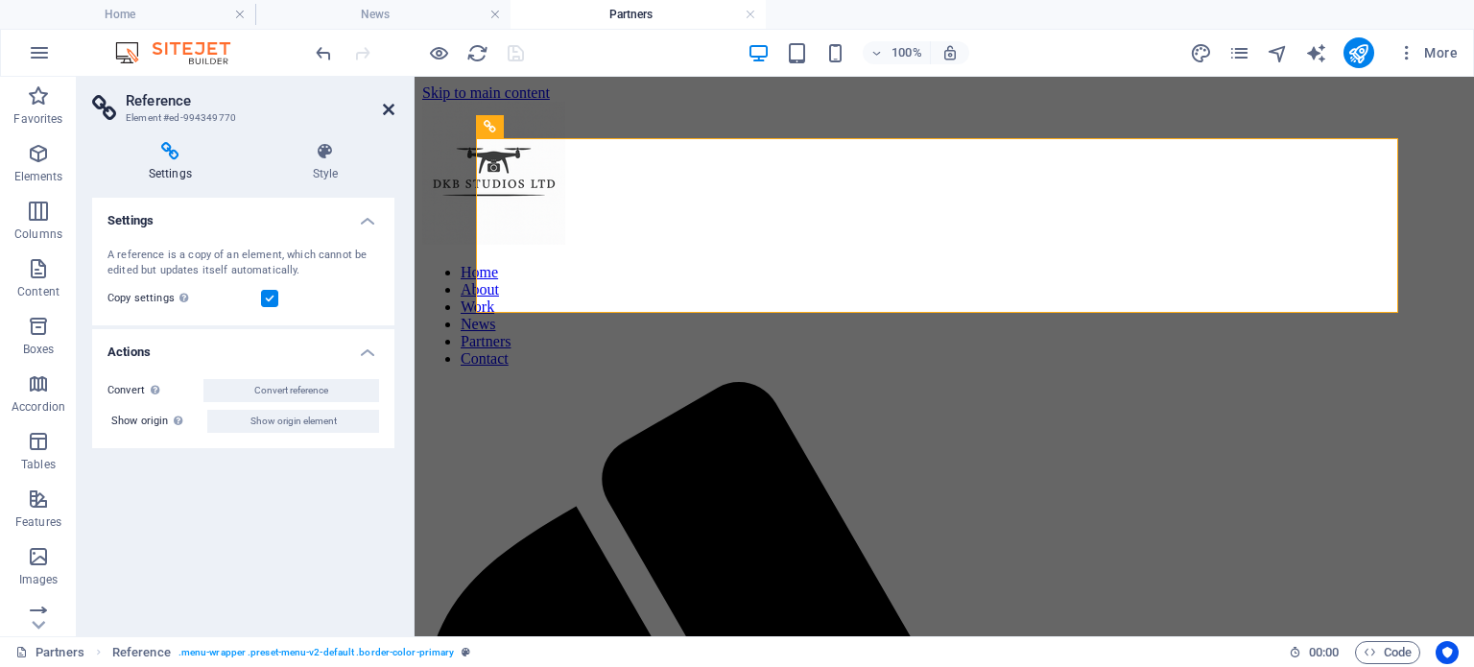
click at [392, 109] on icon at bounding box center [389, 109] width 12 height 15
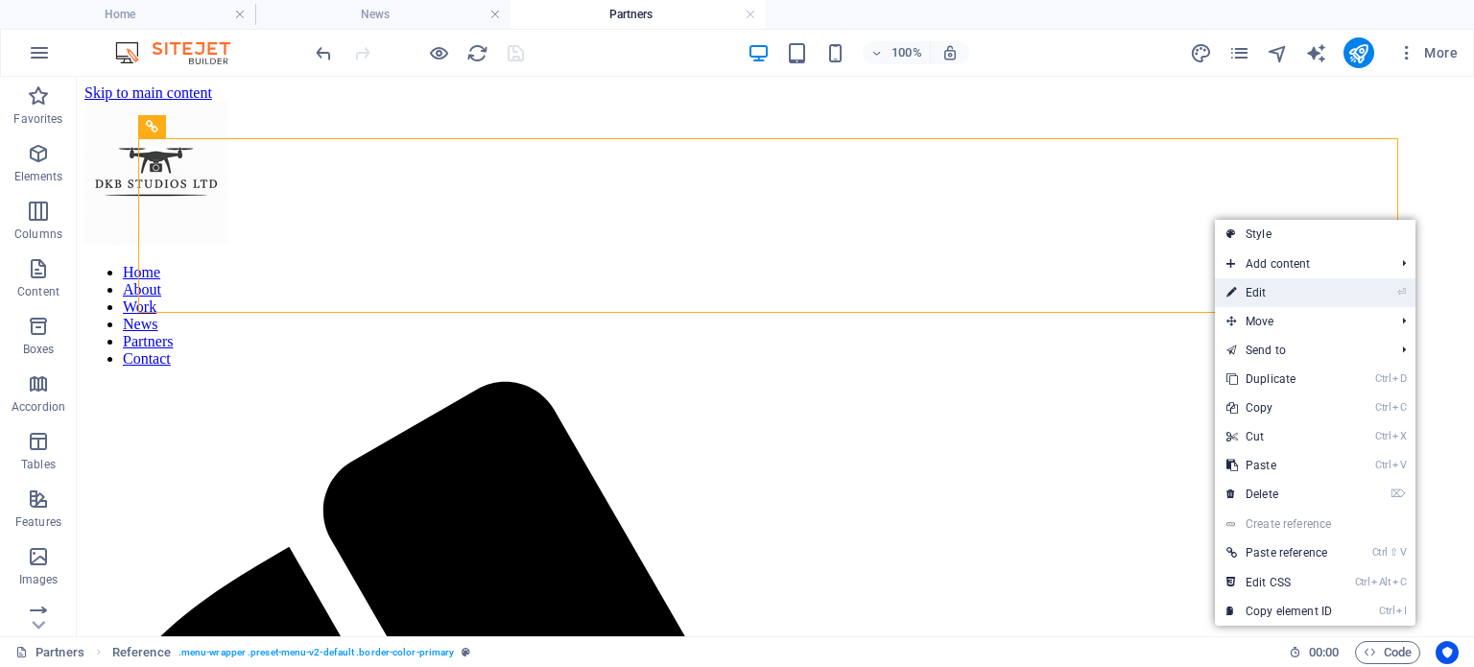
click at [1239, 284] on link "⏎ Edit" at bounding box center [1279, 292] width 129 height 29
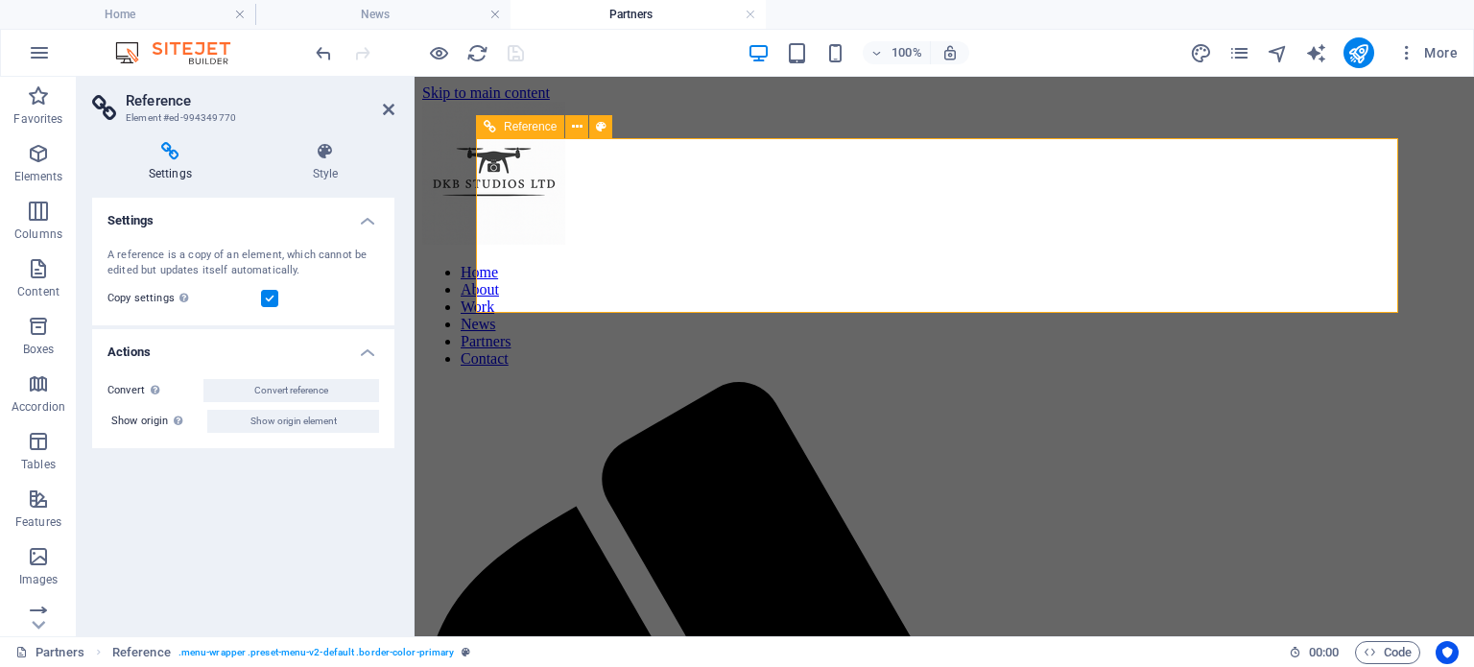
click at [1248, 264] on nav "Home About Work News Partners Contact" at bounding box center [944, 316] width 1044 height 104
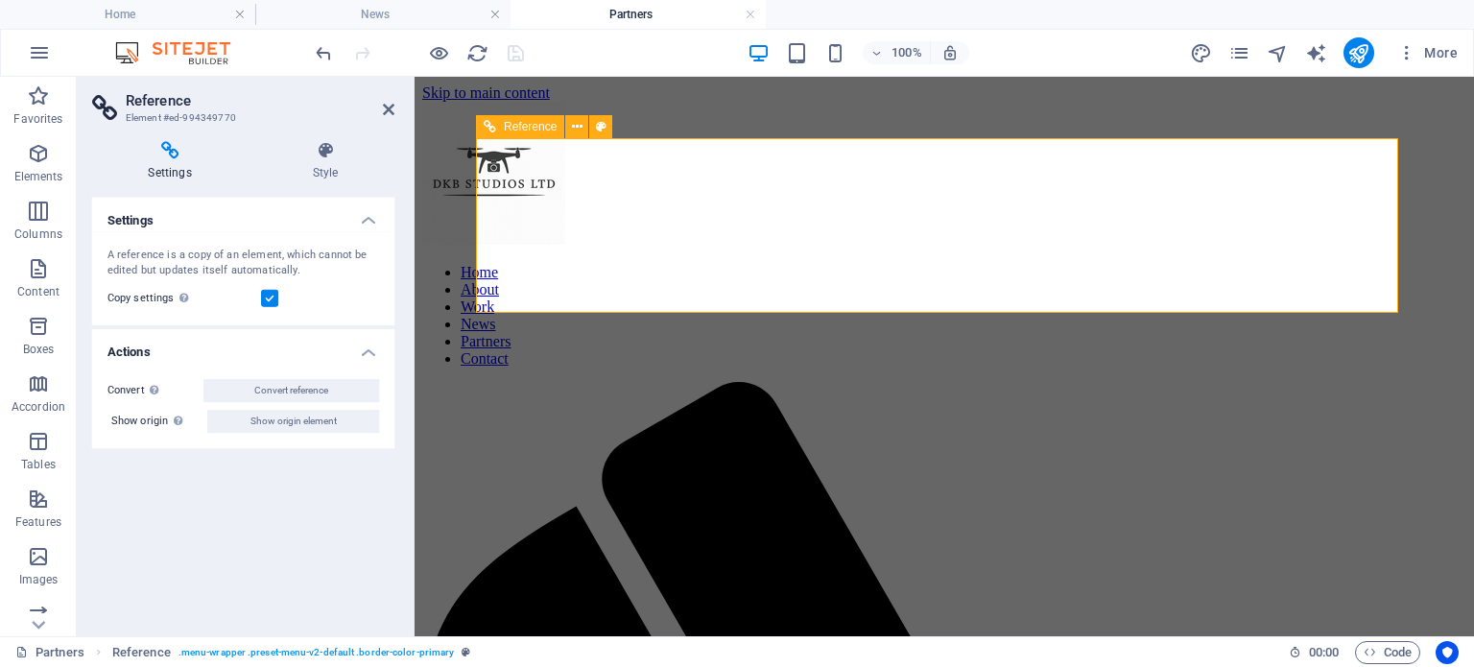
click at [1248, 264] on nav "Home About Work News Partners Contact" at bounding box center [944, 316] width 1044 height 104
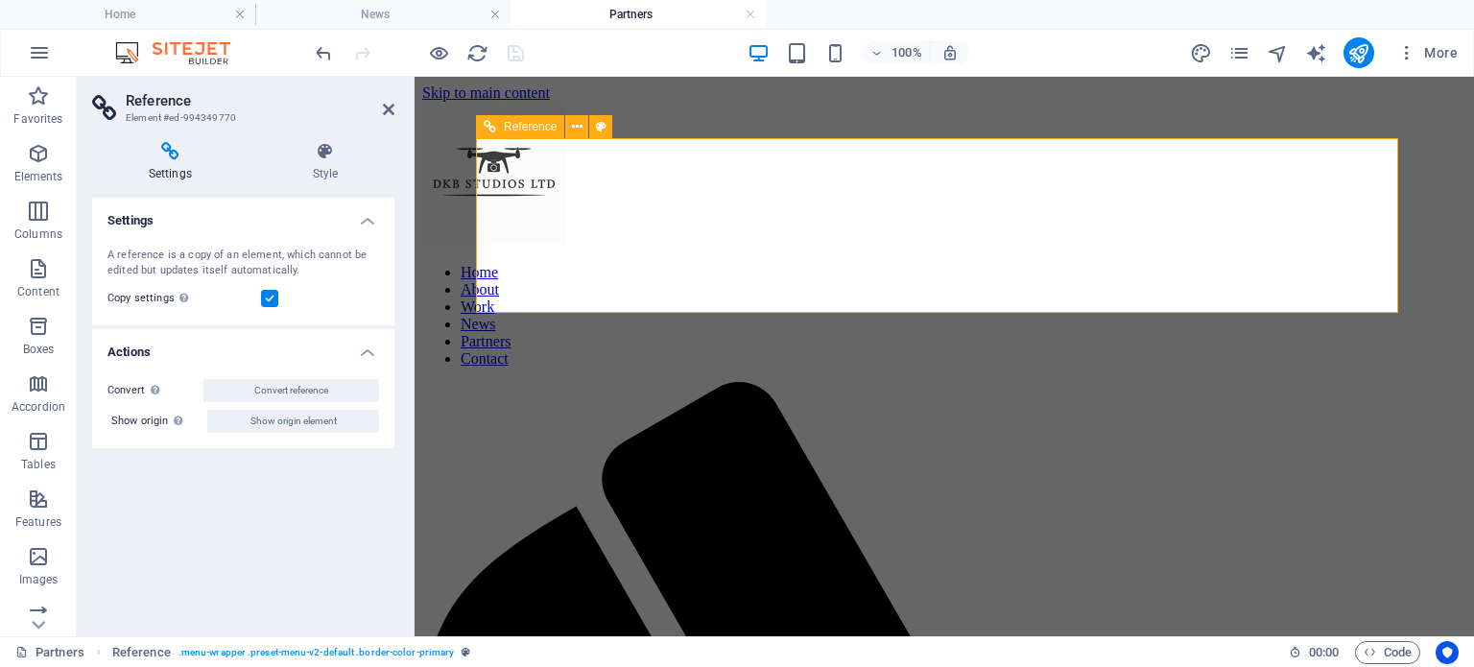
click at [1248, 264] on nav "Home About Work News Partners Contact" at bounding box center [944, 316] width 1044 height 104
click at [389, 113] on icon at bounding box center [389, 109] width 12 height 15
